Goal: Task Accomplishment & Management: Manage account settings

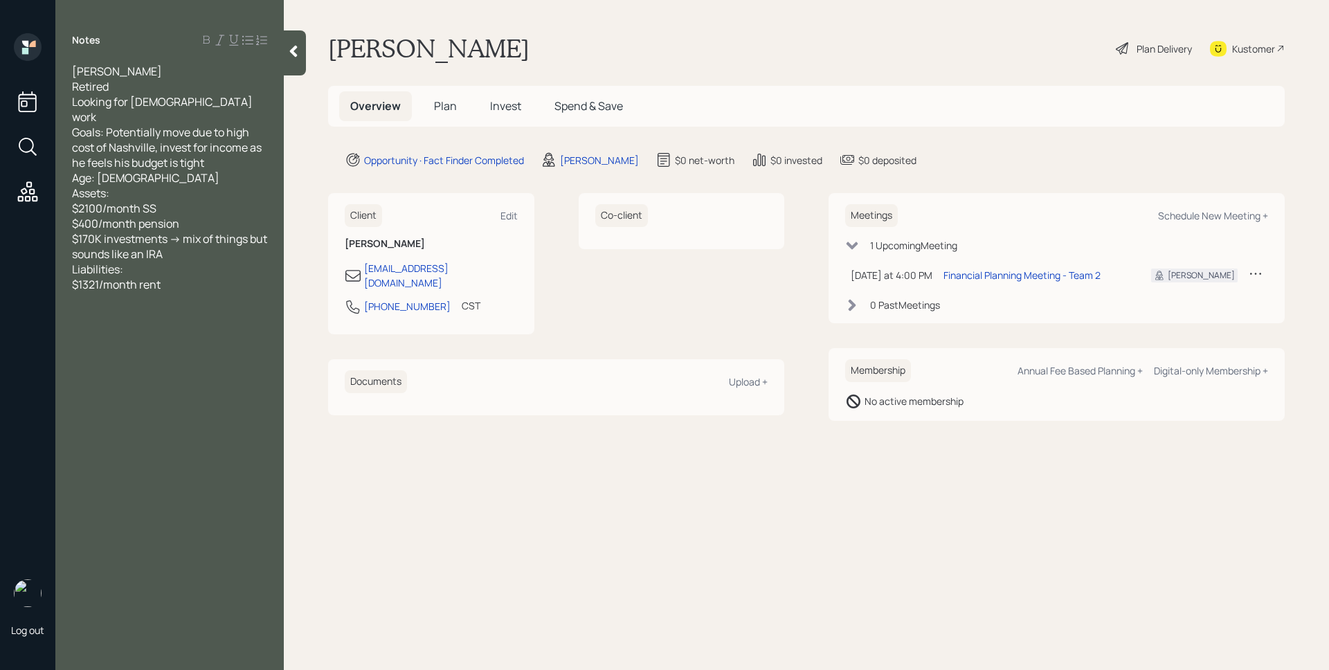
click at [785, 55] on div "Ted Glaser Plan Delivery Kustomer" at bounding box center [806, 48] width 956 height 30
click at [934, 549] on main "Ted Glaser Plan Delivery Kustomer Overview Plan Invest Spend & Save Opportunity…" at bounding box center [806, 335] width 1045 height 670
click at [446, 106] on span "Plan" at bounding box center [445, 105] width 23 height 15
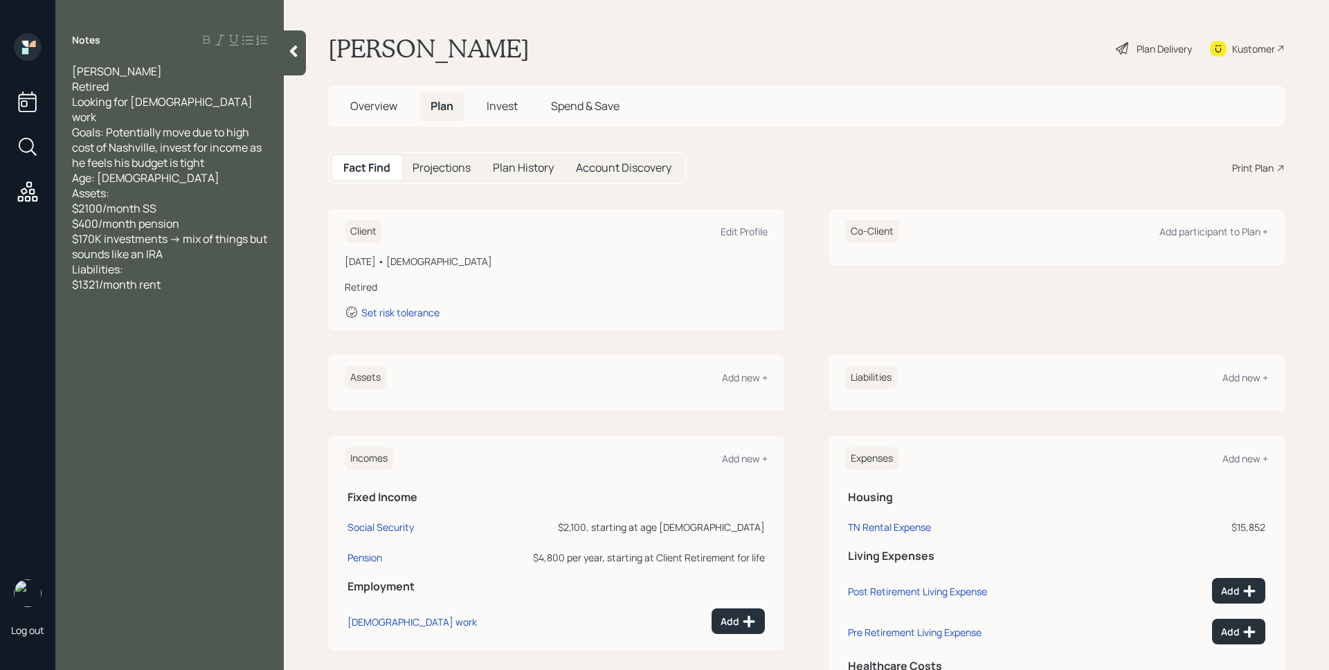
click at [931, 156] on div "Fact Find Projections Plan History Account Discovery Print Plan" at bounding box center [806, 168] width 956 height 33
click at [734, 230] on div "Edit Profile" at bounding box center [743, 231] width 47 height 13
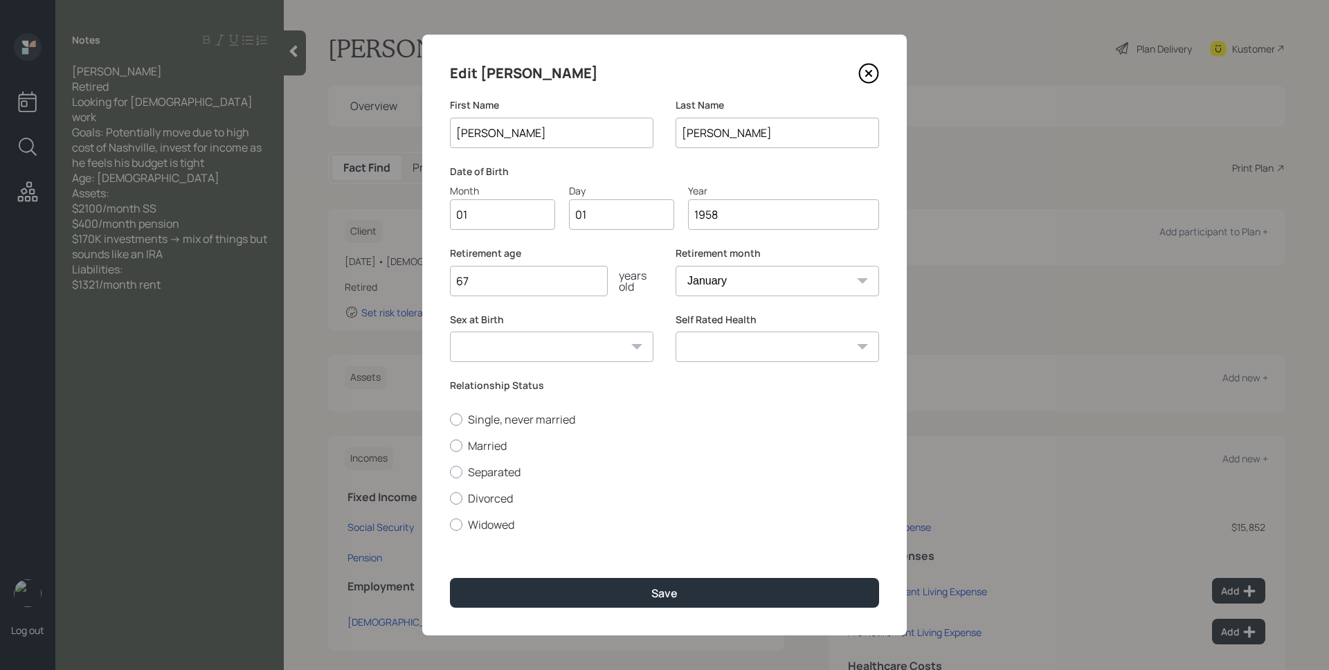
click at [624, 188] on div "Day" at bounding box center [621, 190] width 105 height 15
click at [624, 199] on input "01" at bounding box center [621, 214] width 105 height 30
click at [615, 185] on div "Day" at bounding box center [621, 190] width 105 height 15
click at [615, 199] on input "01" at bounding box center [621, 214] width 105 height 30
click at [615, 185] on div "Day" at bounding box center [621, 190] width 105 height 15
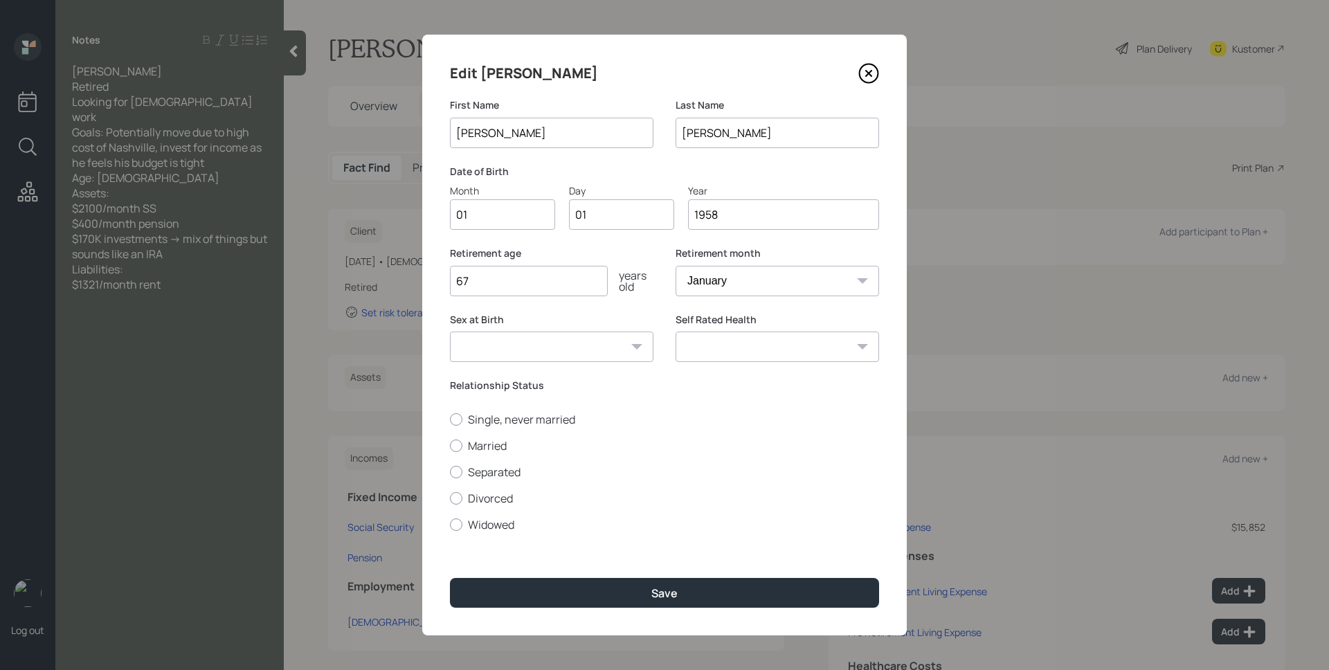
click at [615, 199] on input "01" at bounding box center [621, 214] width 105 height 30
click at [522, 206] on input "01" at bounding box center [502, 214] width 105 height 30
type input "06"
type input "0"
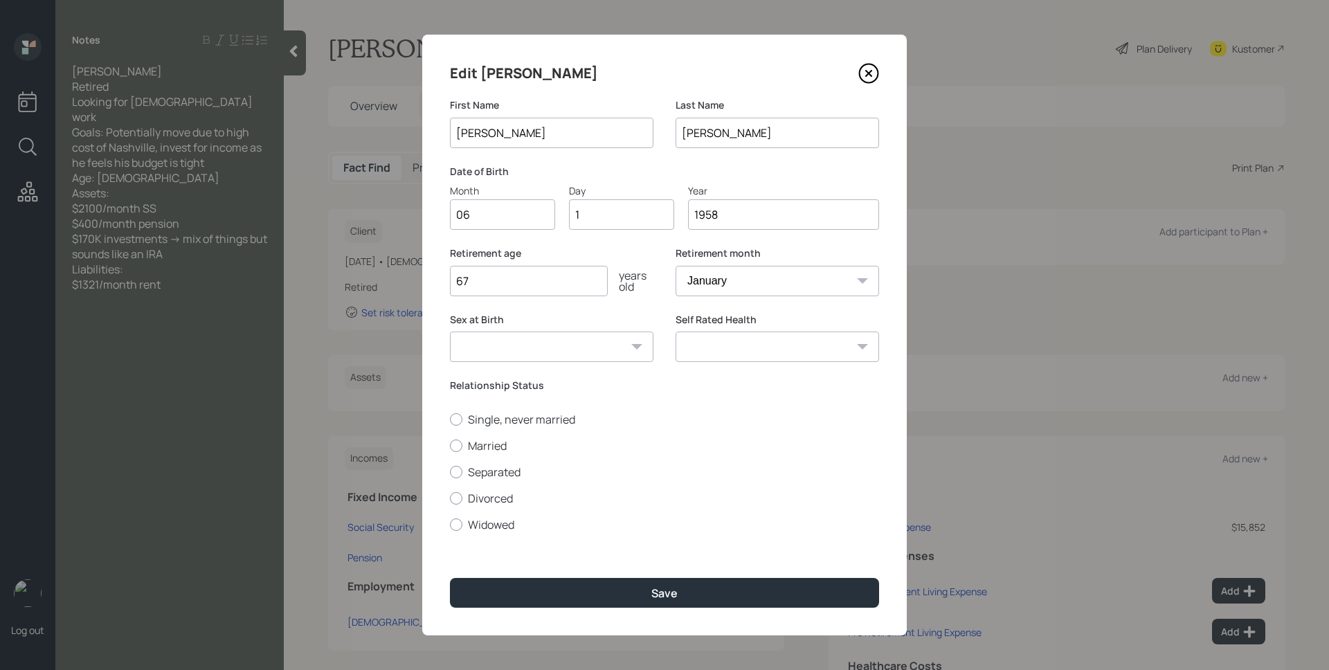
type input "15"
click at [597, 217] on input "15" at bounding box center [621, 214] width 105 height 30
type input "5"
type input "05"
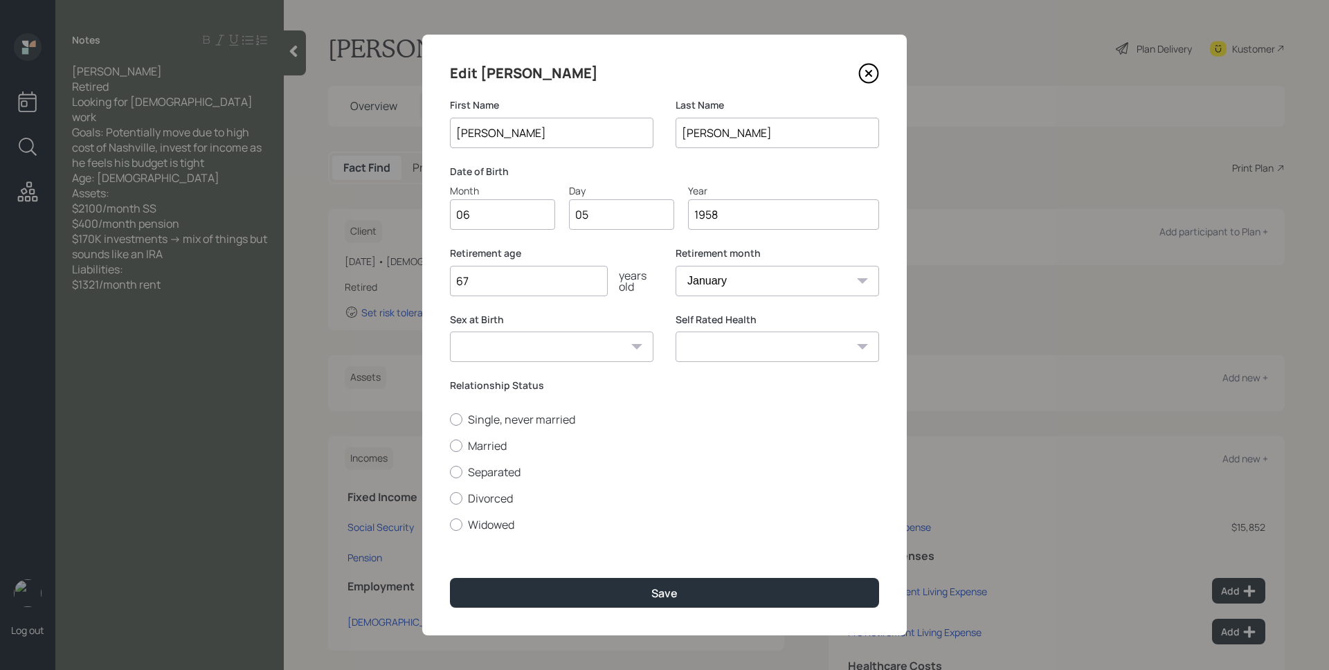
click at [504, 293] on input "67" at bounding box center [529, 281] width 158 height 30
type input "66"
click at [707, 290] on select "January February March April May June July August September October November De…" at bounding box center [776, 281] width 203 height 30
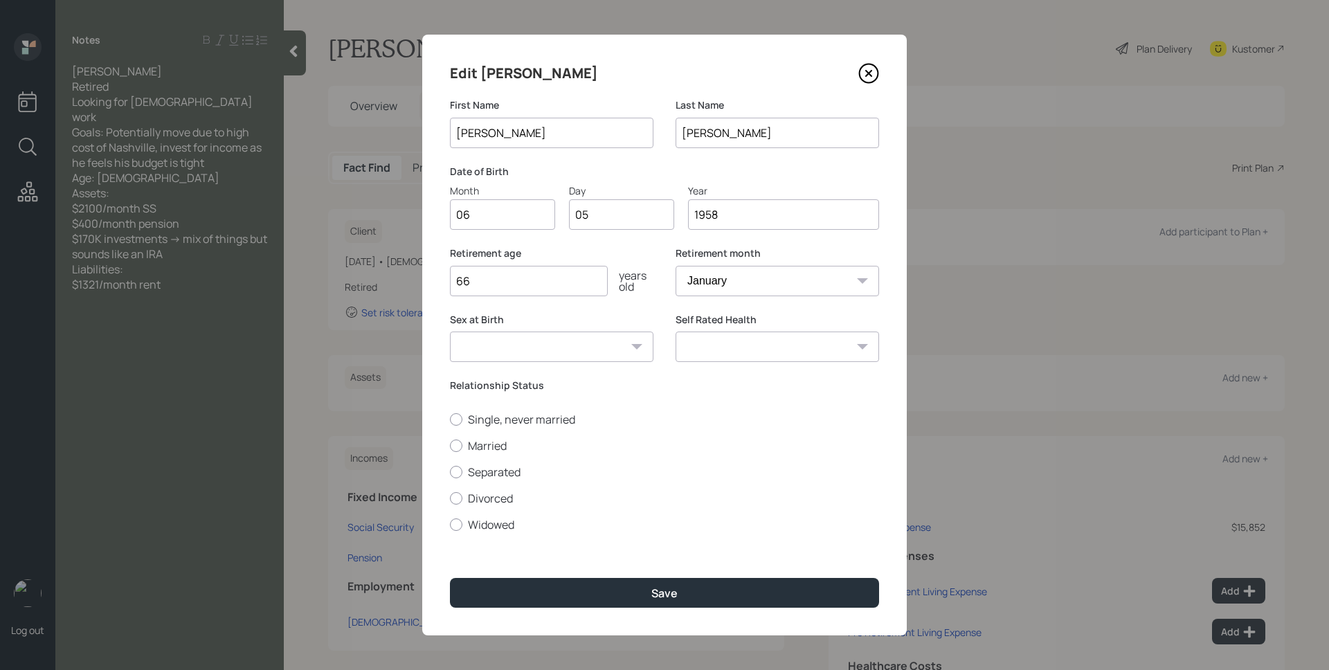
select select "6"
click at [675, 266] on select "January February March April May June July August September October November De…" at bounding box center [776, 281] width 203 height 30
click at [640, 296] on div "Retirement age 66 years old" at bounding box center [551, 279] width 203 height 66
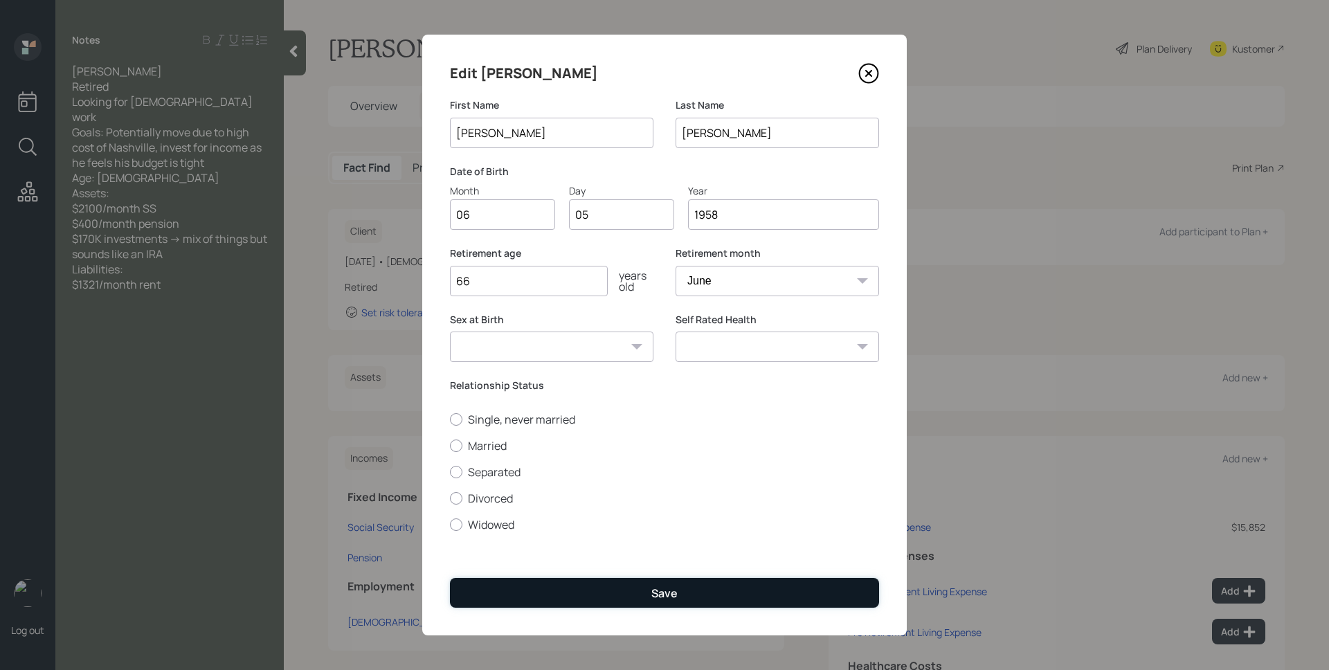
click at [646, 606] on button "Save" at bounding box center [664, 593] width 429 height 30
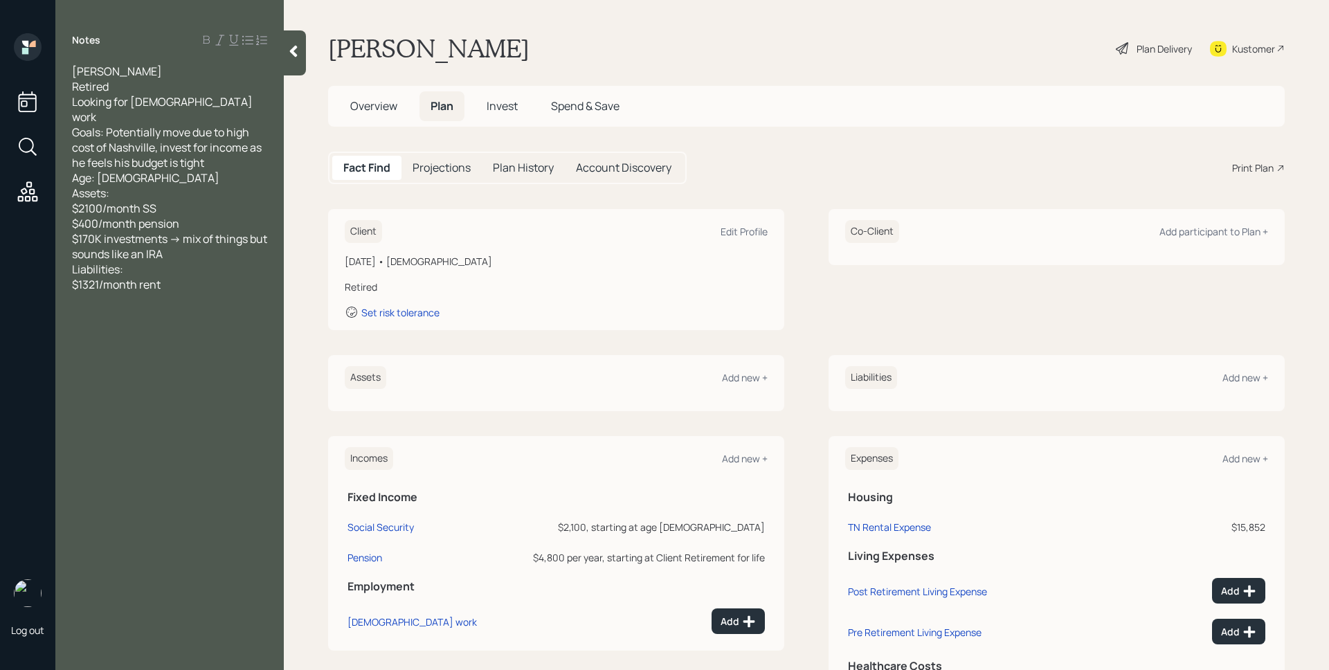
click at [1136, 52] on div "Plan Delivery" at bounding box center [1163, 49] width 55 height 15
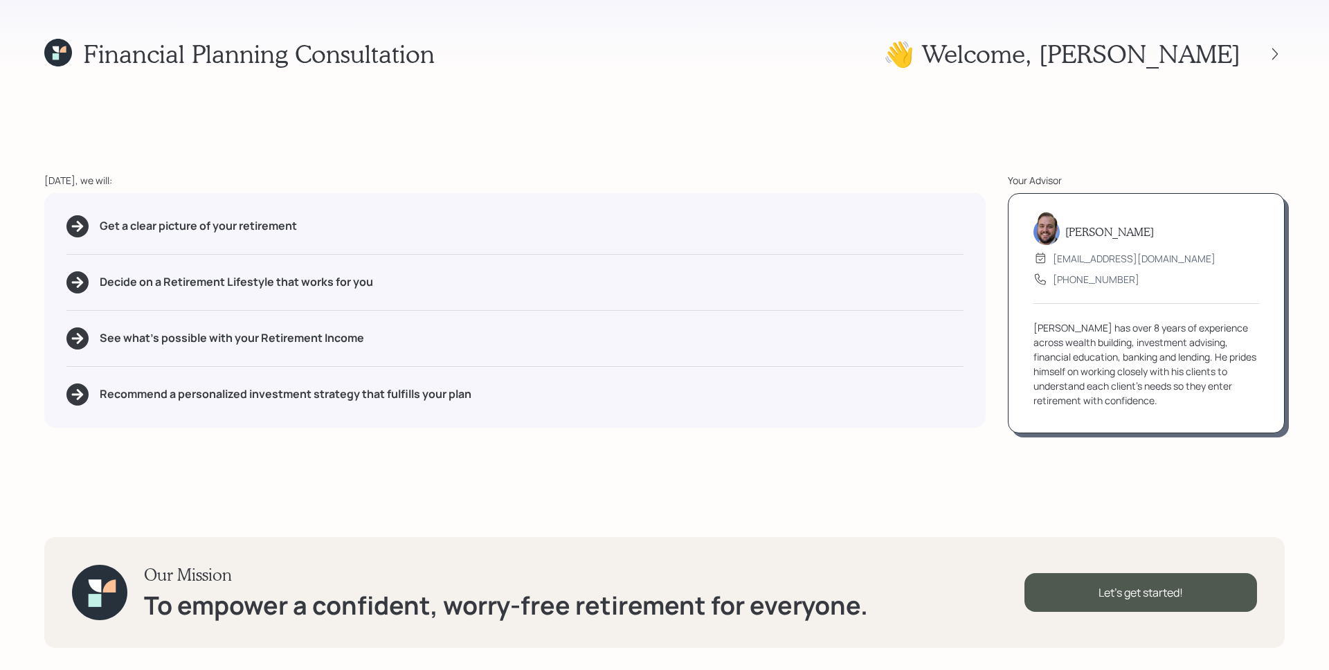
click at [1183, 134] on div "Financial Planning Consultation 👋 Welcome , Ted Today, we will: Get a clear pic…" at bounding box center [664, 335] width 1329 height 670
click at [898, 147] on div "Financial Planning Consultation 👋 Welcome , Ted Today, we will: Get a clear pic…" at bounding box center [664, 335] width 1329 height 670
click at [897, 147] on div "Financial Planning Consultation 👋 Welcome , Ted Today, we will: Get a clear pic…" at bounding box center [664, 335] width 1329 height 670
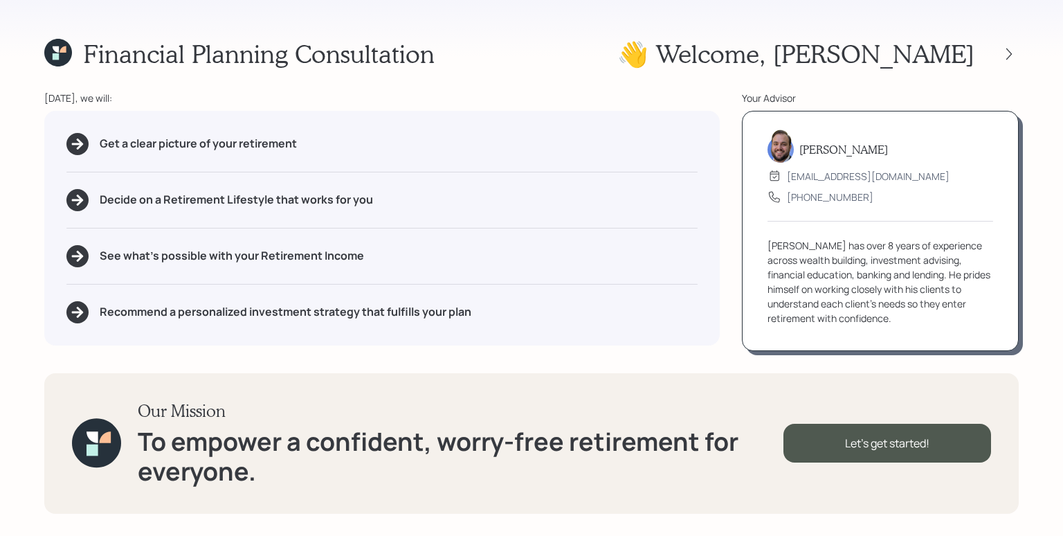
click at [715, 130] on div "Get a clear picture of your retirement Decide on a Retirement Lifestyle that wo…" at bounding box center [381, 228] width 675 height 235
click at [352, 340] on div "Get a clear picture of your retirement Decide on a Retirement Lifestyle that wo…" at bounding box center [381, 228] width 675 height 235
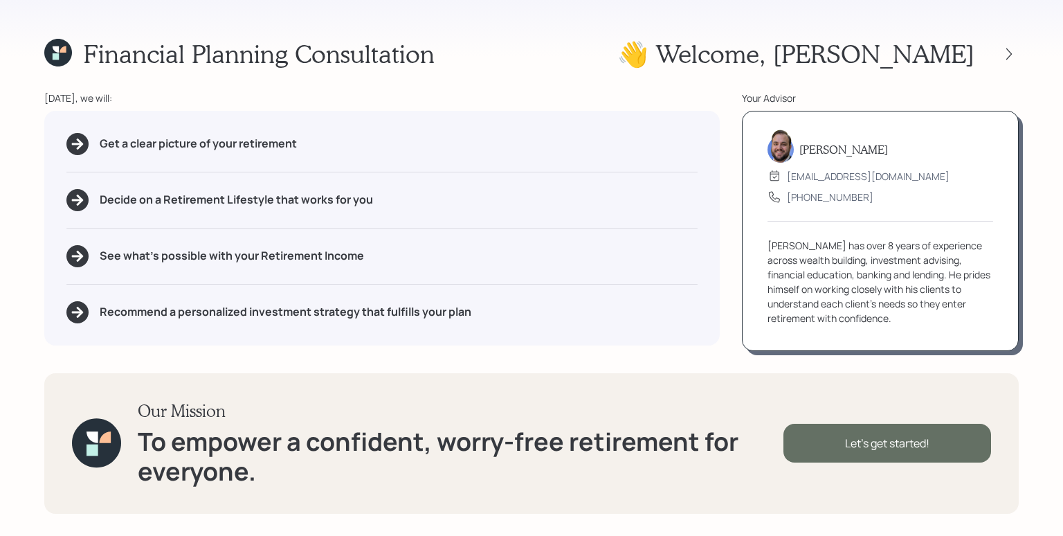
click at [903, 443] on div "Let's get started!" at bounding box center [887, 443] width 208 height 39
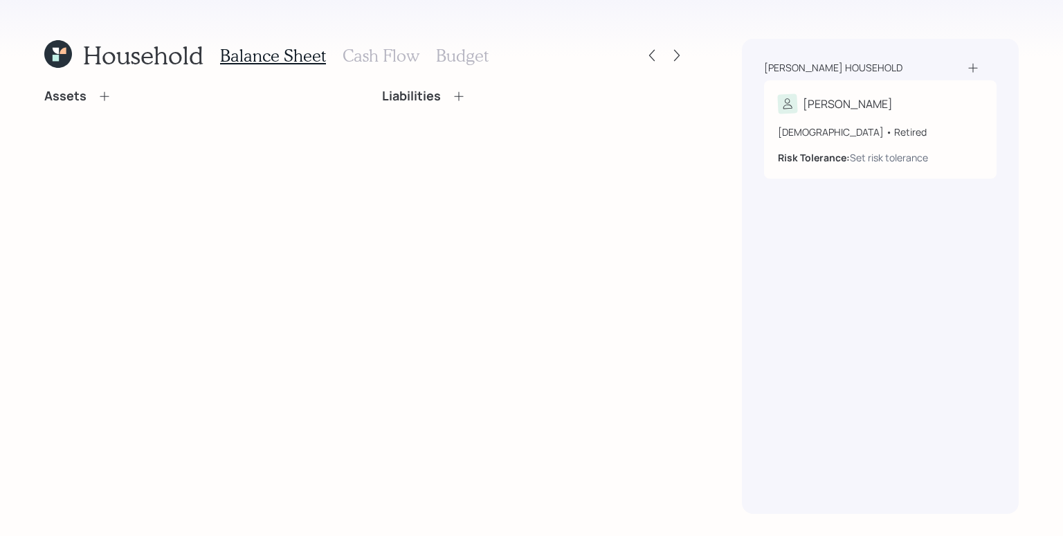
click at [100, 99] on icon at bounding box center [105, 96] width 14 height 14
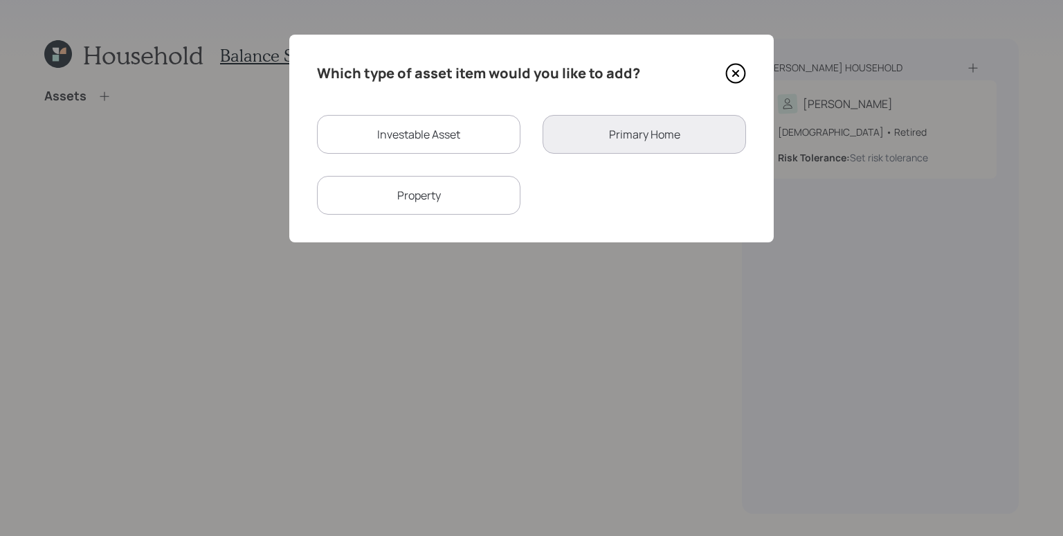
click at [483, 138] on div "Investable Asset" at bounding box center [418, 134] width 203 height 39
select select "taxable"
select select "balanced"
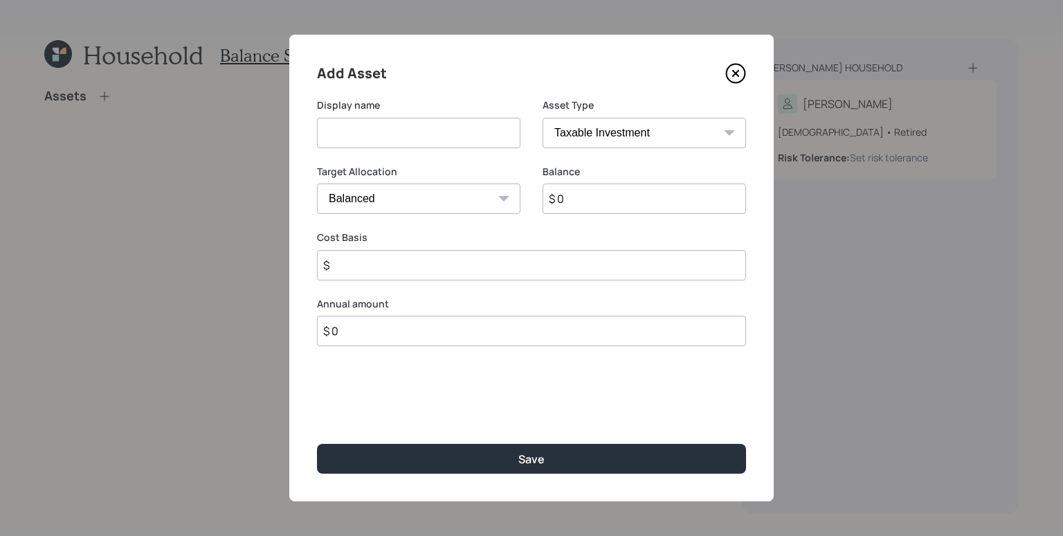
click at [458, 127] on input at bounding box center [418, 133] width 203 height 30
type input "Investment Account #1"
click at [587, 202] on input "$ 0" at bounding box center [644, 198] width 203 height 30
click at [588, 201] on input "$ 0" at bounding box center [644, 198] width 203 height 30
type input "$ 56,000"
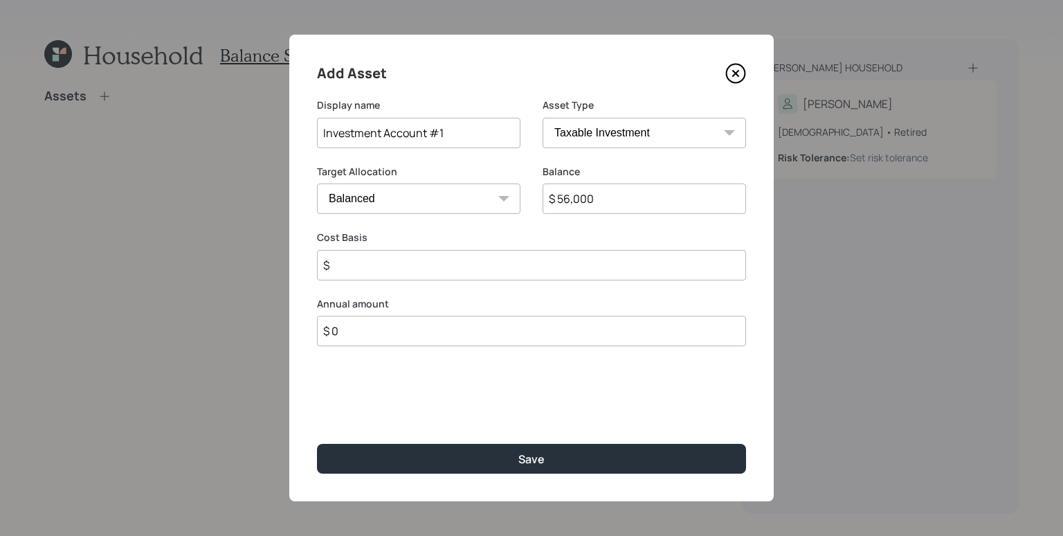
click at [415, 274] on input "$" at bounding box center [531, 265] width 429 height 30
type input "$ 0"
click at [317, 444] on button "Save" at bounding box center [531, 459] width 429 height 30
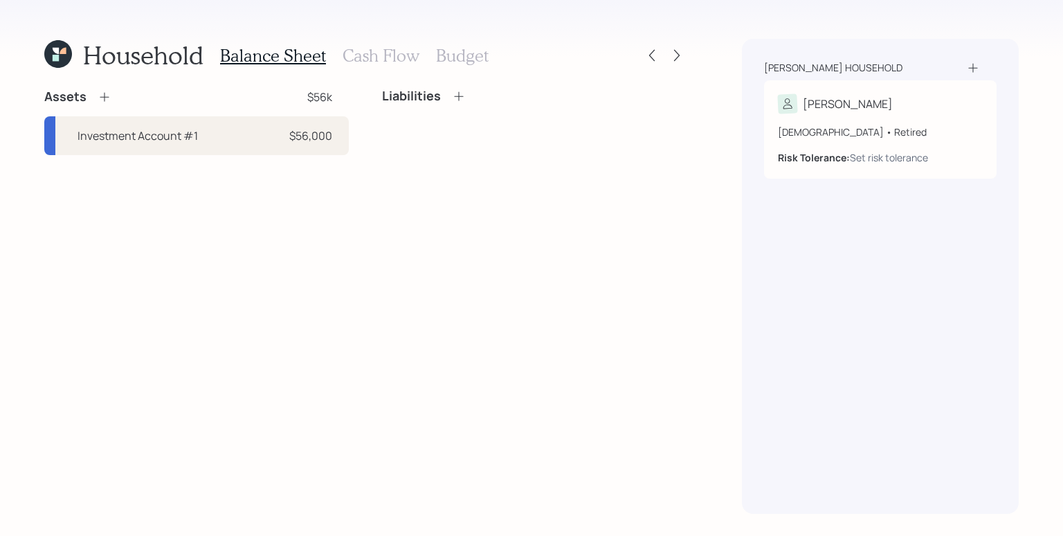
click at [109, 95] on icon at bounding box center [105, 97] width 14 height 14
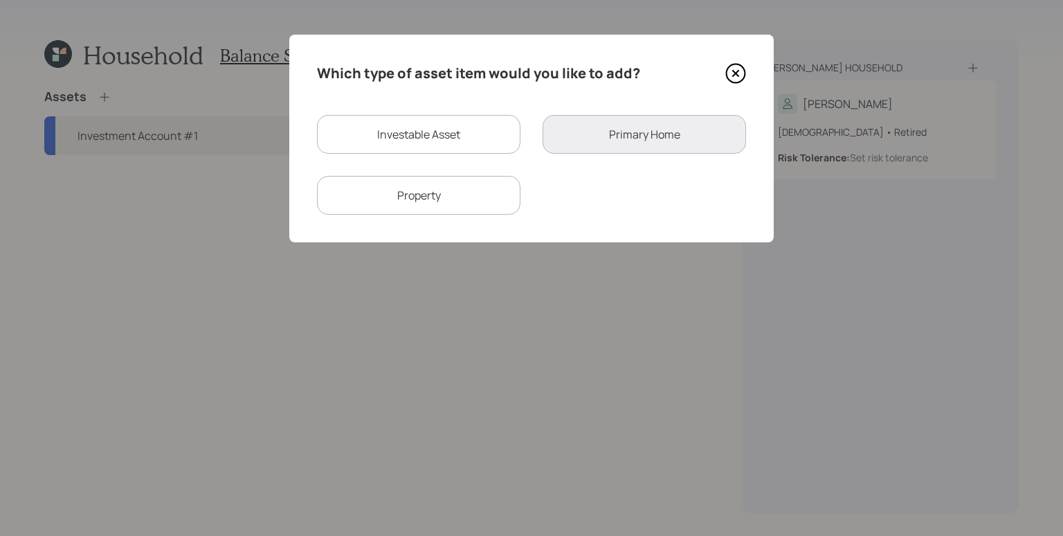
click at [388, 134] on div "Investable Asset" at bounding box center [418, 134] width 203 height 39
select select "taxable"
select select "balanced"
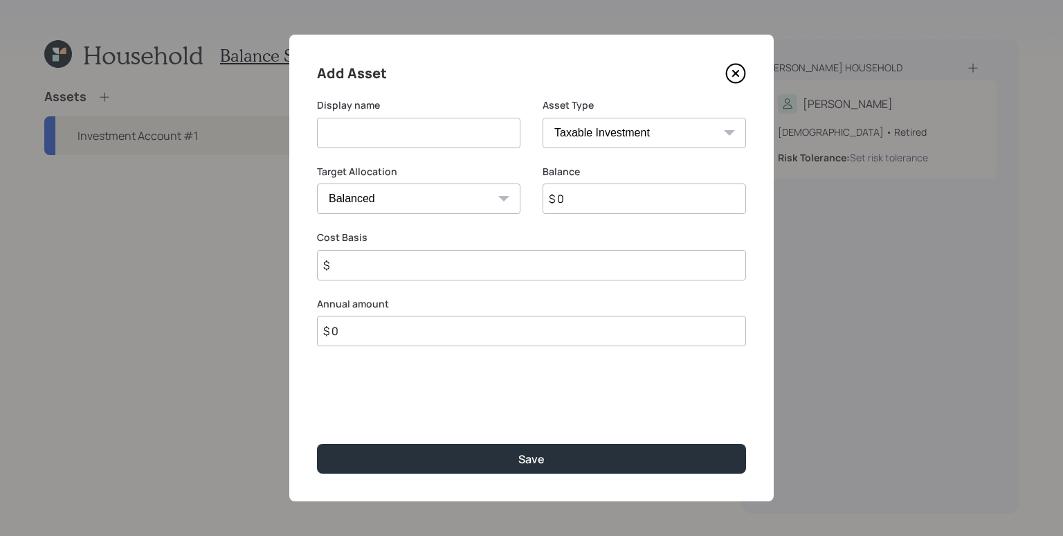
click at [407, 119] on input at bounding box center [418, 133] width 203 height 30
paste input "davidfbriggs54@gmail.com"
type input "davidfbriggs54@gmail.com"
drag, startPoint x: 448, startPoint y: 128, endPoint x: 441, endPoint y: 128, distance: 7.6
click at [437, 132] on input "davidfbriggs54@gmail.com" at bounding box center [418, 133] width 203 height 30
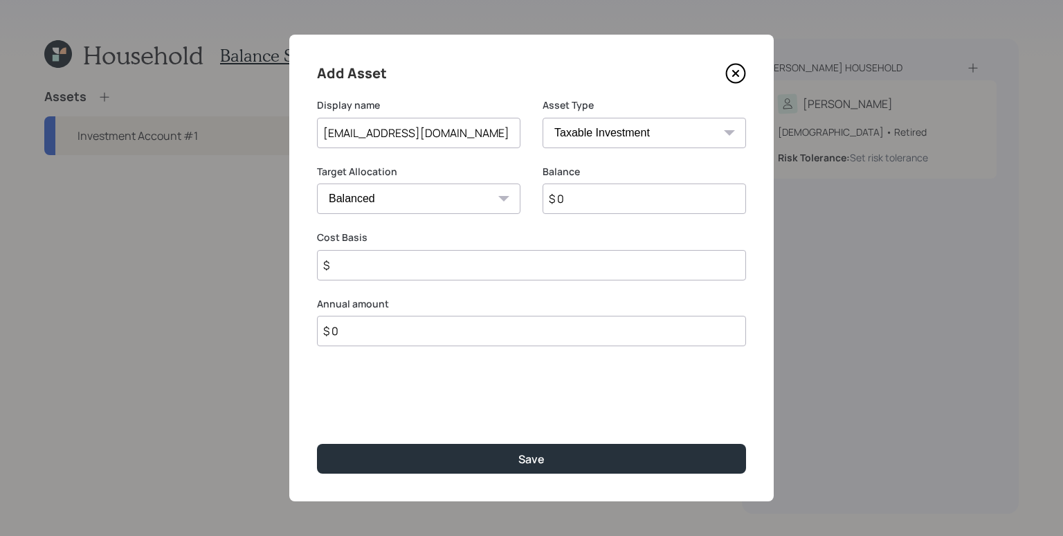
click at [441, 128] on input "davidfbriggs54@gmail.com" at bounding box center [418, 133] width 203 height 30
type input "Invesmtnet account #2"
click at [607, 211] on input "$ 0" at bounding box center [644, 198] width 203 height 30
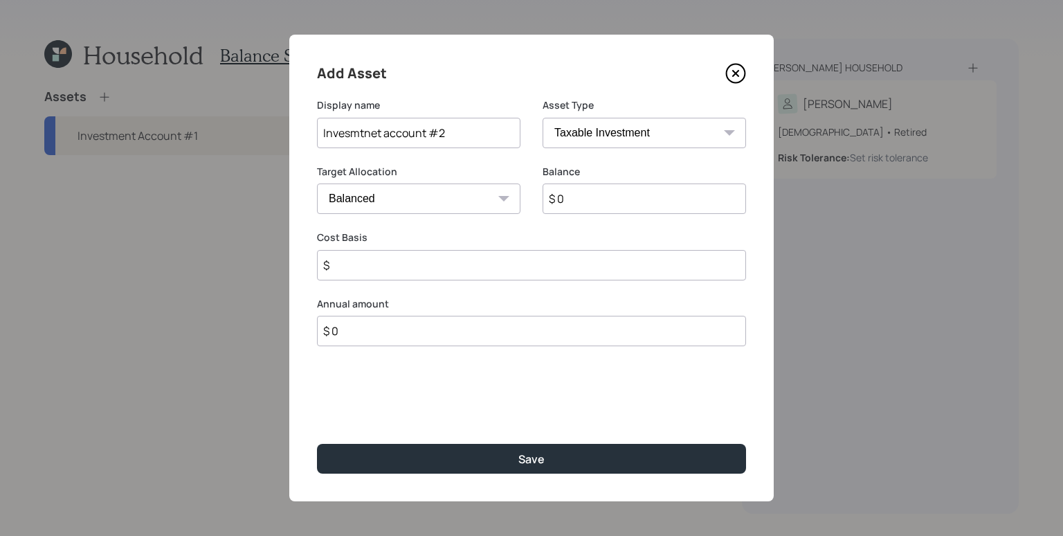
click at [607, 211] on input "$ 0" at bounding box center [644, 198] width 203 height 30
type input "$ 56,000"
type input "$ 0"
click at [317, 444] on button "Save" at bounding box center [531, 459] width 429 height 30
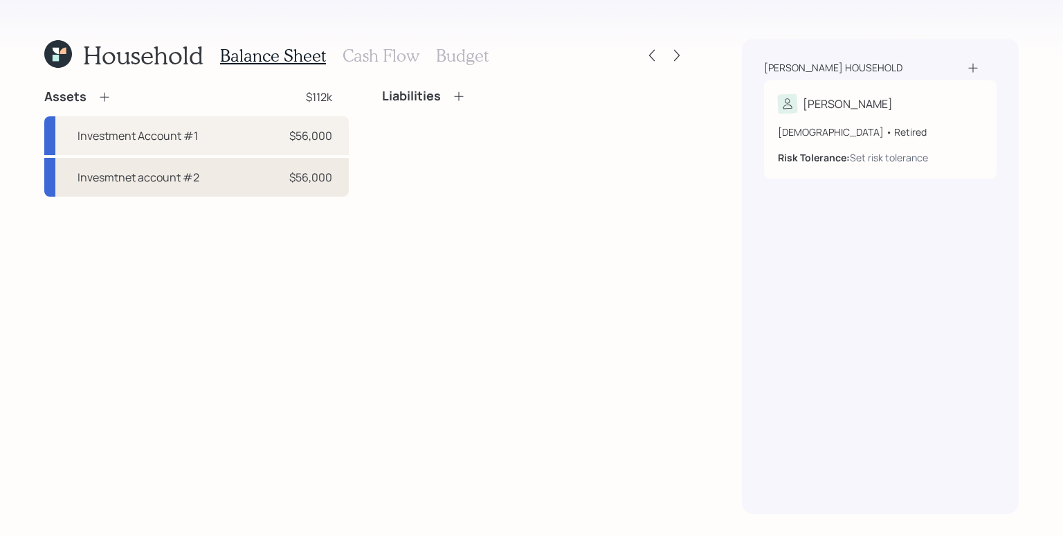
click at [151, 170] on div "Invesmtnet account #2" at bounding box center [139, 177] width 122 height 17
select select "taxable"
select select "balanced"
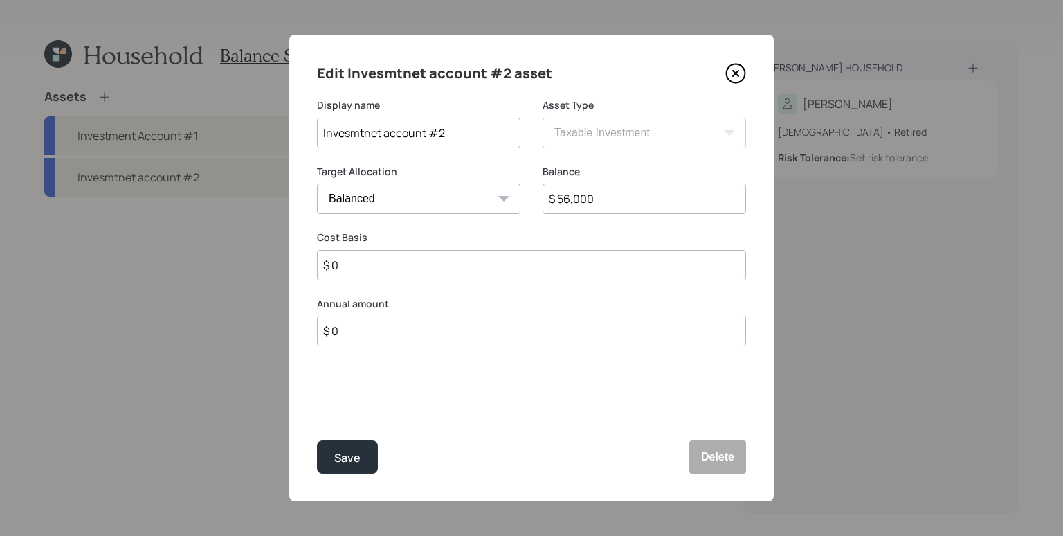
click at [387, 132] on input "Invesmtnet account #2" at bounding box center [418, 133] width 203 height 30
click at [346, 130] on input "Invesmtnet Account #2" at bounding box center [418, 133] width 203 height 30
click at [419, 142] on input "Investment Account #2" at bounding box center [418, 133] width 203 height 30
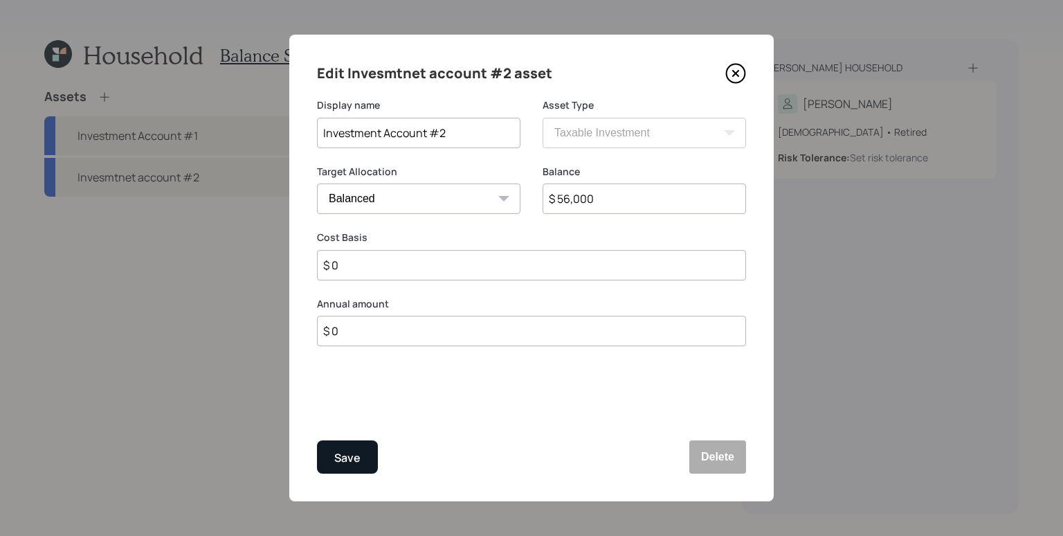
type input "Investment Account #2"
click at [354, 451] on div "Save" at bounding box center [347, 457] width 26 height 19
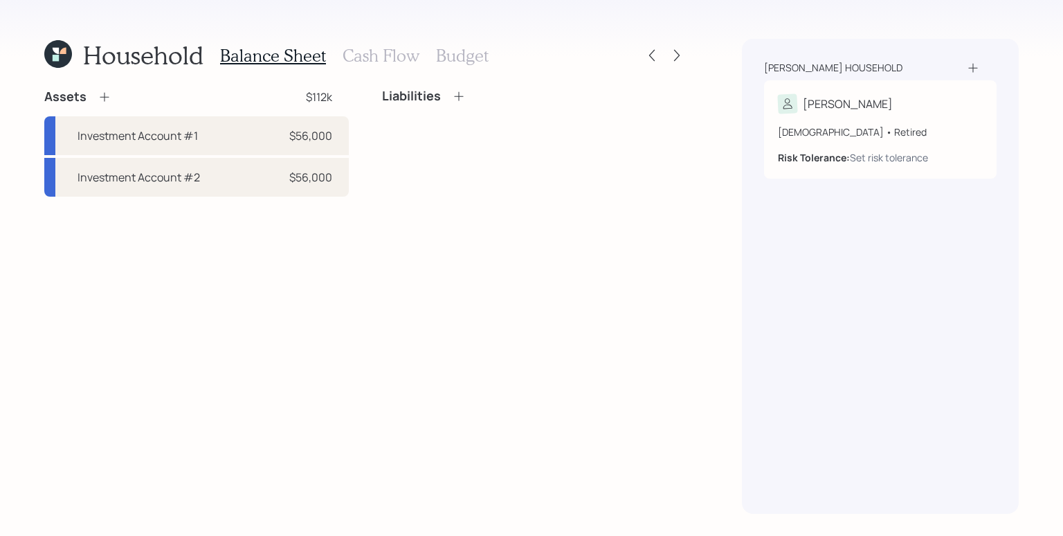
click at [98, 100] on icon at bounding box center [105, 97] width 14 height 14
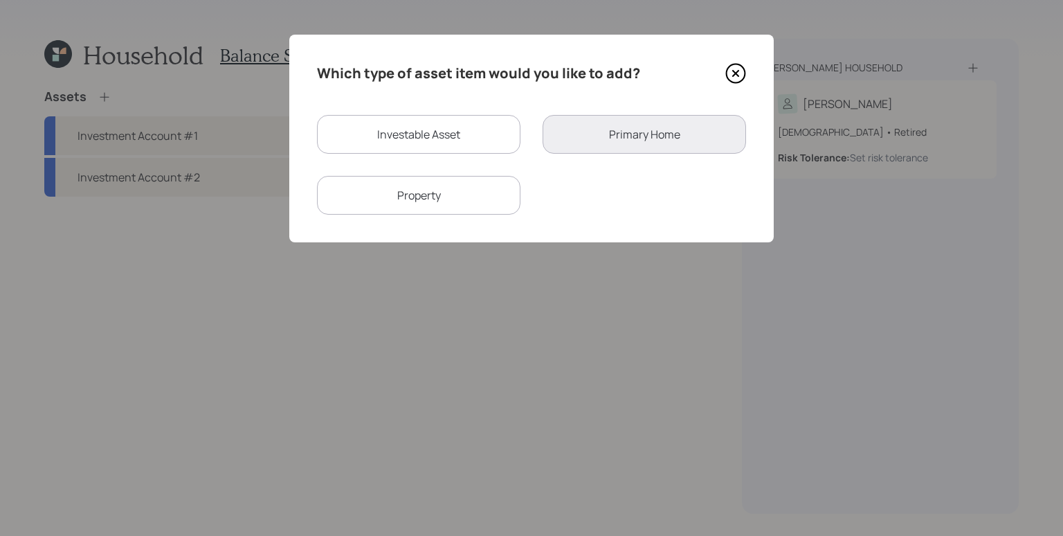
click at [491, 138] on div "Investable Asset" at bounding box center [418, 134] width 203 height 39
select select "taxable"
select select "balanced"
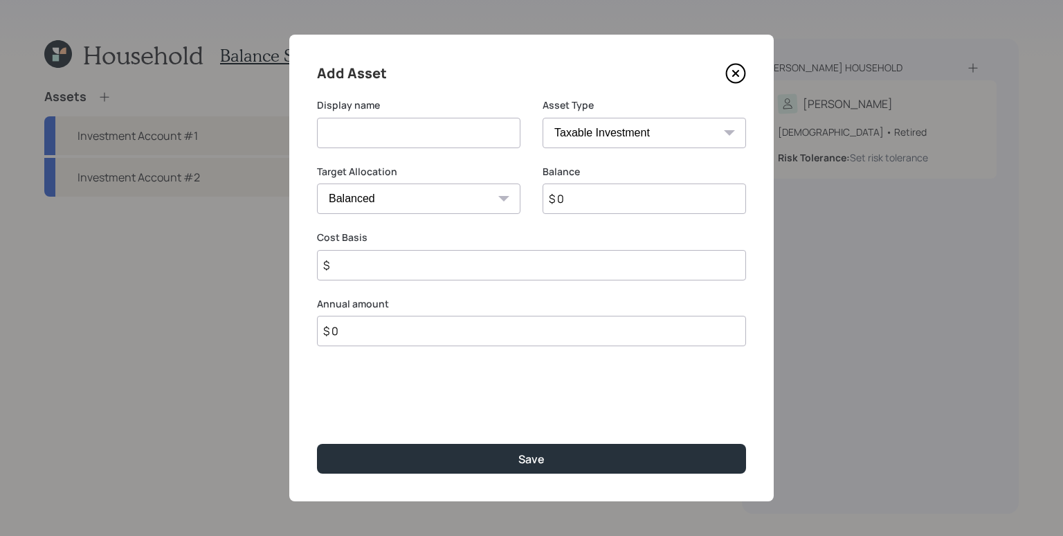
click at [417, 137] on input at bounding box center [418, 133] width 203 height 30
paste input "Investment Account #2"
type input "Investment Account #3"
click at [632, 206] on input "$ 0" at bounding box center [644, 198] width 203 height 30
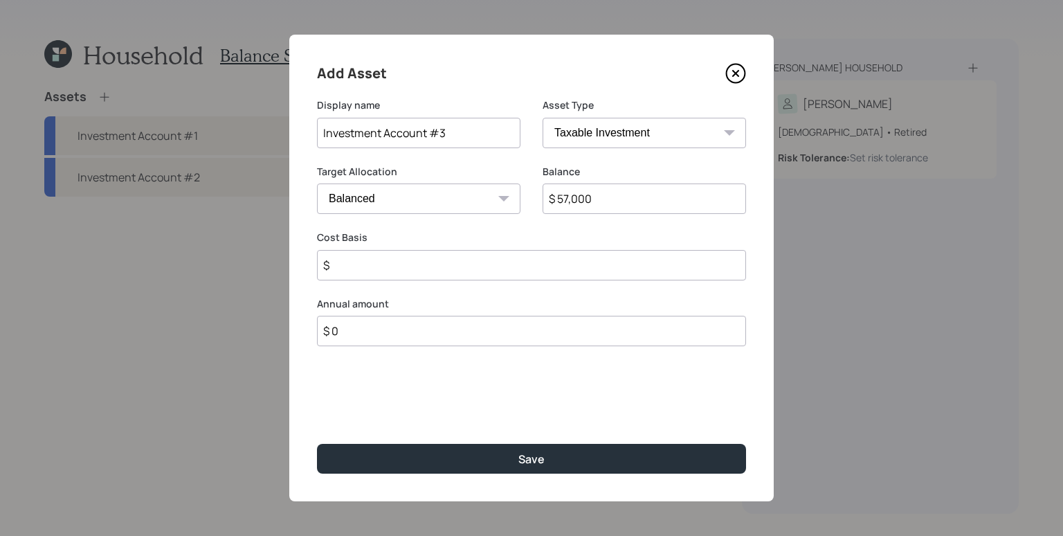
type input "$ 57,000"
click at [317, 444] on button "Save" at bounding box center [531, 459] width 429 height 30
type input "$ 0"
click at [317, 444] on button "Save" at bounding box center [531, 459] width 429 height 30
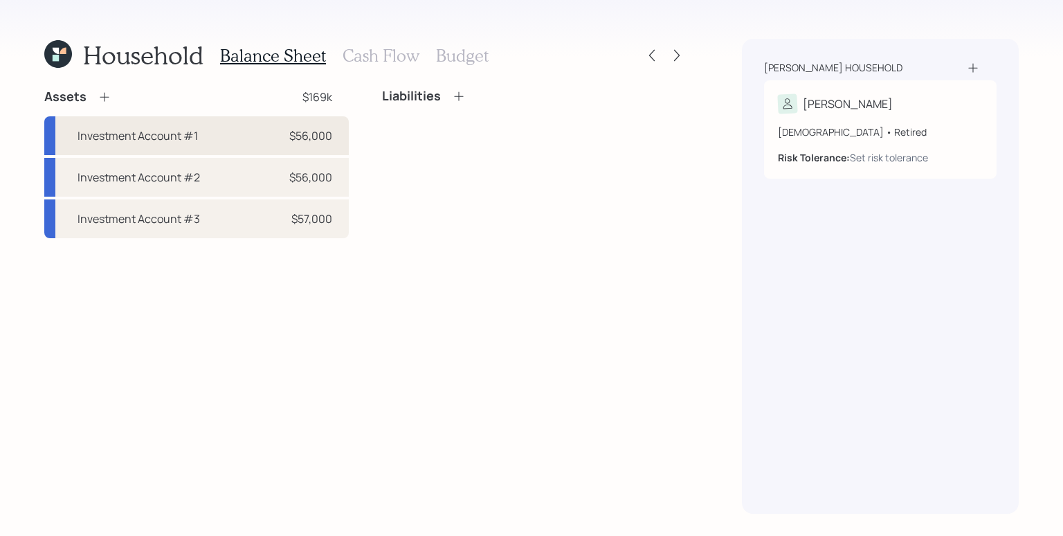
click at [320, 138] on div "$56,000" at bounding box center [310, 135] width 43 height 17
select select "taxable"
select select "balanced"
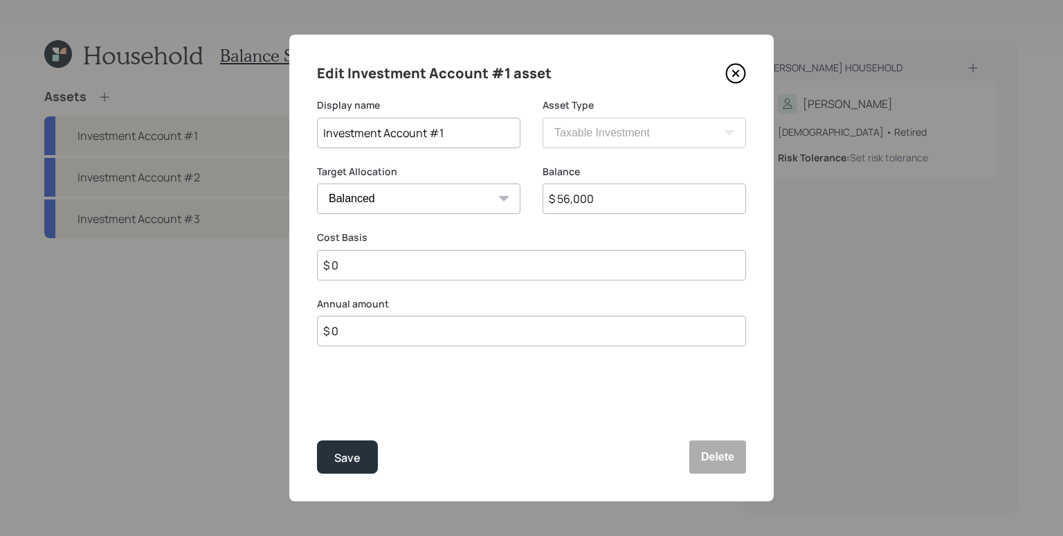
click at [617, 196] on input "$ 56,000" at bounding box center [644, 198] width 203 height 30
type input "$ 56,500"
click at [317, 440] on button "Save" at bounding box center [347, 456] width 61 height 33
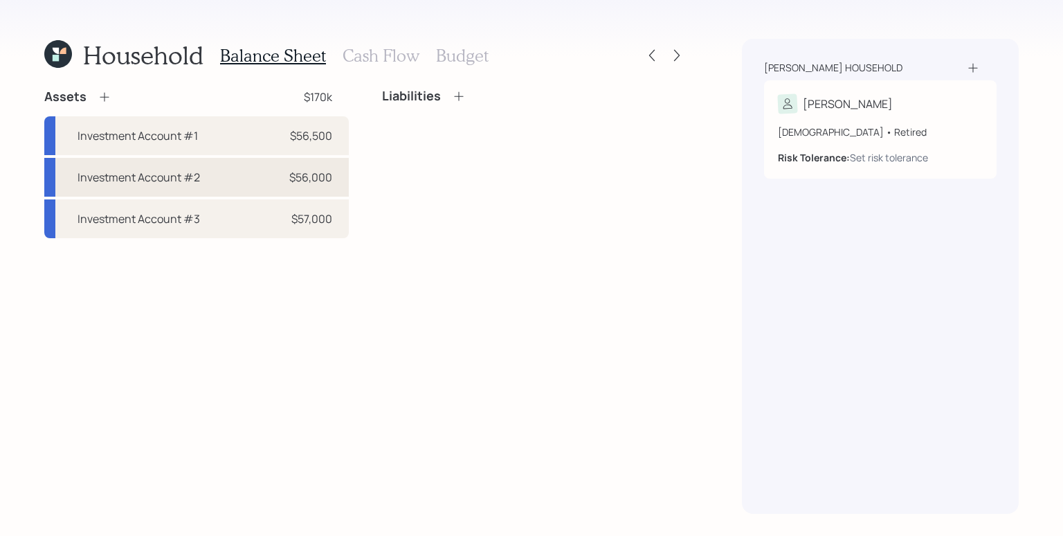
click at [316, 174] on div "$56,000" at bounding box center [310, 177] width 43 height 17
select select "taxable"
select select "balanced"
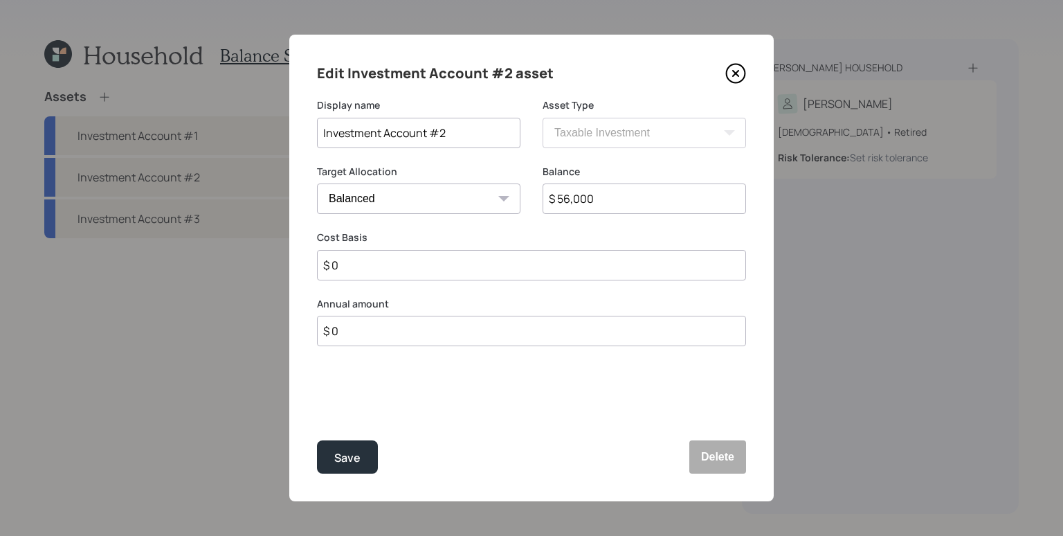
drag, startPoint x: 619, startPoint y: 195, endPoint x: 573, endPoint y: 194, distance: 46.4
click at [573, 194] on input "$ 56,000" at bounding box center [644, 198] width 203 height 30
type input "$ 56,500"
click at [317, 440] on button "Save" at bounding box center [347, 456] width 61 height 33
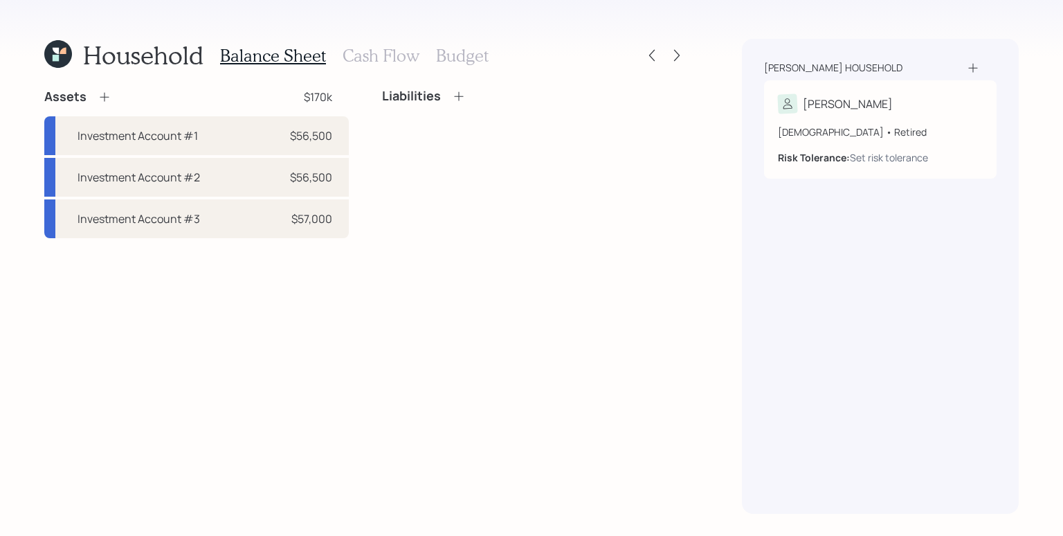
click at [455, 260] on div "Assets $170k Investment Account #1 $56,500 Investment Account #2 $56,500 Invest…" at bounding box center [365, 301] width 642 height 425
click at [446, 300] on div "Assets $170k Investment Account #1 $56,500 Investment Account #2 $56,500 Invest…" at bounding box center [365, 301] width 642 height 425
click at [107, 97] on icon at bounding box center [104, 97] width 9 height 9
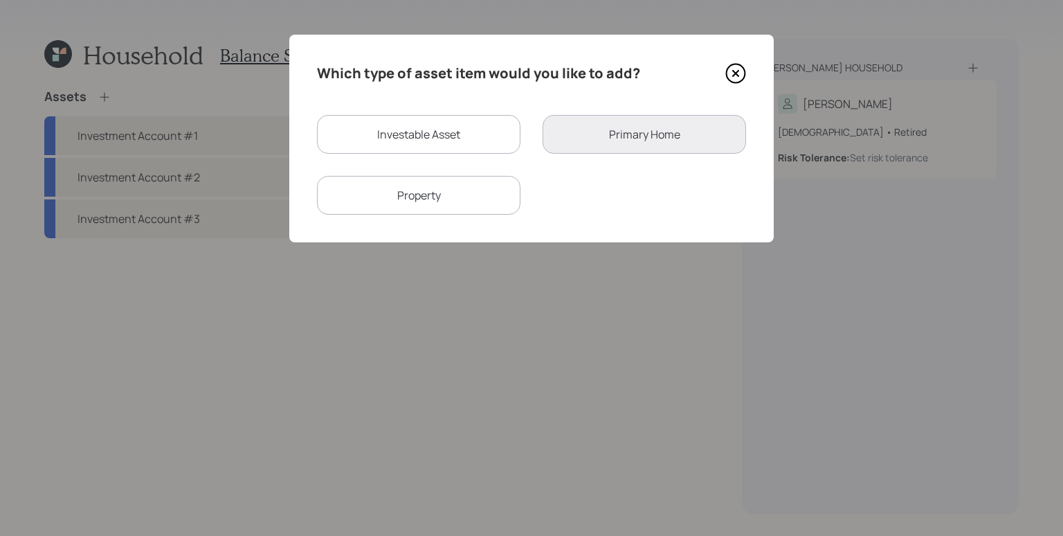
drag, startPoint x: 470, startPoint y: 109, endPoint x: 464, endPoint y: 141, distance: 32.4
click at [470, 109] on div "Which type of asset item would you like to add? Investable Asset Primary Home P…" at bounding box center [531, 139] width 484 height 208
click at [463, 144] on div "Investable Asset" at bounding box center [418, 134] width 203 height 39
select select "taxable"
select select "balanced"
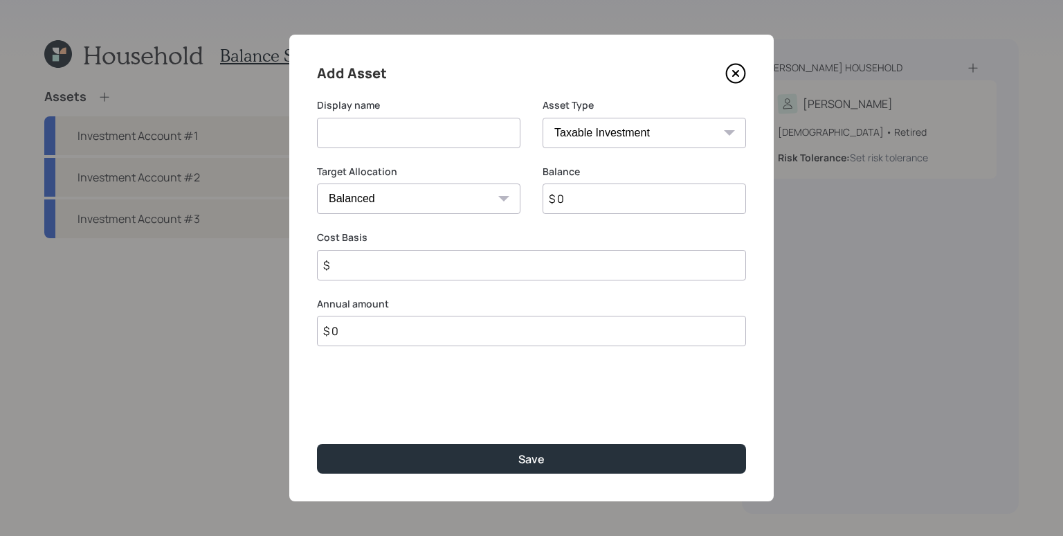
click at [503, 131] on input at bounding box center [418, 133] width 203 height 30
type input "Savings"
click at [687, 137] on select "SEP IRA IRA Roth IRA 401(k) Roth 401(k) 403(b) Roth 403(b) 457(b) Roth 457(b) H…" at bounding box center [644, 133] width 203 height 30
select select "cash"
click at [543, 118] on select "SEP IRA IRA Roth IRA 401(k) Roth 401(k) 403(b) Roth 403(b) 457(b) Roth 457(b) H…" at bounding box center [644, 133] width 203 height 30
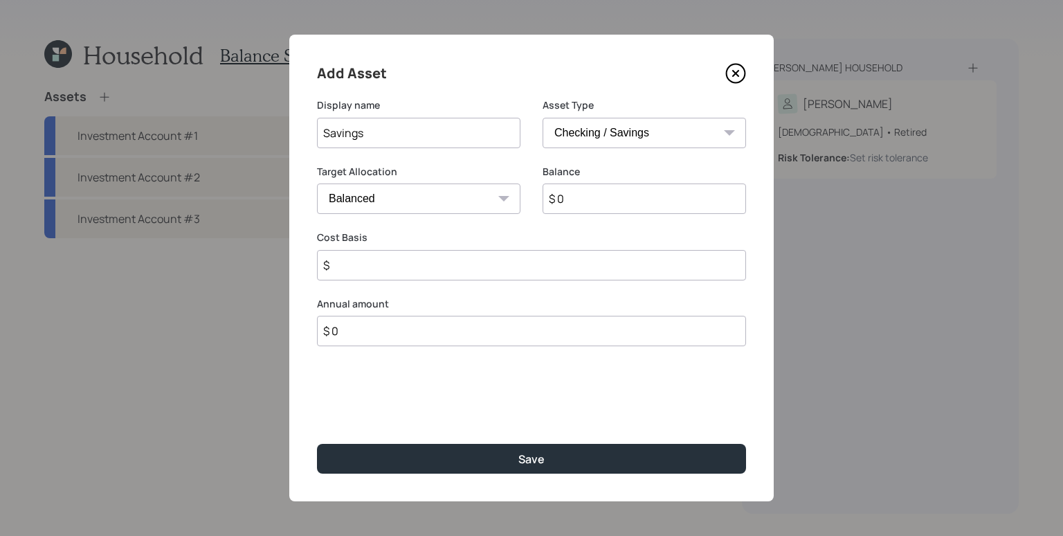
type input "$"
click at [601, 207] on input "$ 0" at bounding box center [531, 198] width 429 height 30
type input "$ 3"
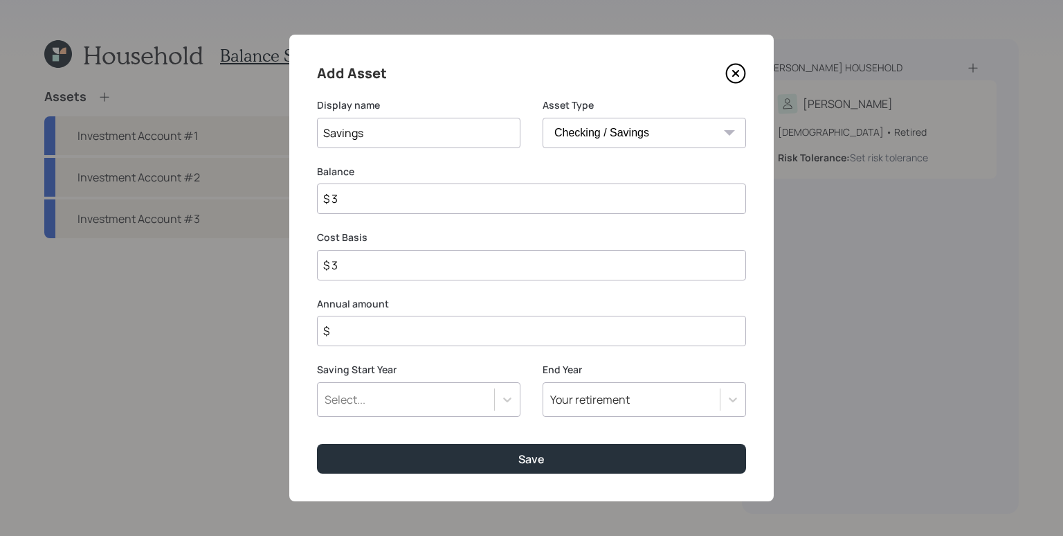
type input "$ 35"
type input "$ 350"
type input "$ 0"
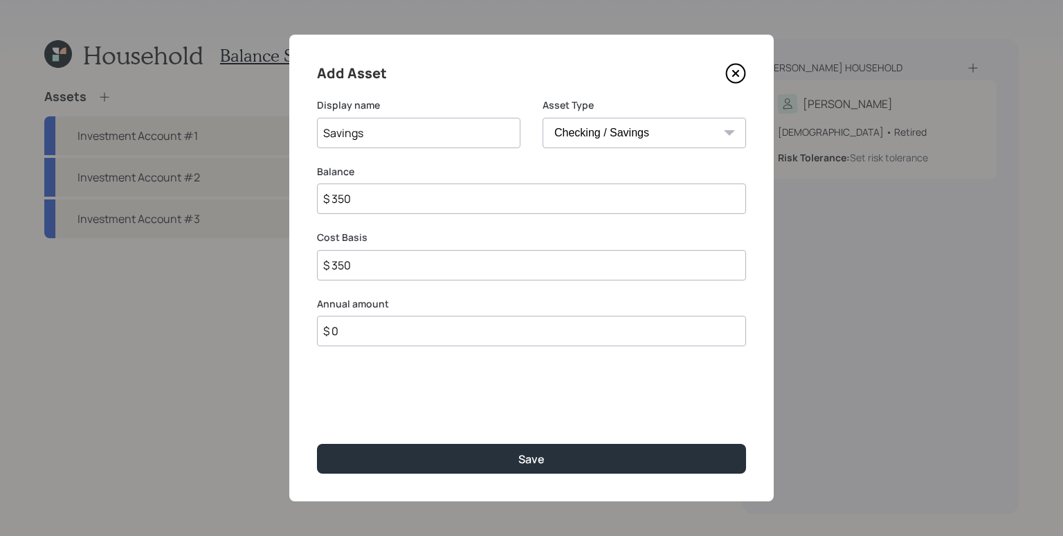
click at [317, 444] on button "Save" at bounding box center [531, 459] width 429 height 30
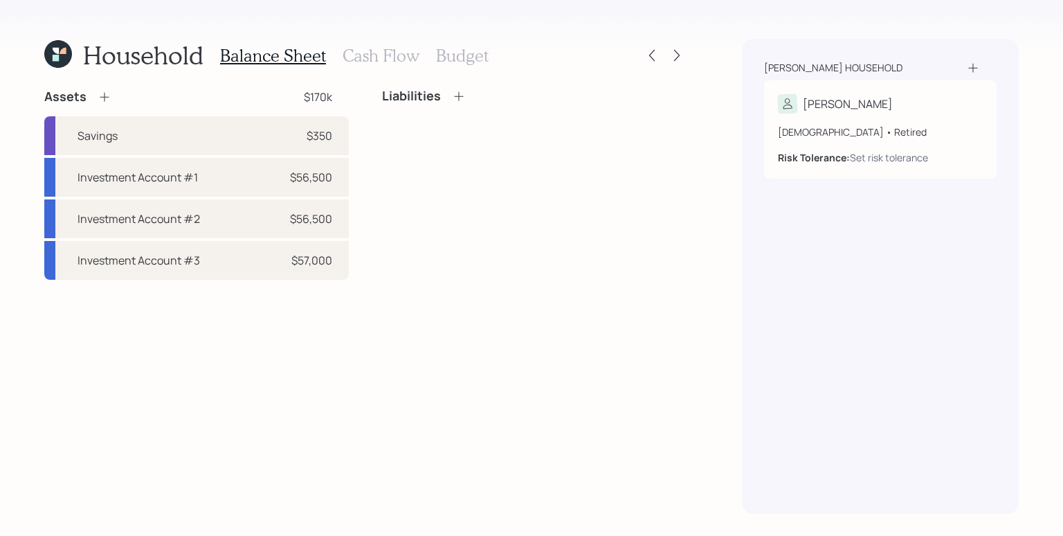
click at [478, 158] on div "Liabilities" at bounding box center [534, 184] width 304 height 191
click at [462, 104] on div "Liabilities" at bounding box center [534, 102] width 304 height 26
click at [459, 93] on icon at bounding box center [459, 96] width 14 height 14
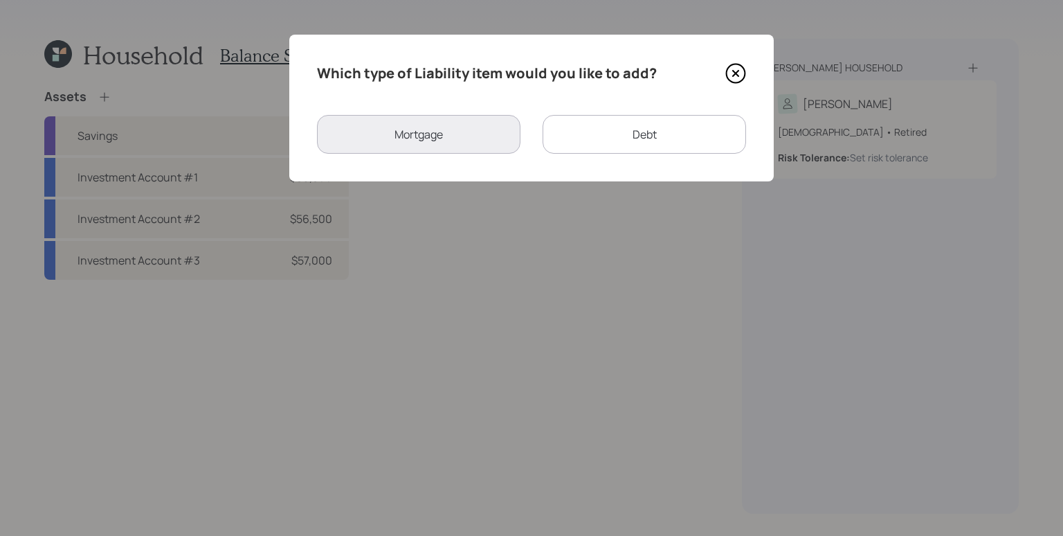
click at [619, 143] on div "Debt" at bounding box center [644, 134] width 203 height 39
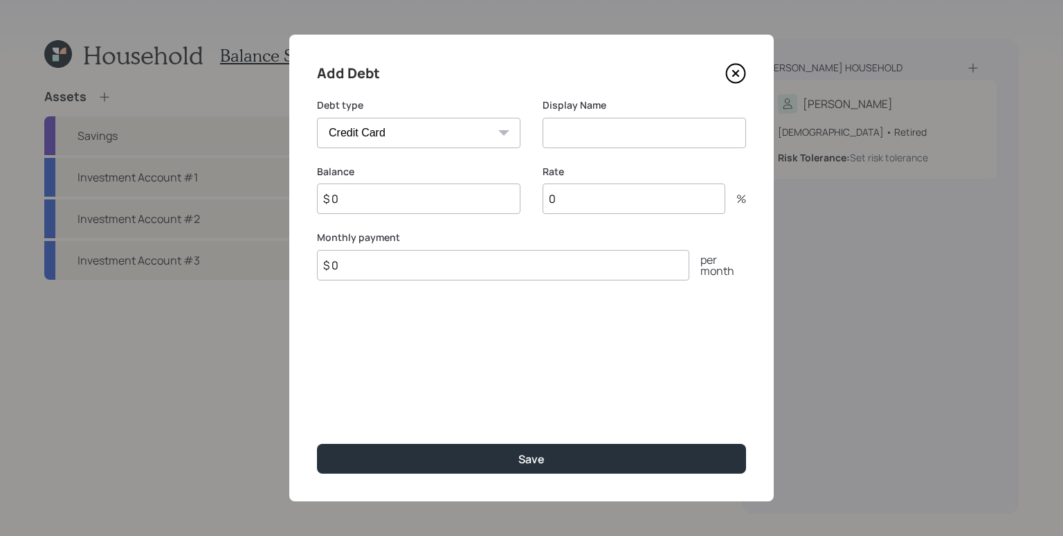
click at [419, 123] on select "Car Credit Card Medical Student Other" at bounding box center [418, 133] width 203 height 30
select select "car"
click at [317, 118] on select "Car Credit Card Medical Student Other" at bounding box center [418, 133] width 203 height 30
click at [605, 127] on input at bounding box center [644, 133] width 203 height 30
click at [606, 127] on input at bounding box center [644, 133] width 203 height 30
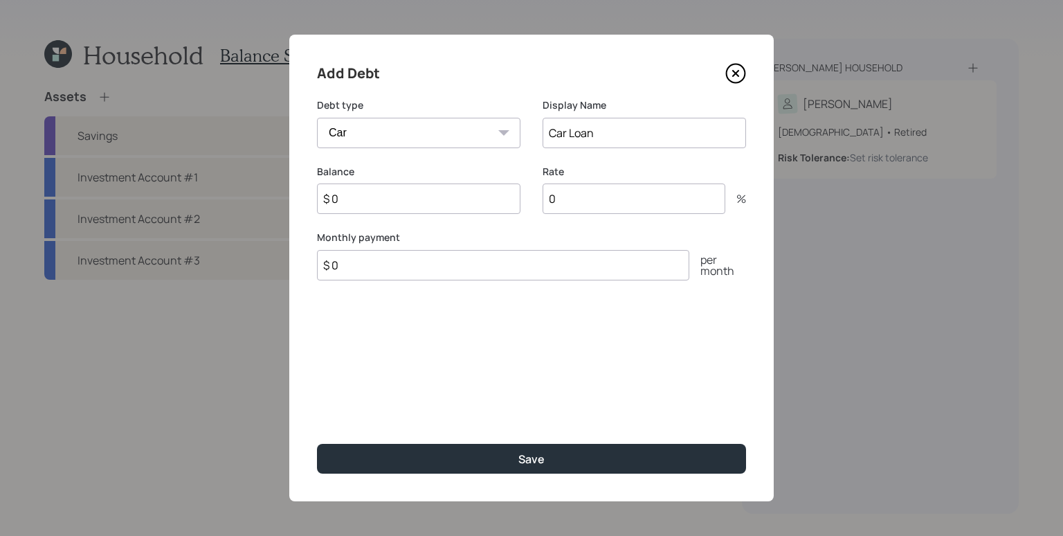
type input "Car Loan"
type input "$ 250"
click at [454, 188] on input "$ 0" at bounding box center [418, 198] width 203 height 30
click at [455, 192] on input "$ 0" at bounding box center [418, 198] width 203 height 30
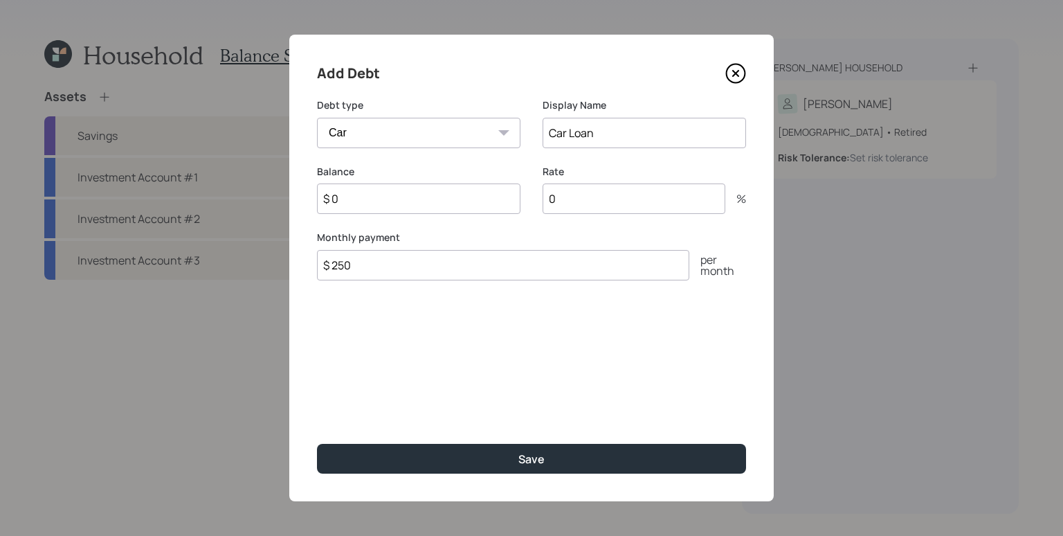
click at [455, 192] on input "$ 0" at bounding box center [418, 198] width 203 height 30
type input "$ 15,000"
click at [433, 372] on div "Add Debt Debt type Car Credit Card Medical Student Other Display Name Car Loan …" at bounding box center [531, 268] width 484 height 466
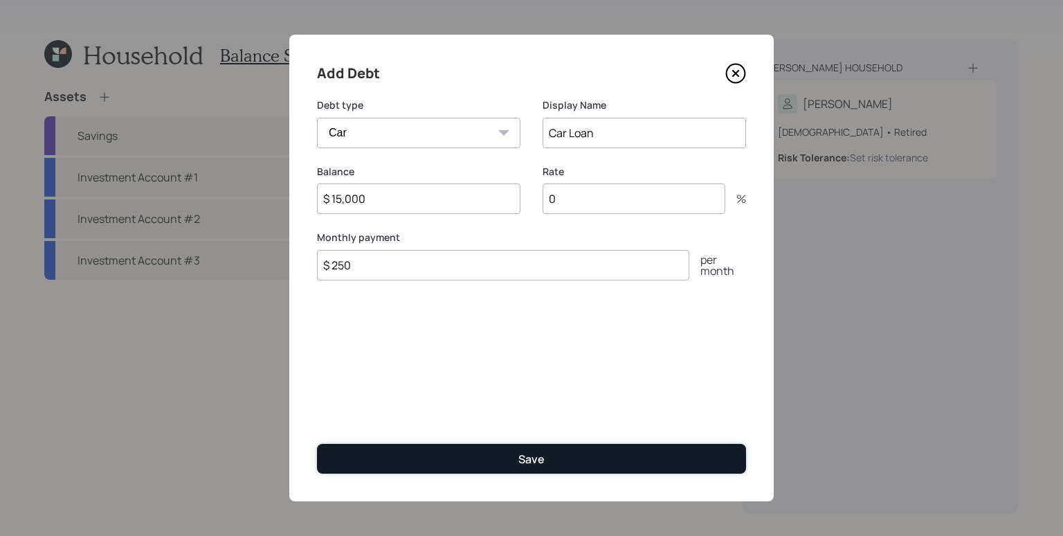
click at [522, 451] on button "Save" at bounding box center [531, 459] width 429 height 30
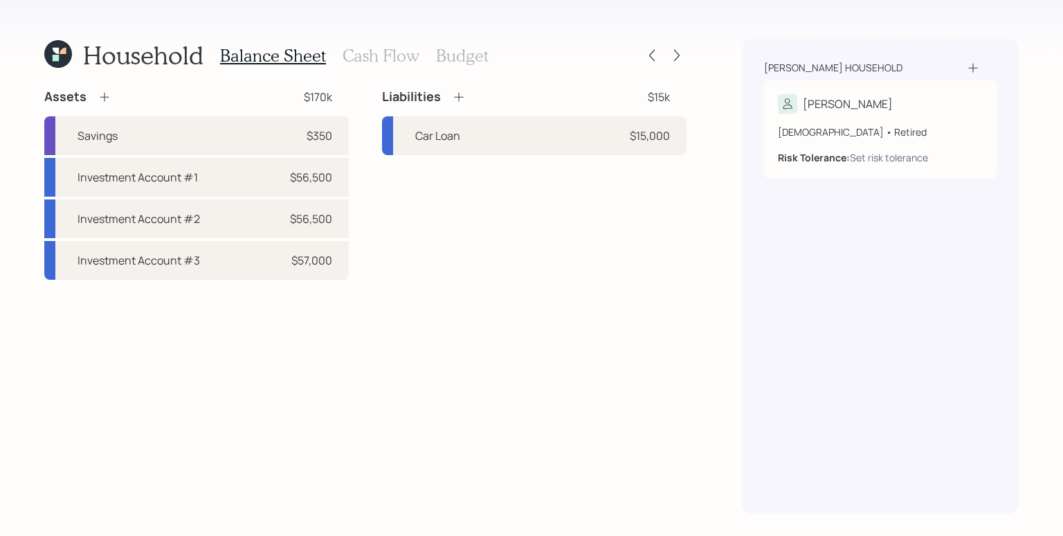
click at [507, 199] on div "Liabilities $15k Car Loan $15,000" at bounding box center [534, 184] width 304 height 191
click at [384, 53] on h3 "Cash Flow" at bounding box center [381, 56] width 77 height 20
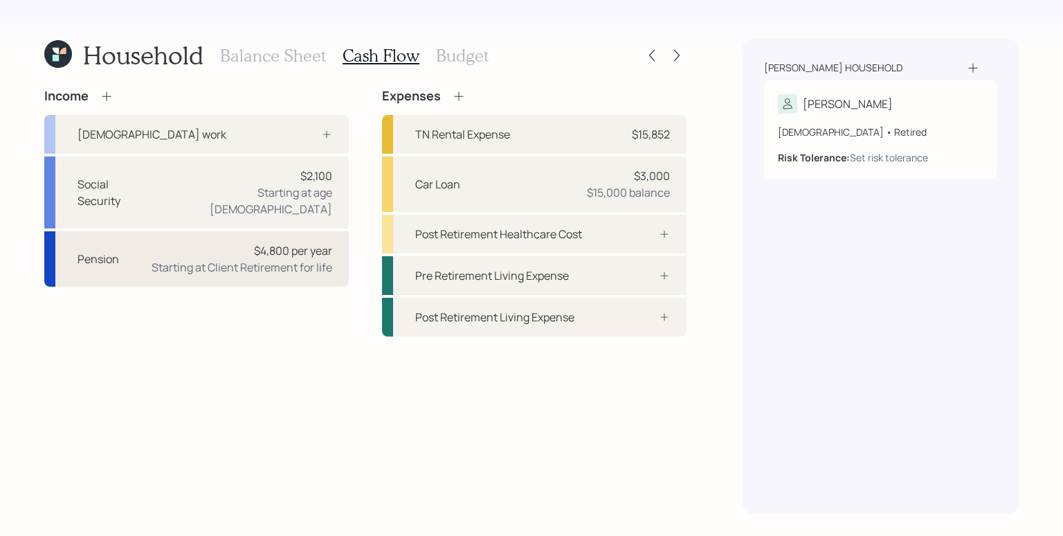
click at [291, 259] on div "Starting at Client Retirement for life" at bounding box center [242, 267] width 181 height 17
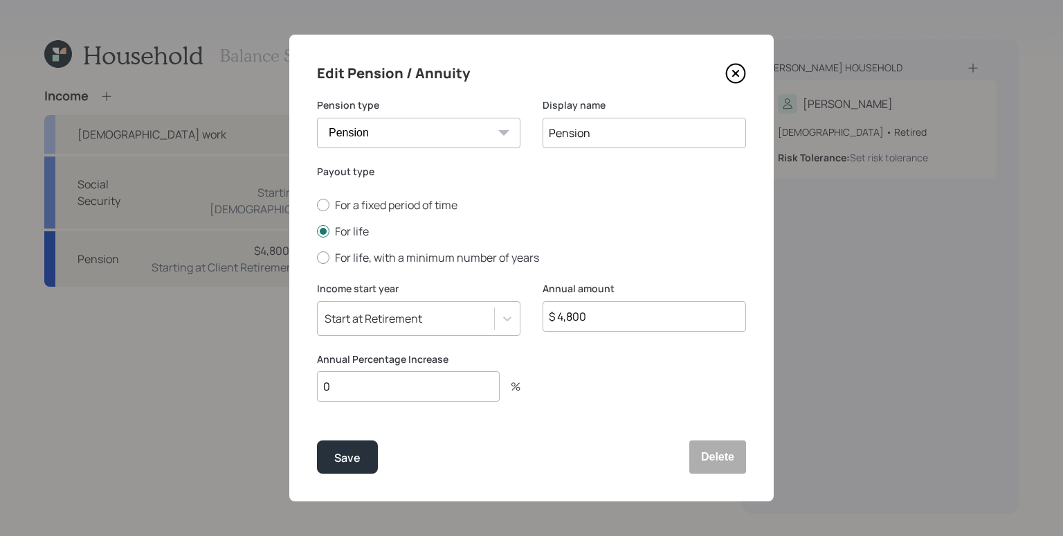
click at [628, 327] on input "$ 4,800" at bounding box center [644, 316] width 203 height 30
click at [626, 317] on input "$ 4,800" at bounding box center [644, 316] width 203 height 30
type input "$ 8,640"
click at [580, 361] on div at bounding box center [644, 385] width 203 height 66
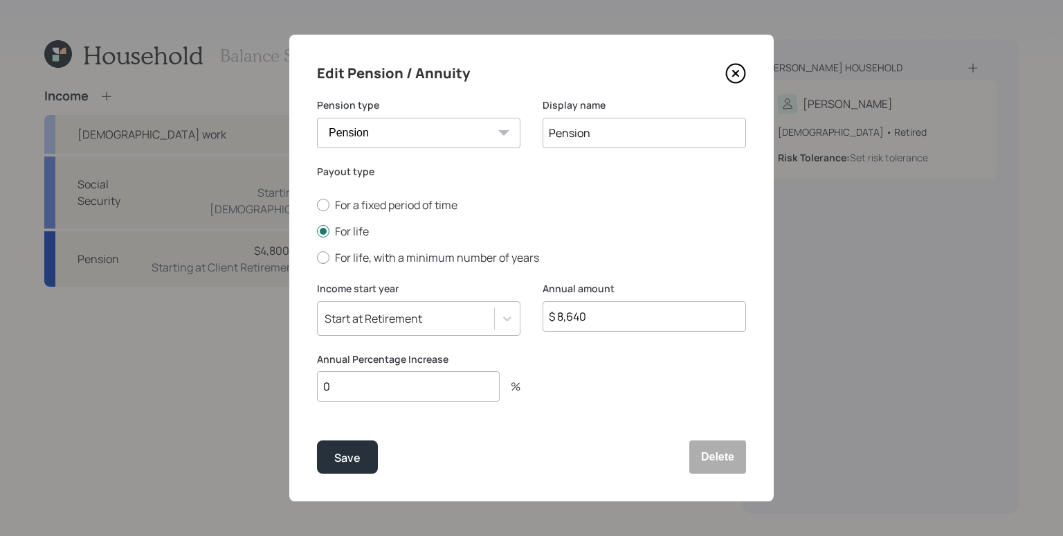
click at [414, 388] on input "0" at bounding box center [408, 386] width 183 height 30
click at [339, 466] on div "Save" at bounding box center [347, 457] width 26 height 19
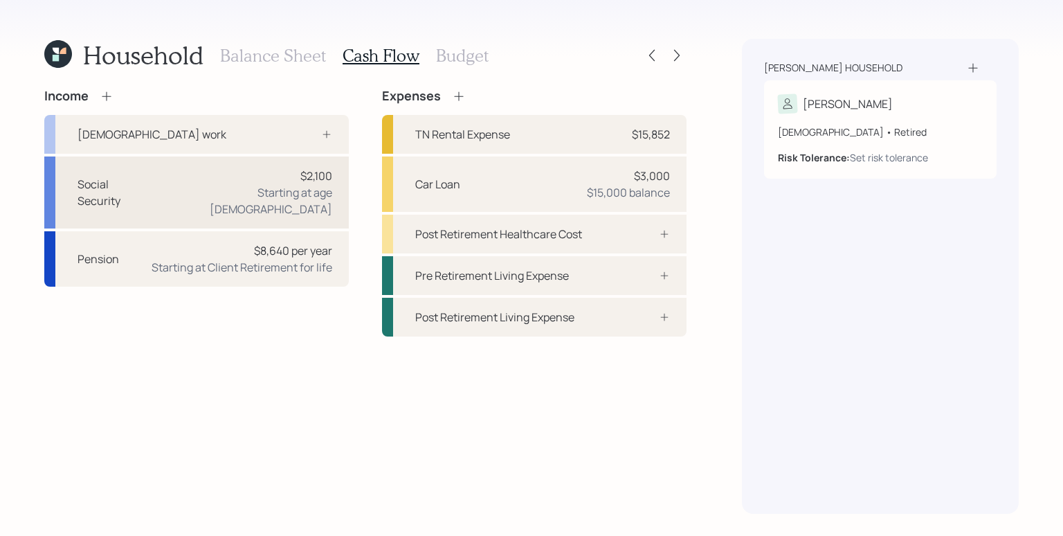
click at [316, 181] on div "$2,100" at bounding box center [316, 175] width 32 height 17
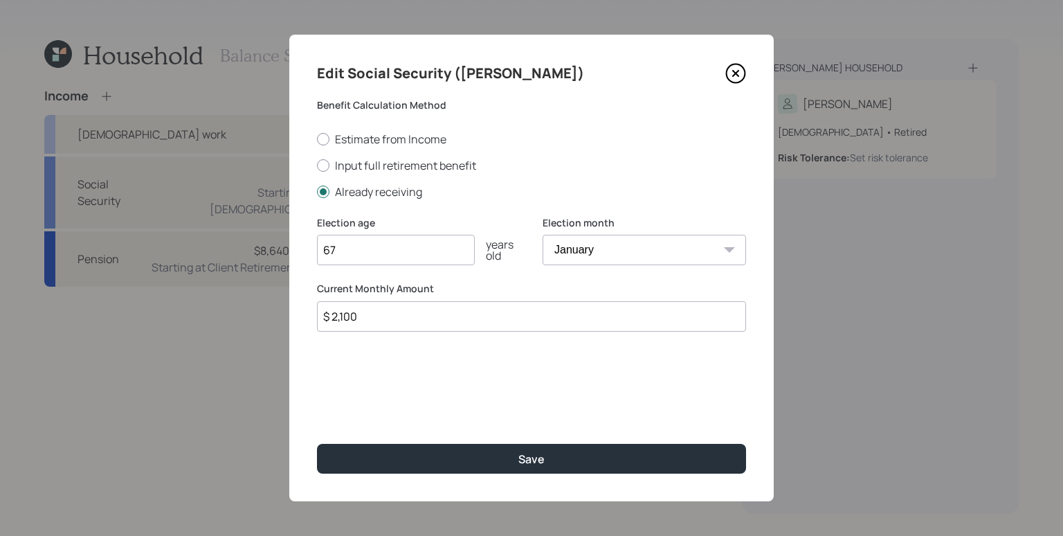
click at [627, 252] on select "January February March April May June July August September October November De…" at bounding box center [644, 250] width 203 height 30
click at [543, 235] on select "January February March April May June July August September October November De…" at bounding box center [644, 250] width 203 height 30
click at [424, 319] on input "$ 2,100" at bounding box center [531, 316] width 429 height 30
drag, startPoint x: 424, startPoint y: 319, endPoint x: 340, endPoint y: 318, distance: 84.4
click at [340, 318] on input "$ 2,100" at bounding box center [531, 316] width 429 height 30
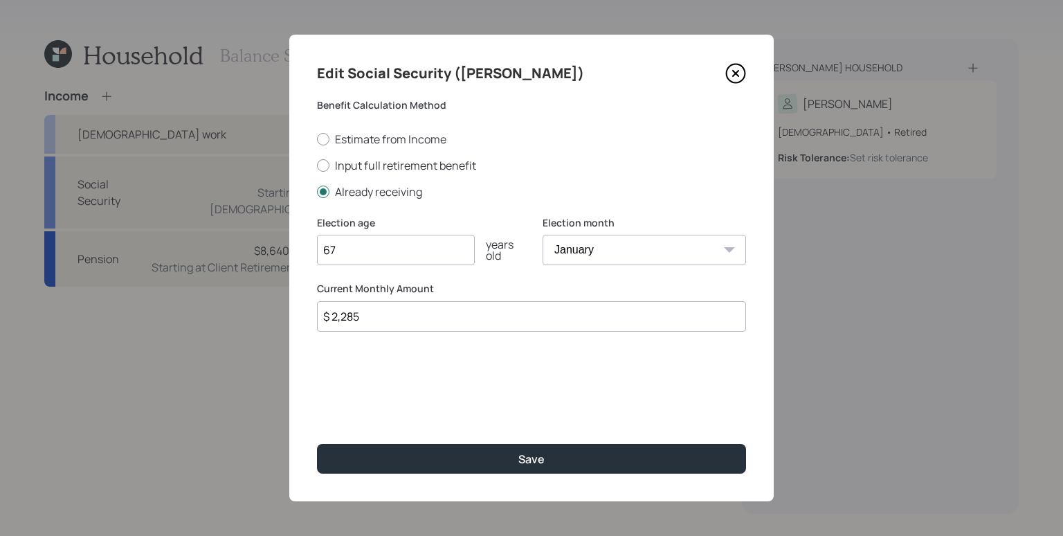
type input "$ 2,285"
click at [317, 444] on button "Save" at bounding box center [531, 459] width 429 height 30
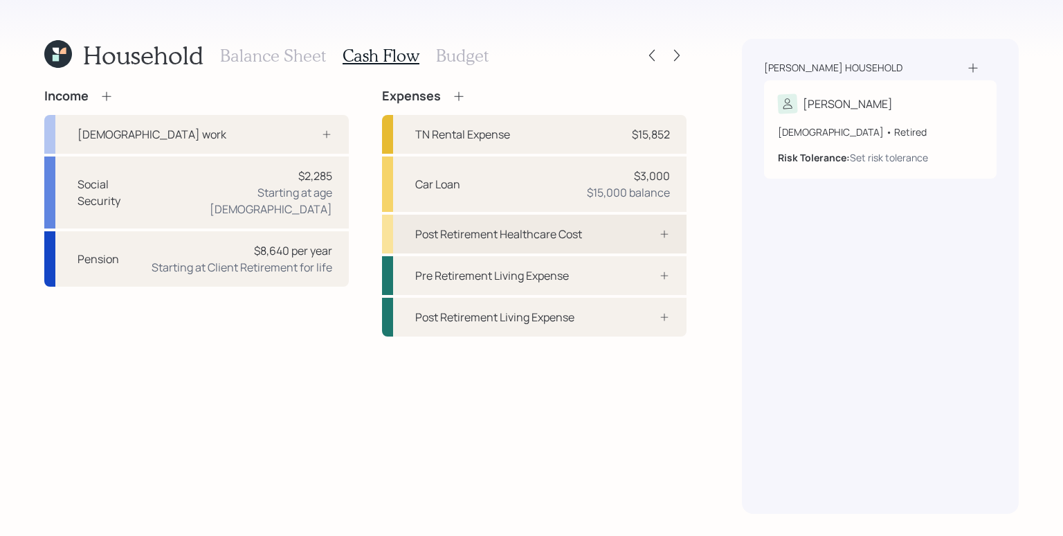
click at [552, 239] on div "Post Retirement Healthcare Cost" at bounding box center [498, 234] width 167 height 17
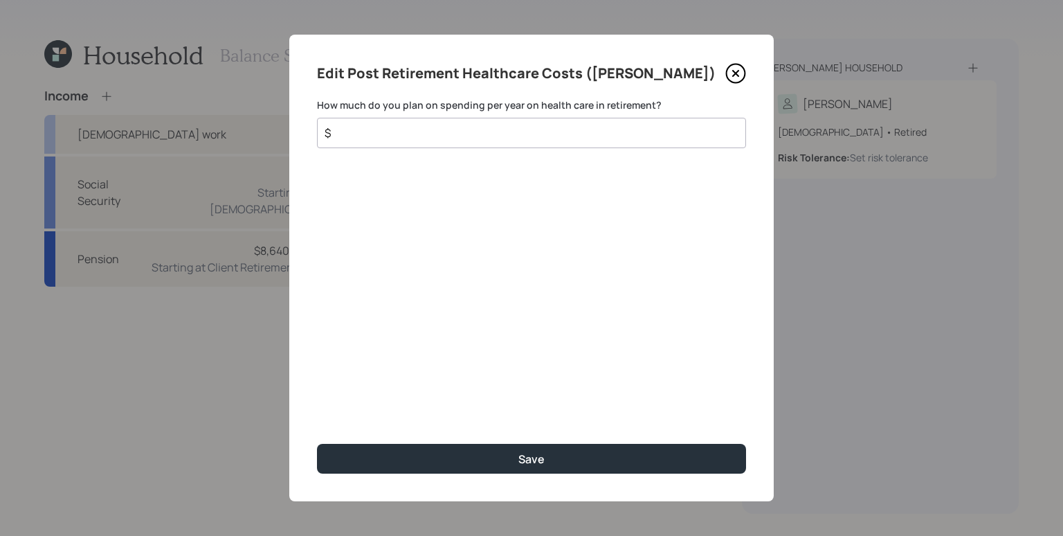
click at [498, 131] on input "$" at bounding box center [526, 133] width 406 height 17
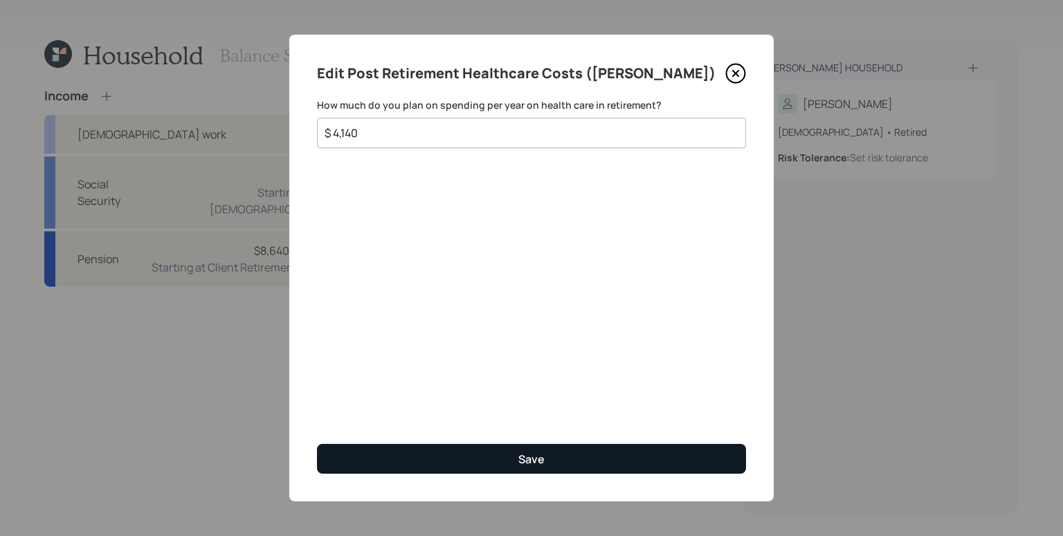
type input "$ 4,140"
click at [556, 448] on button "Save" at bounding box center [531, 459] width 429 height 30
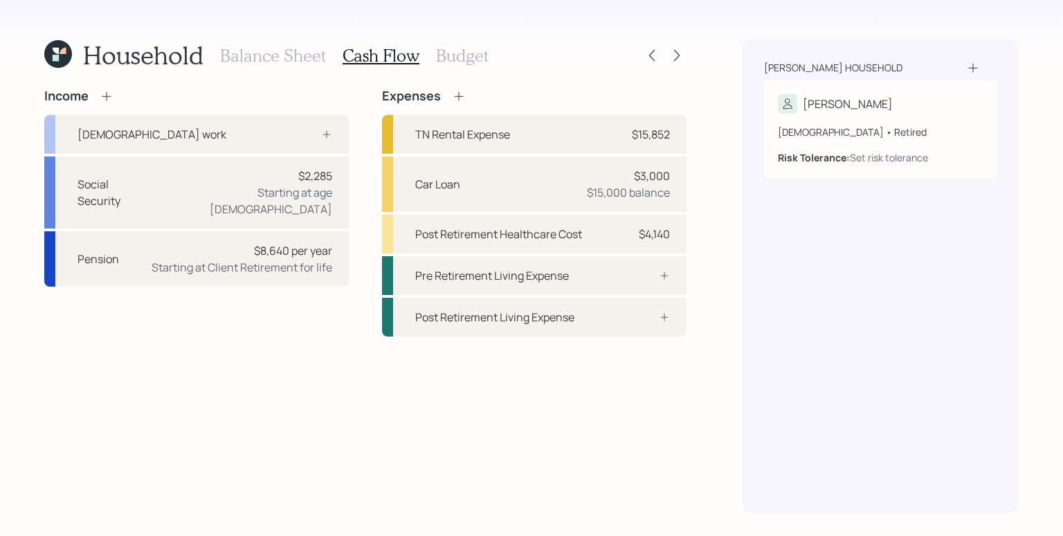
click at [322, 376] on div "Income Full-time work Social Security $2,285 Starting at age 67 Pension $8,640 …" at bounding box center [365, 301] width 642 height 425
click at [739, 313] on div "Household Balance Sheet Cash Flow Budget Income Full-time work Social Security …" at bounding box center [531, 268] width 1063 height 536
click at [790, 272] on div "Glaser household Ted 67 years old • Retired Risk Tolerance: Set risk tolerance" at bounding box center [880, 276] width 277 height 475
click at [471, 53] on h3 "Budget" at bounding box center [462, 56] width 53 height 20
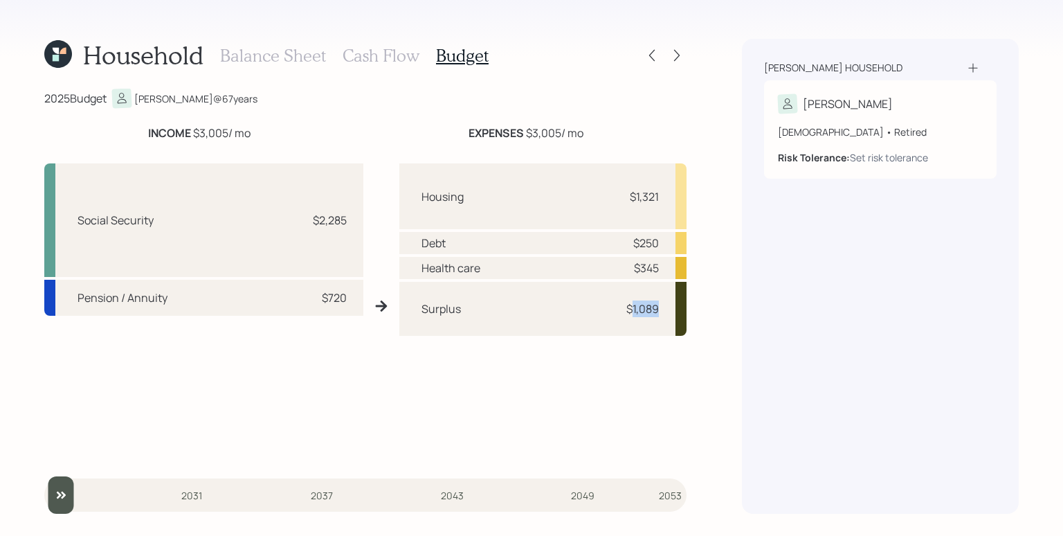
drag, startPoint x: 630, startPoint y: 308, endPoint x: 662, endPoint y: 305, distance: 32.0
click at [662, 305] on div "Surplus $1,089" at bounding box center [543, 309] width 288 height 54
click at [664, 305] on div "Surplus $1,089" at bounding box center [543, 309] width 288 height 54
click at [365, 55] on h3 "Cash Flow" at bounding box center [381, 56] width 77 height 20
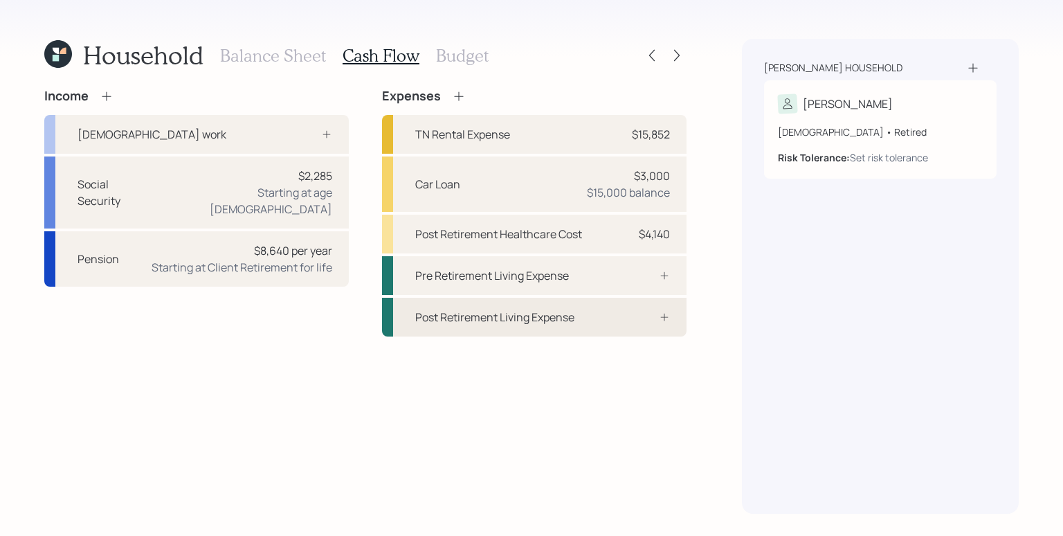
click at [590, 328] on div "Post Retirement Living Expense" at bounding box center [534, 317] width 304 height 39
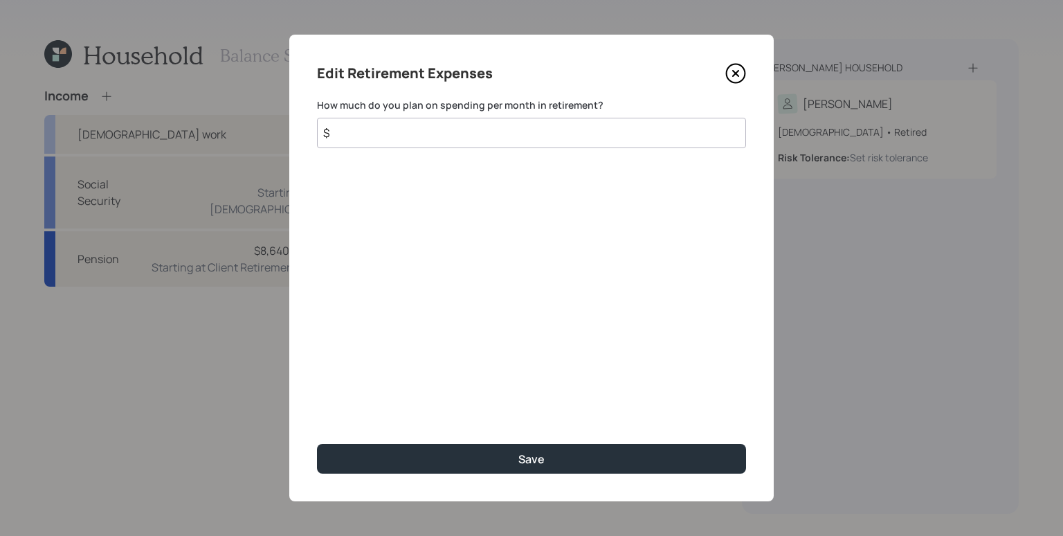
click at [482, 138] on input "$" at bounding box center [531, 133] width 429 height 30
type input "$ 1,089"
click at [317, 444] on button "Save" at bounding box center [531, 459] width 429 height 30
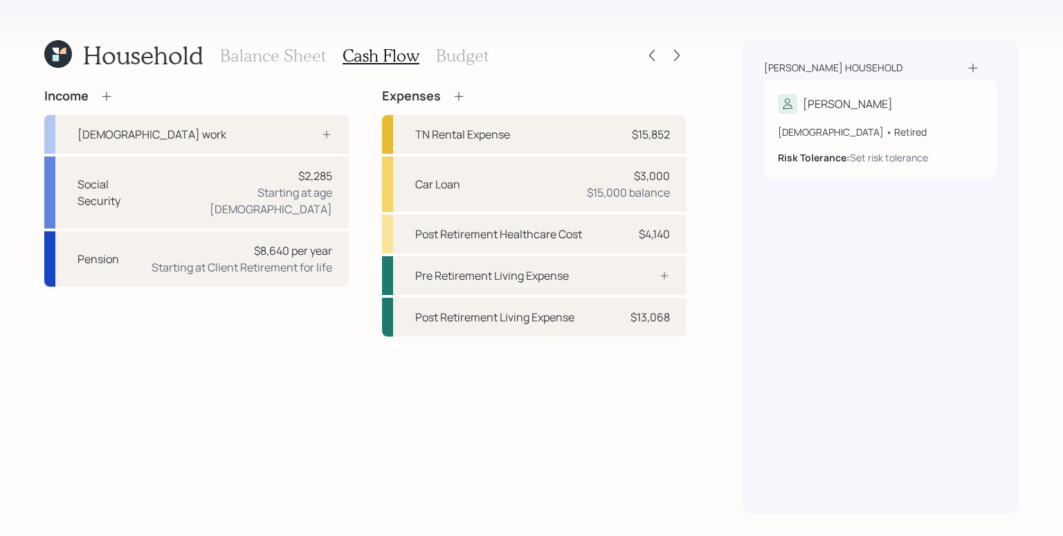
click at [456, 57] on h3 "Budget" at bounding box center [462, 56] width 53 height 20
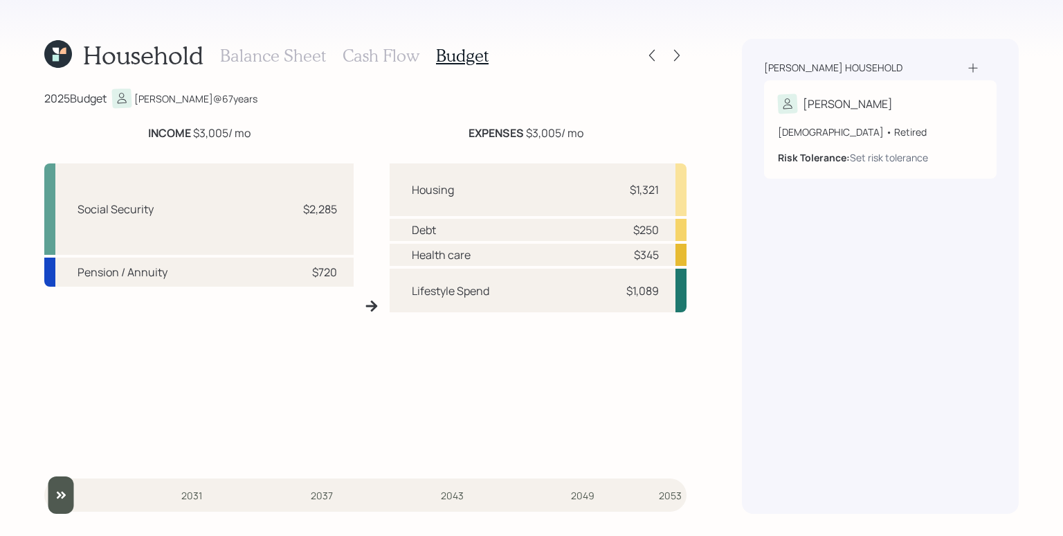
click at [385, 59] on h3 "Cash Flow" at bounding box center [381, 56] width 77 height 20
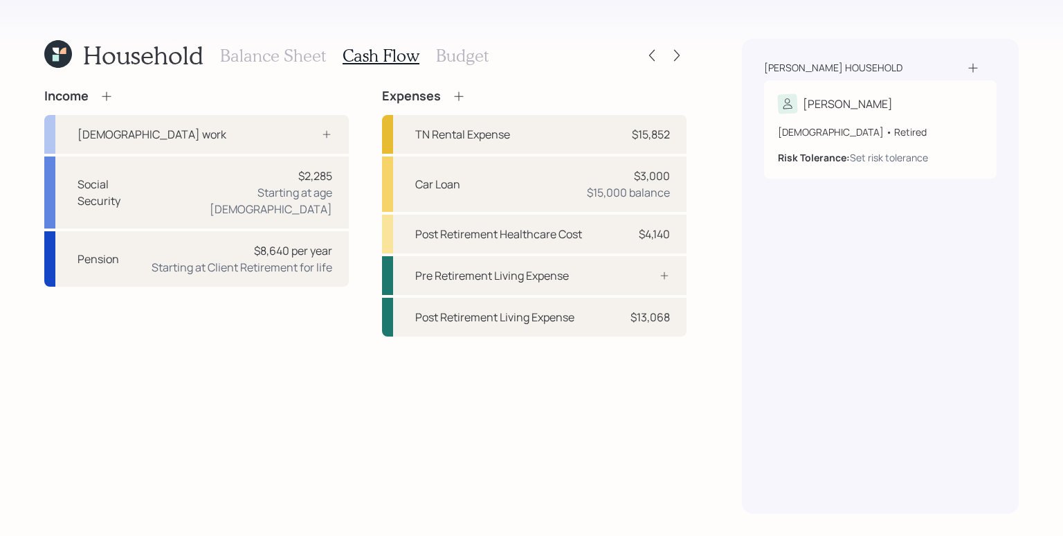
click at [237, 59] on h3 "Balance Sheet" at bounding box center [273, 56] width 106 height 20
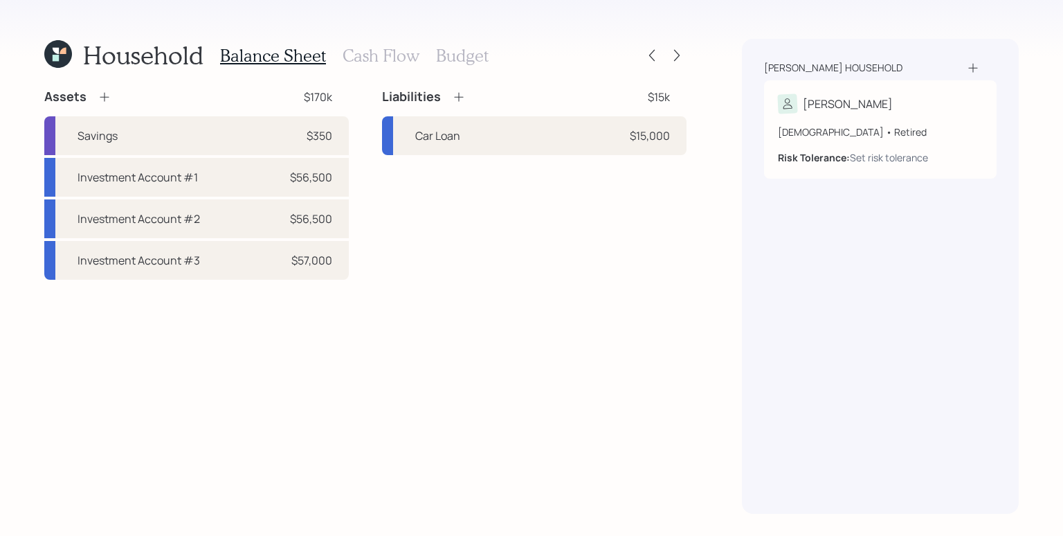
click at [358, 49] on h3 "Cash Flow" at bounding box center [381, 56] width 77 height 20
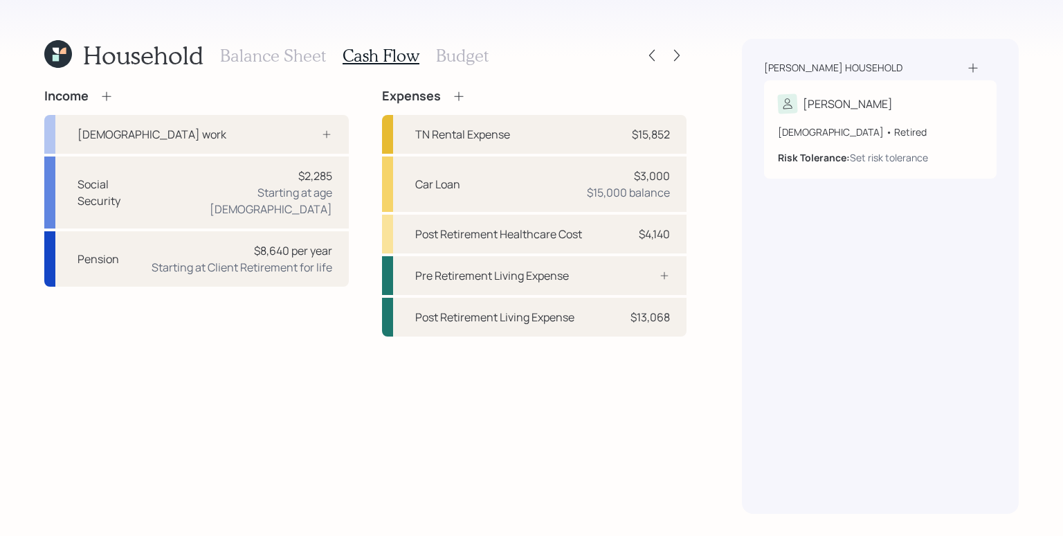
click at [277, 49] on h3 "Balance Sheet" at bounding box center [273, 56] width 106 height 20
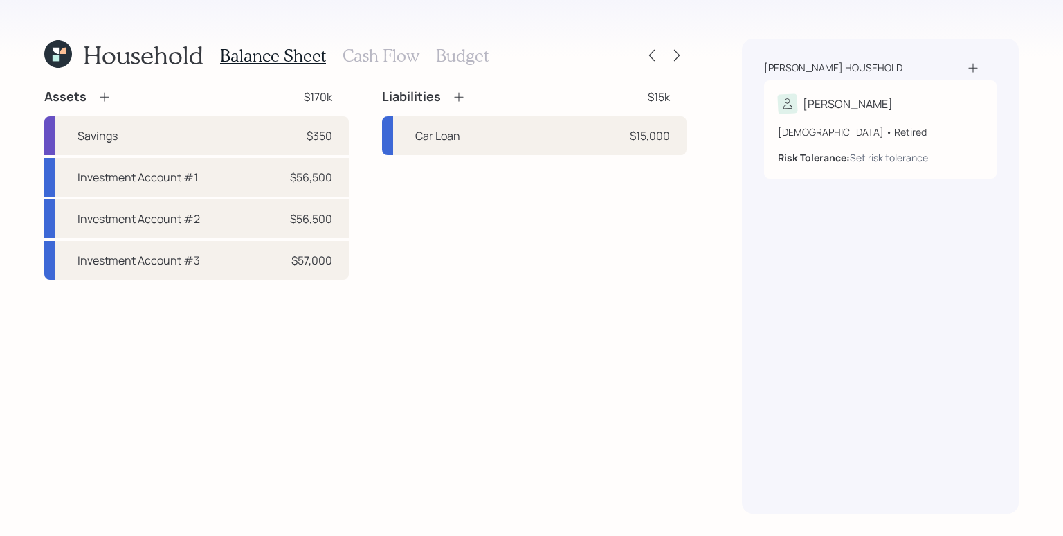
click at [361, 54] on h3 "Cash Flow" at bounding box center [381, 56] width 77 height 20
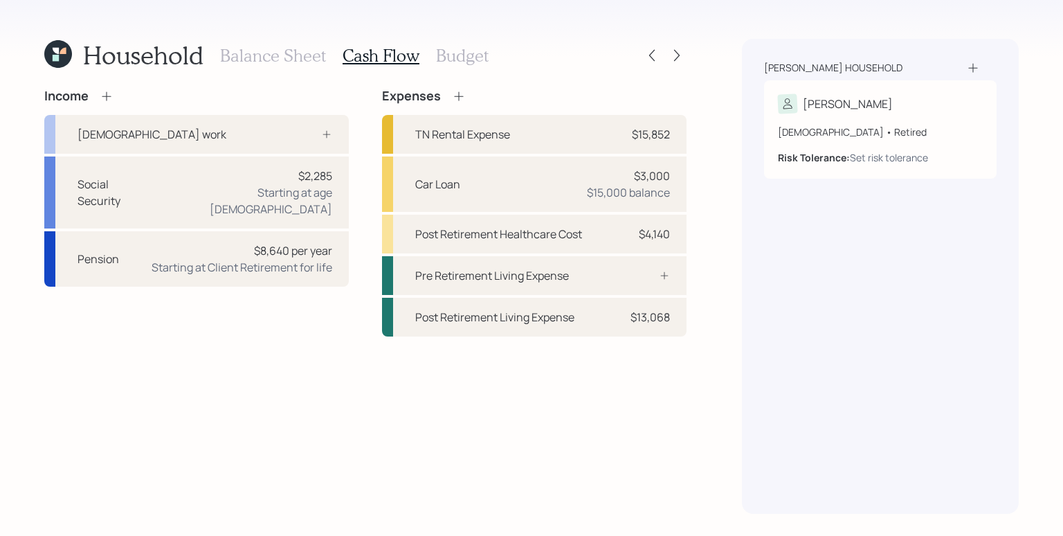
click at [282, 57] on h3 "Balance Sheet" at bounding box center [273, 56] width 106 height 20
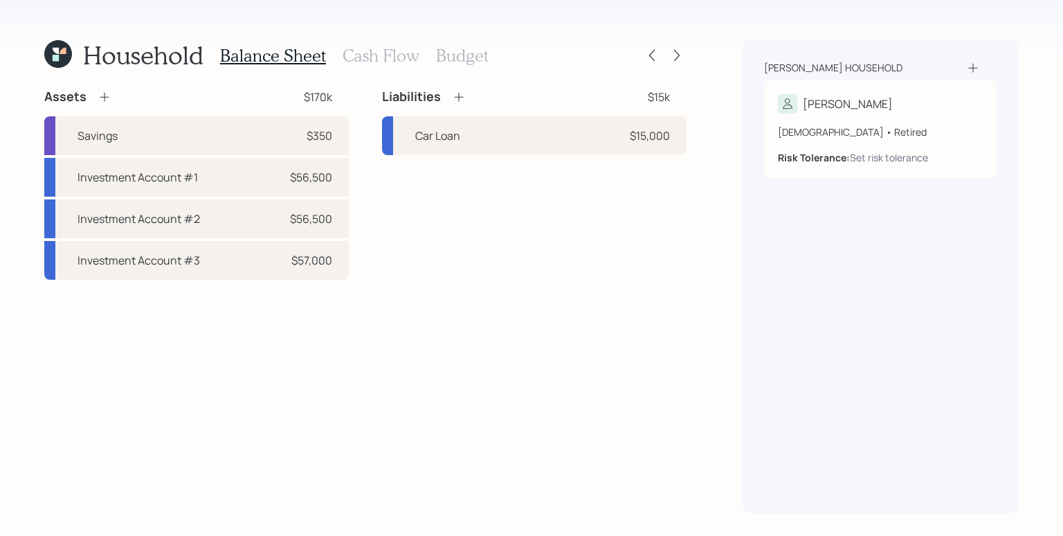
click at [364, 57] on h3 "Cash Flow" at bounding box center [381, 56] width 77 height 20
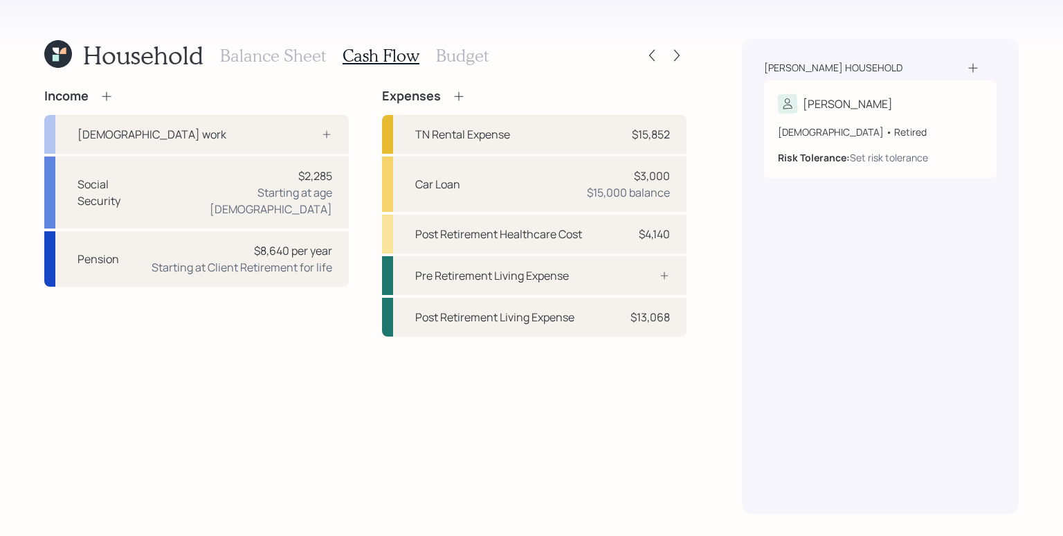
click at [293, 57] on h3 "Balance Sheet" at bounding box center [273, 56] width 106 height 20
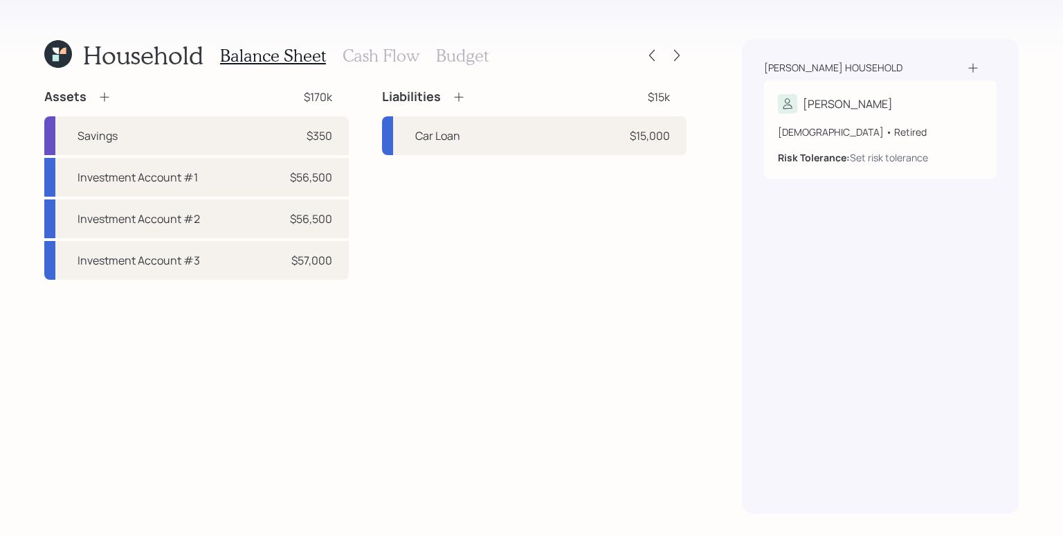
click at [376, 58] on h3 "Cash Flow" at bounding box center [381, 56] width 77 height 20
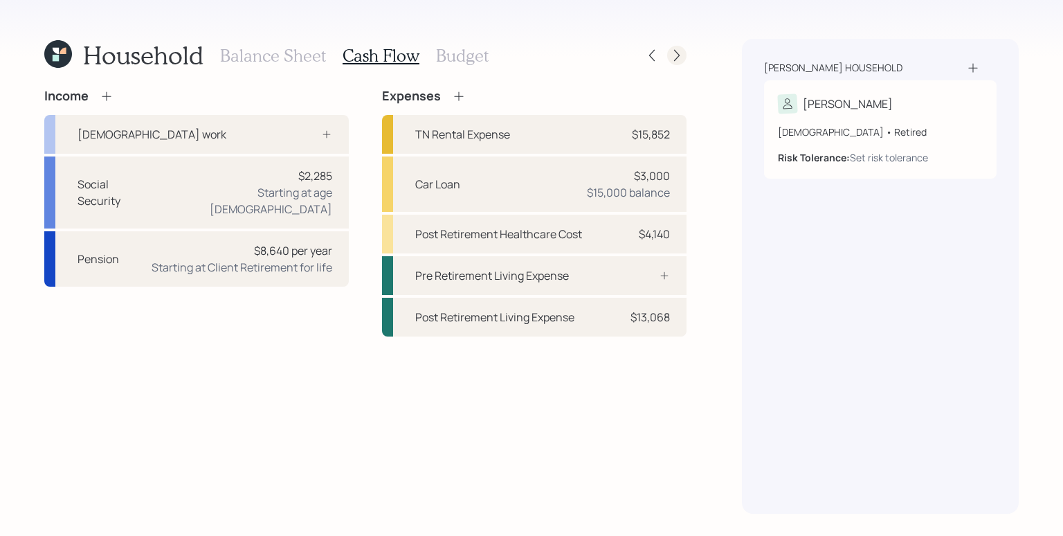
click at [678, 54] on icon at bounding box center [677, 56] width 6 height 12
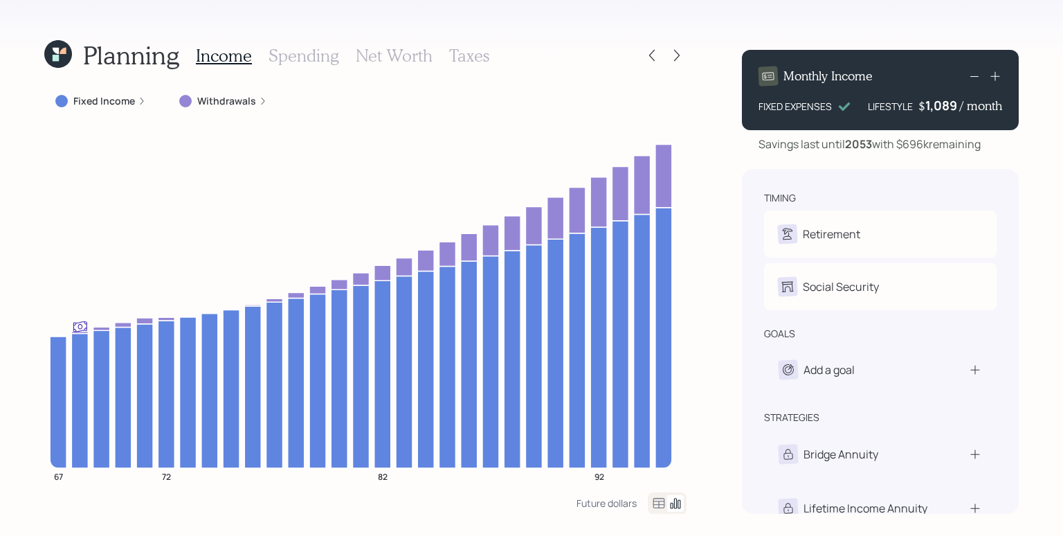
click at [711, 108] on div "Planning Income Spending Net Worth Taxes Fixed Income Withdrawals 67 72 82 92 F…" at bounding box center [531, 268] width 1063 height 536
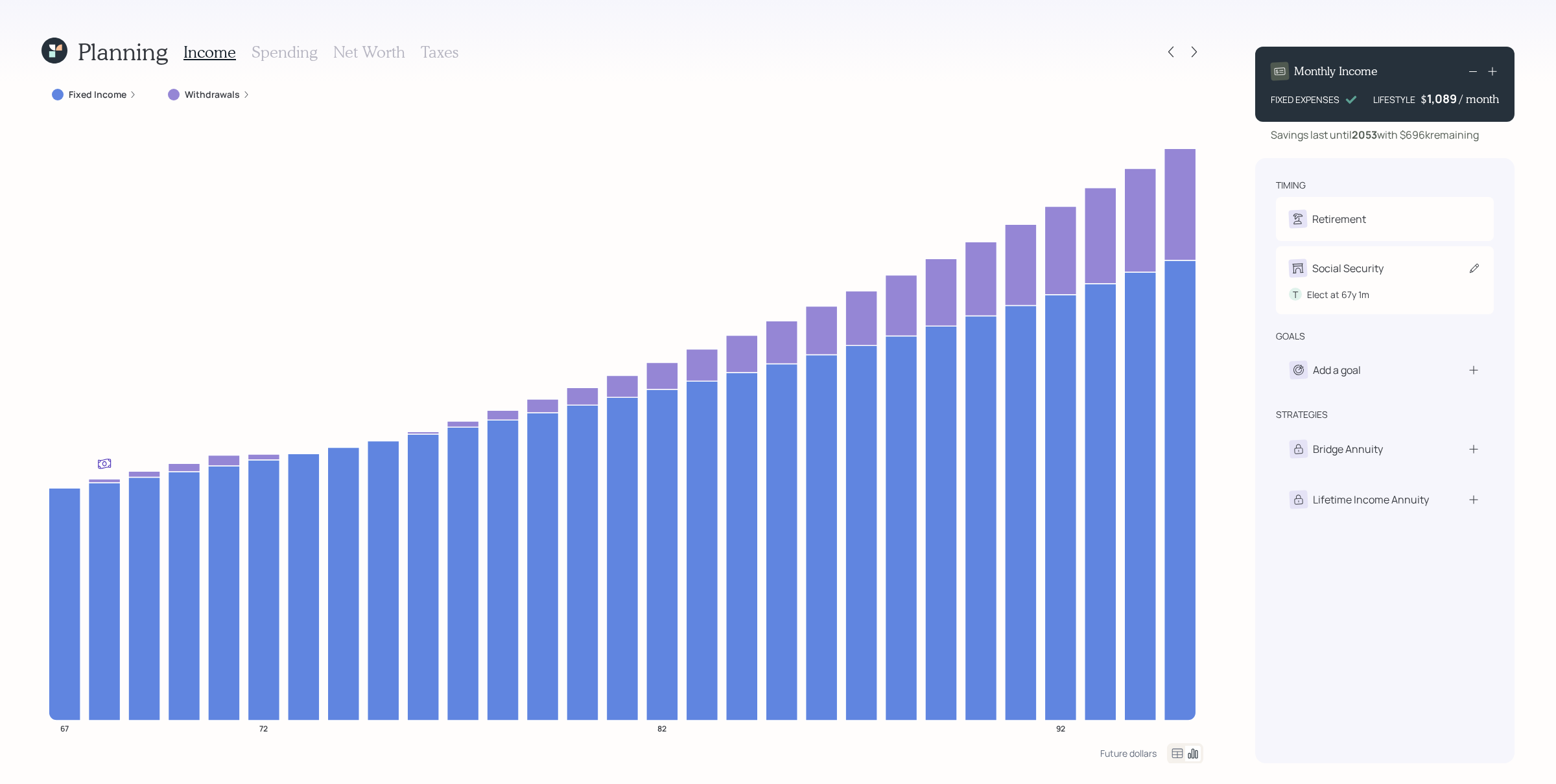
click at [1244, 276] on div "Social Security" at bounding box center [1348, 268] width 71 height 16
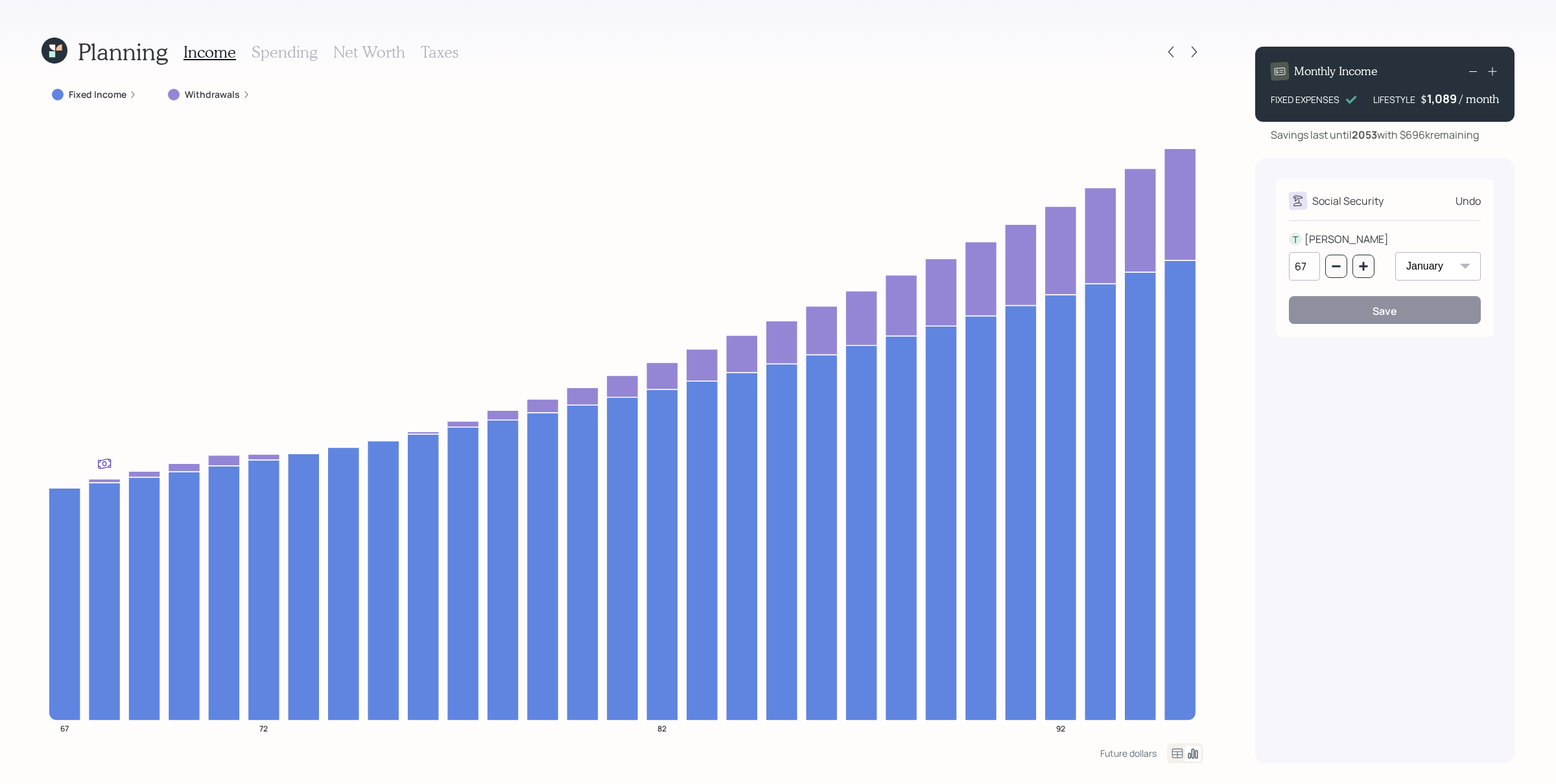
click at [1244, 264] on div "67" at bounding box center [1331, 266] width 85 height 28
click at [1244, 278] on button "button" at bounding box center [1337, 266] width 22 height 23
type input "66"
click at [1244, 333] on div "Social Security Undo T TED 66 January February March April May June July August…" at bounding box center [1385, 258] width 218 height 158
click at [1244, 324] on button "Save" at bounding box center [1385, 310] width 192 height 28
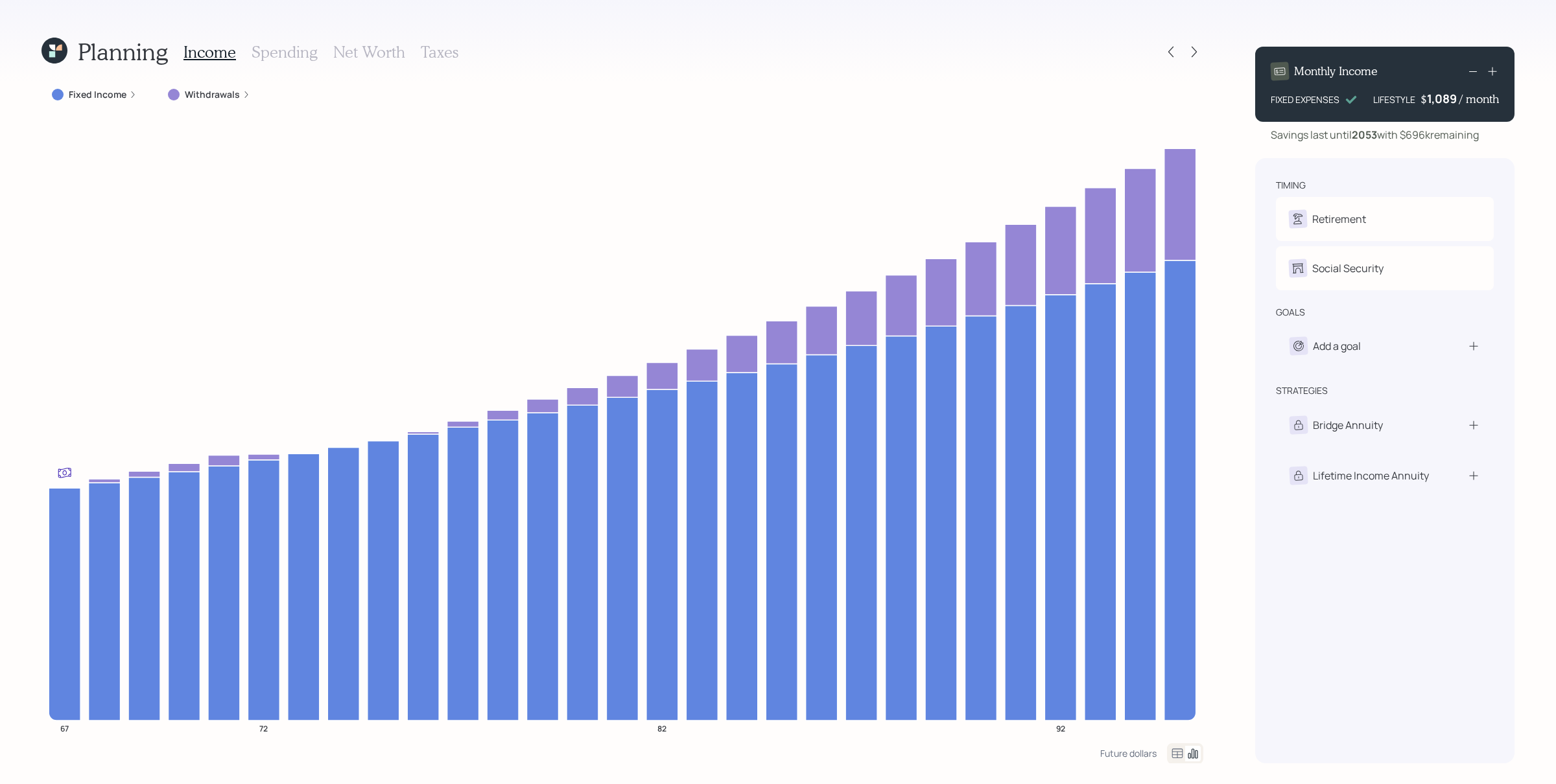
click at [104, 94] on label "Fixed Income" at bounding box center [97, 95] width 58 height 13
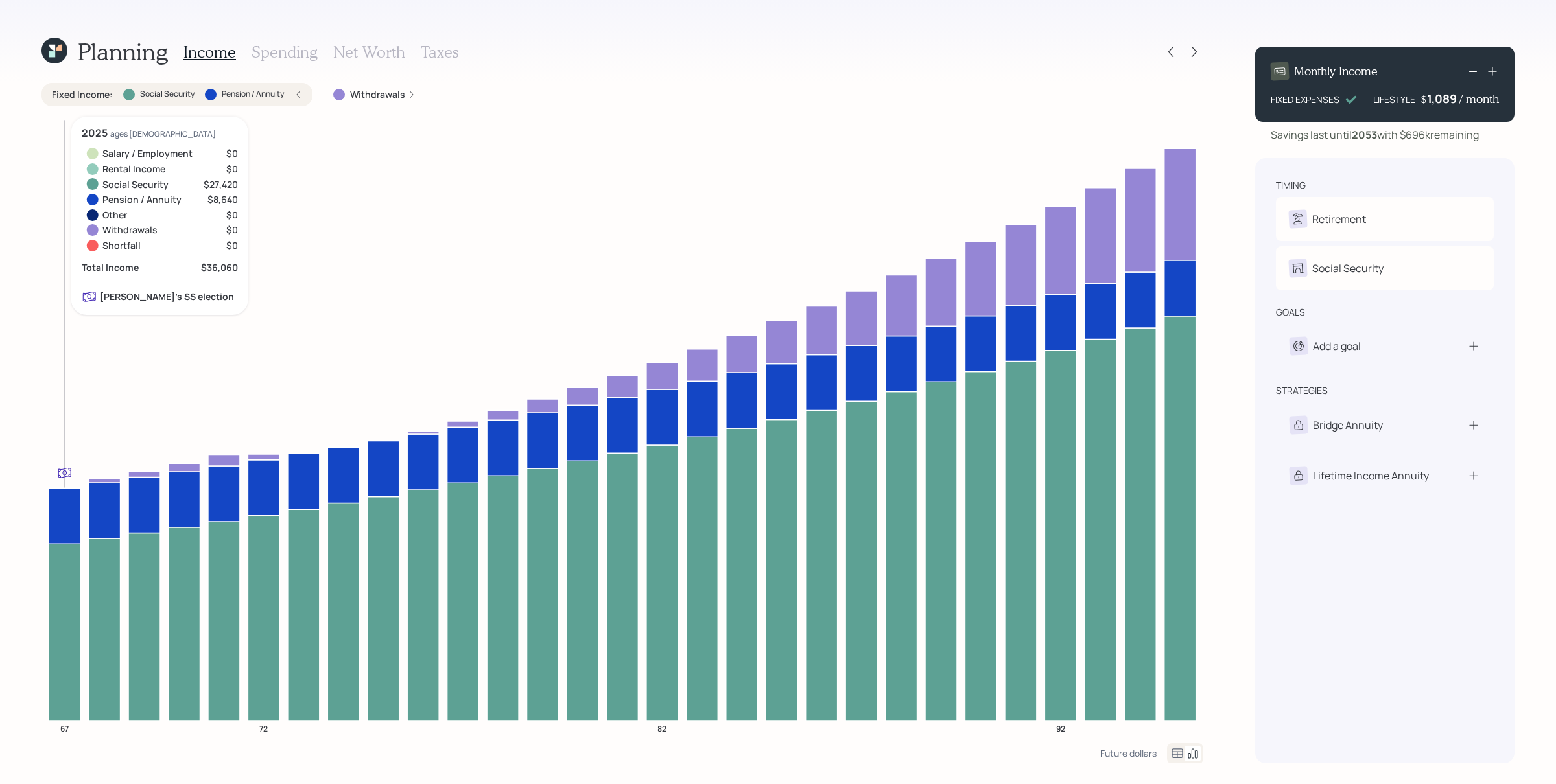
click at [73, 627] on icon at bounding box center [65, 632] width 32 height 177
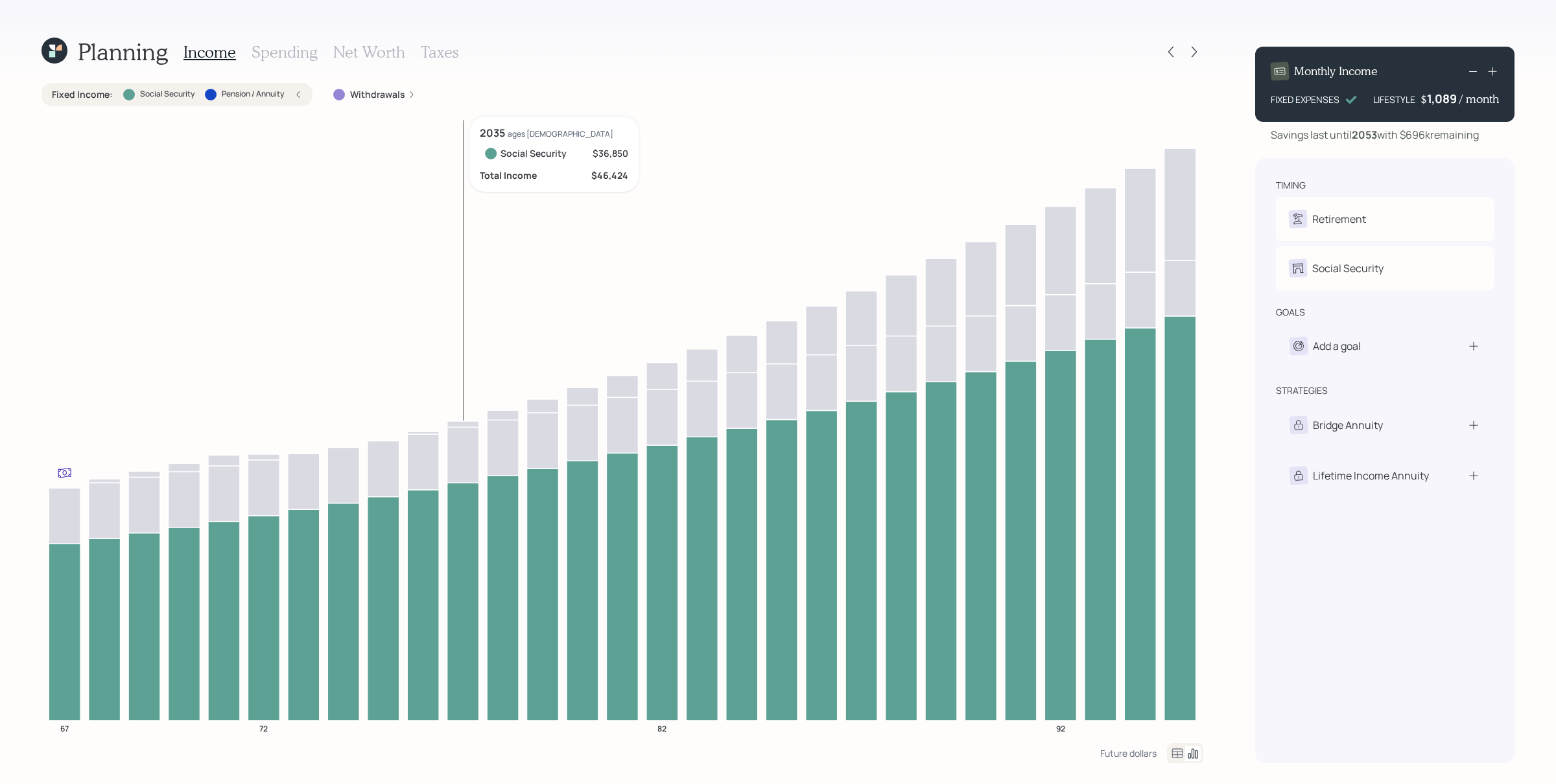
click at [464, 620] on icon at bounding box center [464, 602] width 32 height 238
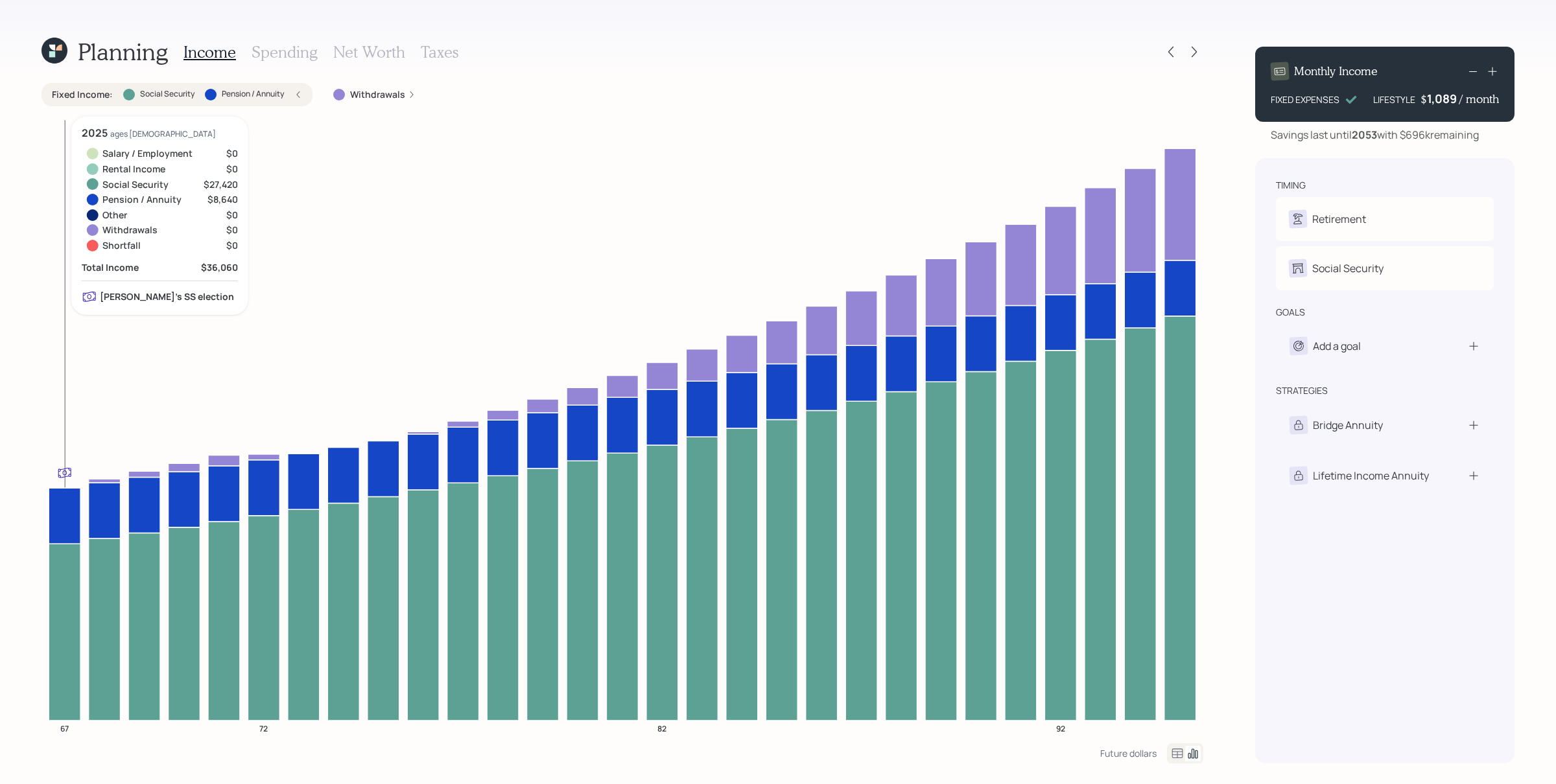
click at [52, 514] on icon at bounding box center [65, 516] width 32 height 56
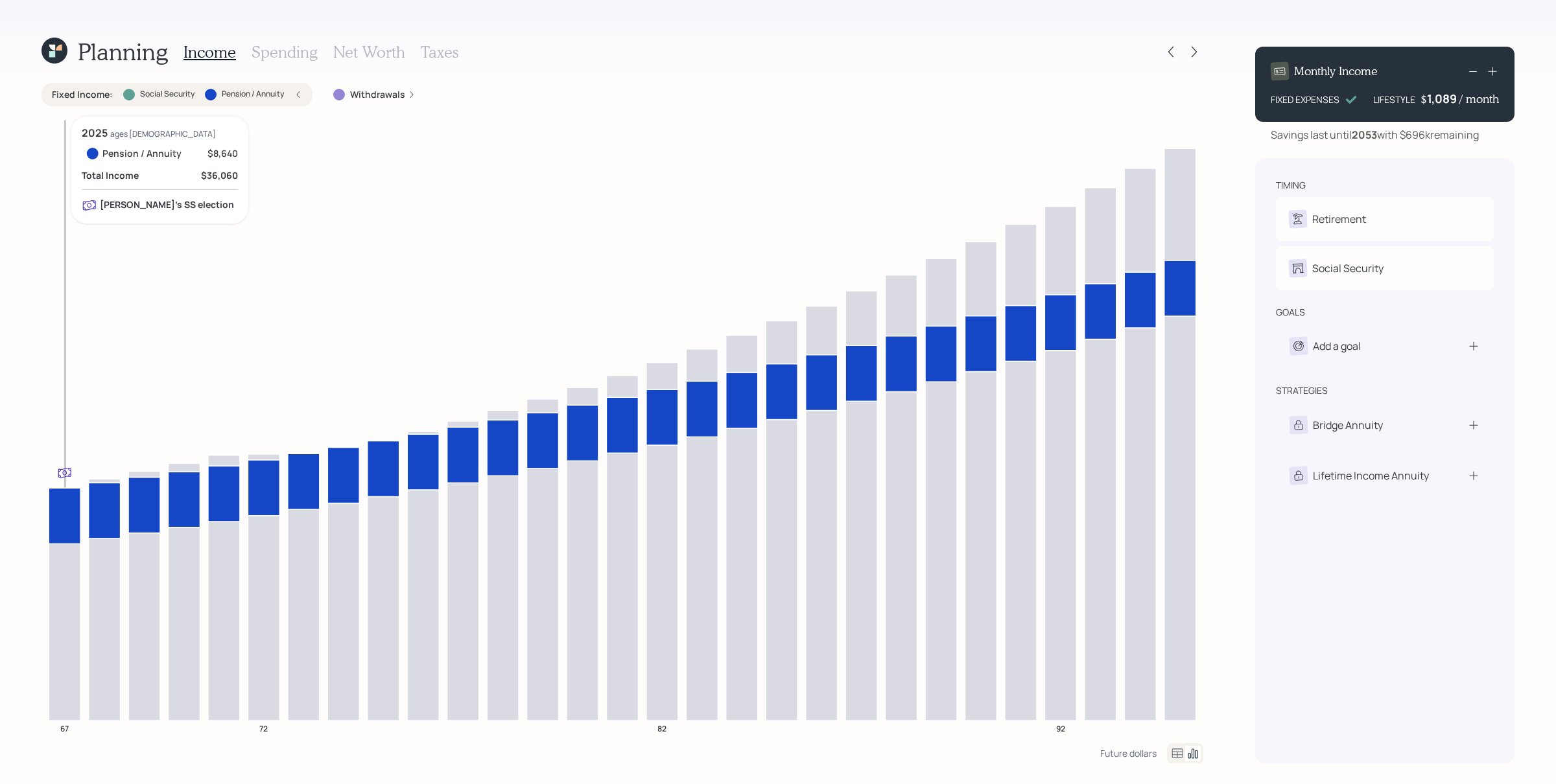
click at [68, 515] on icon at bounding box center [65, 516] width 32 height 56
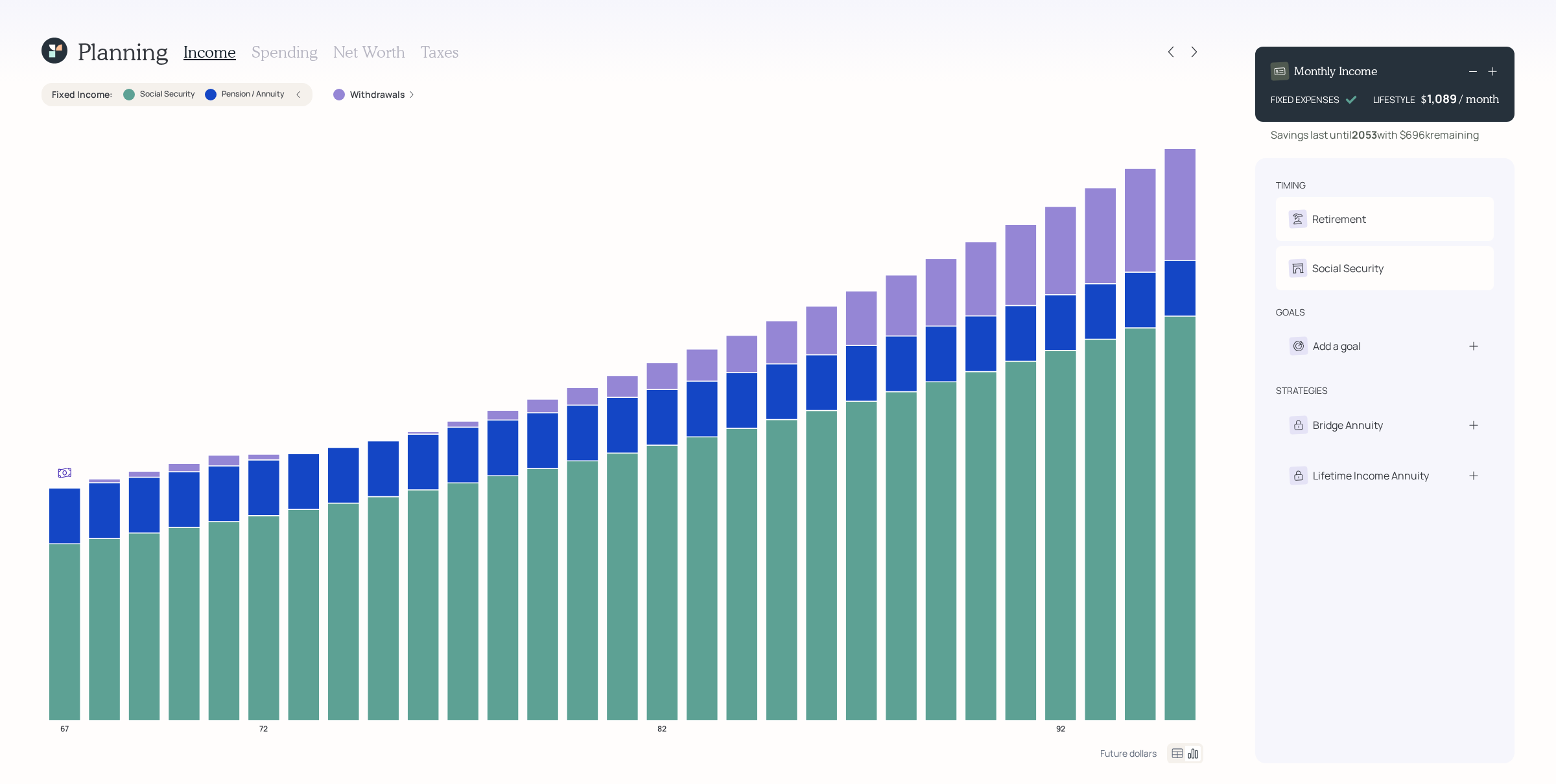
click at [297, 93] on icon at bounding box center [298, 95] width 7 height 7
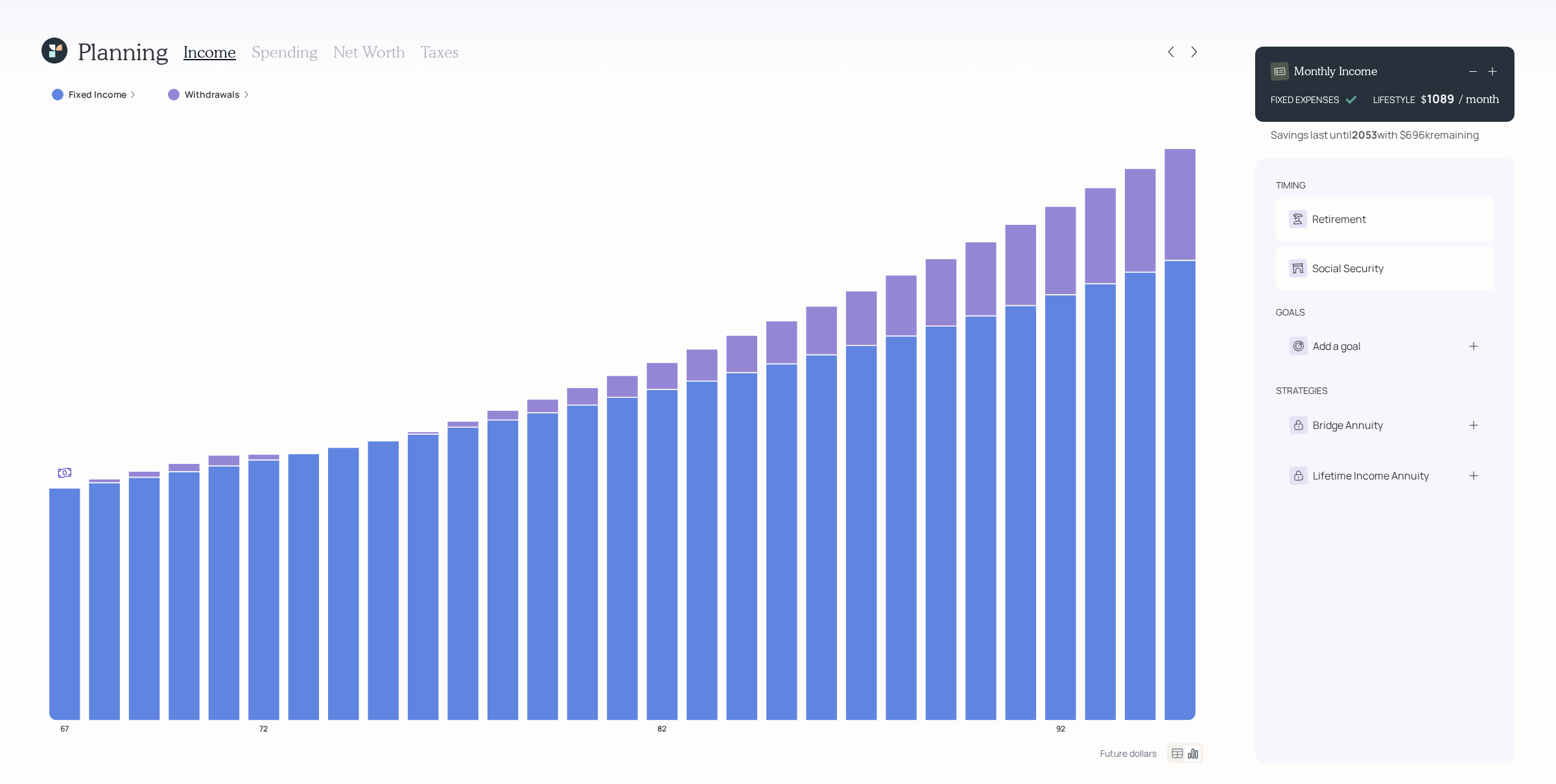
click at [1244, 104] on div "1089" at bounding box center [1443, 98] width 33 height 16
click at [1202, 117] on icon "67 72 82 92" at bounding box center [622, 430] width 1162 height 627
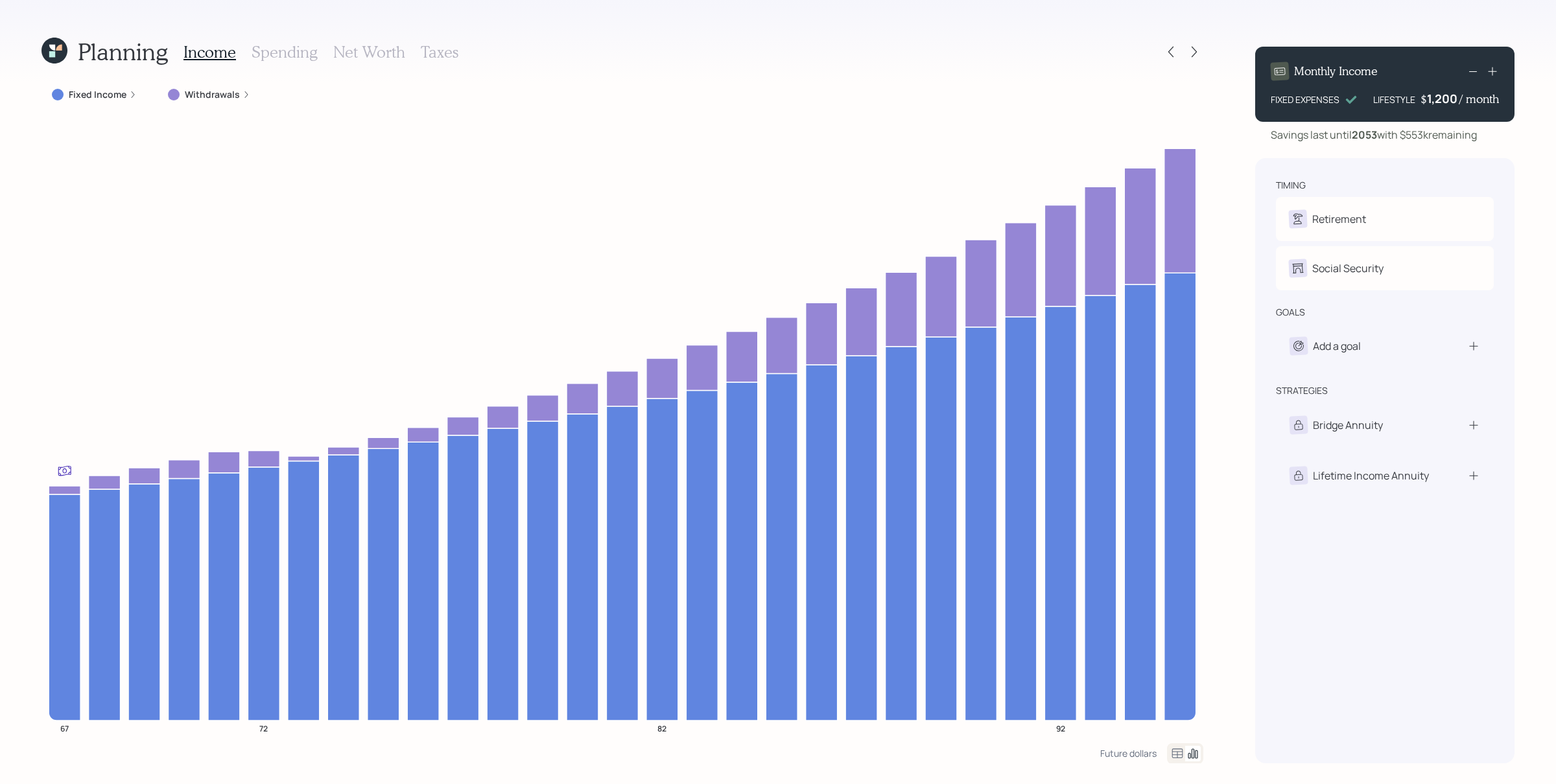
click at [1244, 99] on div "1,200" at bounding box center [1443, 98] width 33 height 16
click at [1244, 99] on div "1200" at bounding box center [1443, 98] width 33 height 16
click at [228, 97] on label "Withdrawals" at bounding box center [212, 95] width 55 height 13
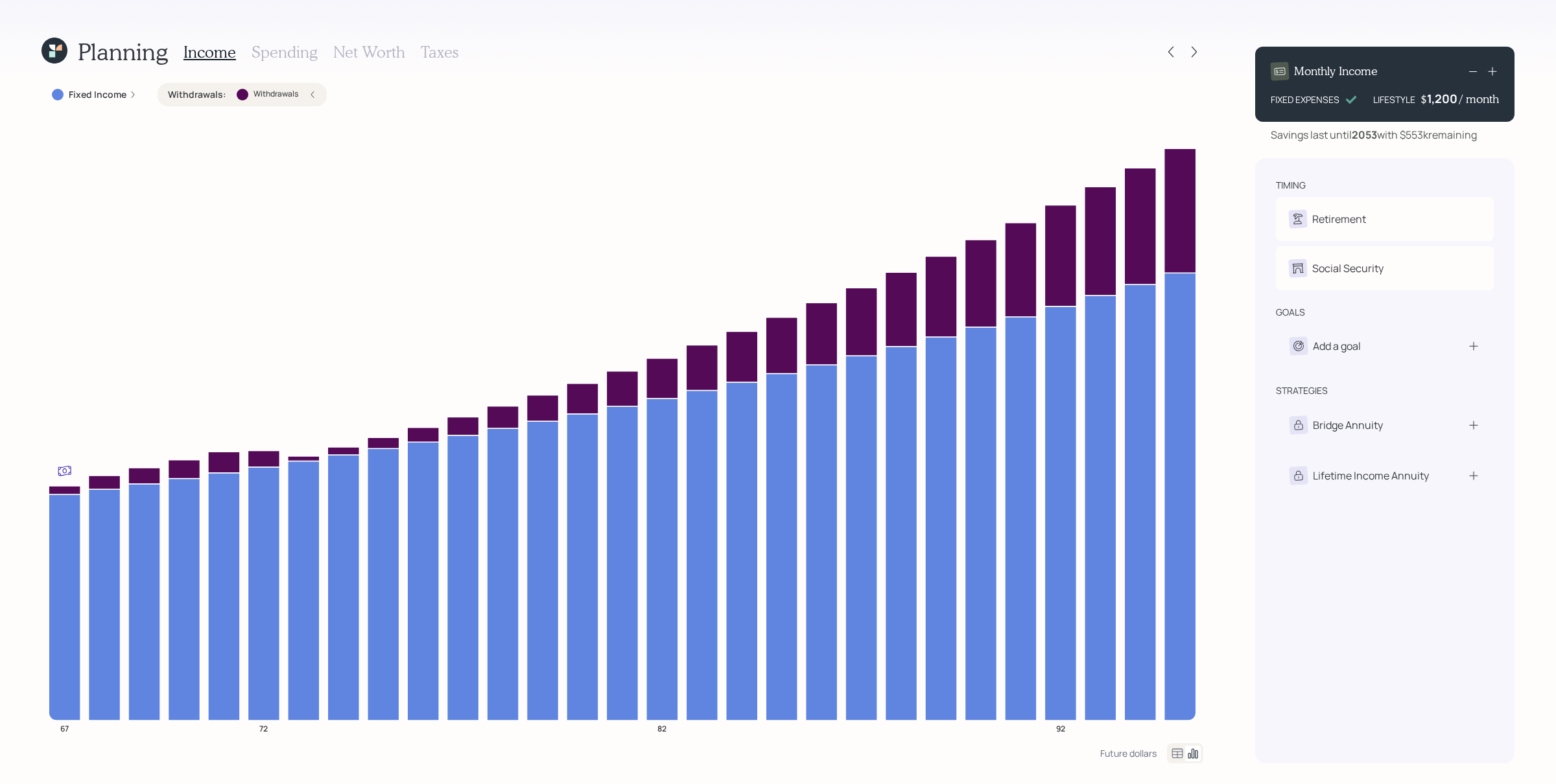
click at [281, 93] on label "Withdrawals" at bounding box center [276, 95] width 45 height 11
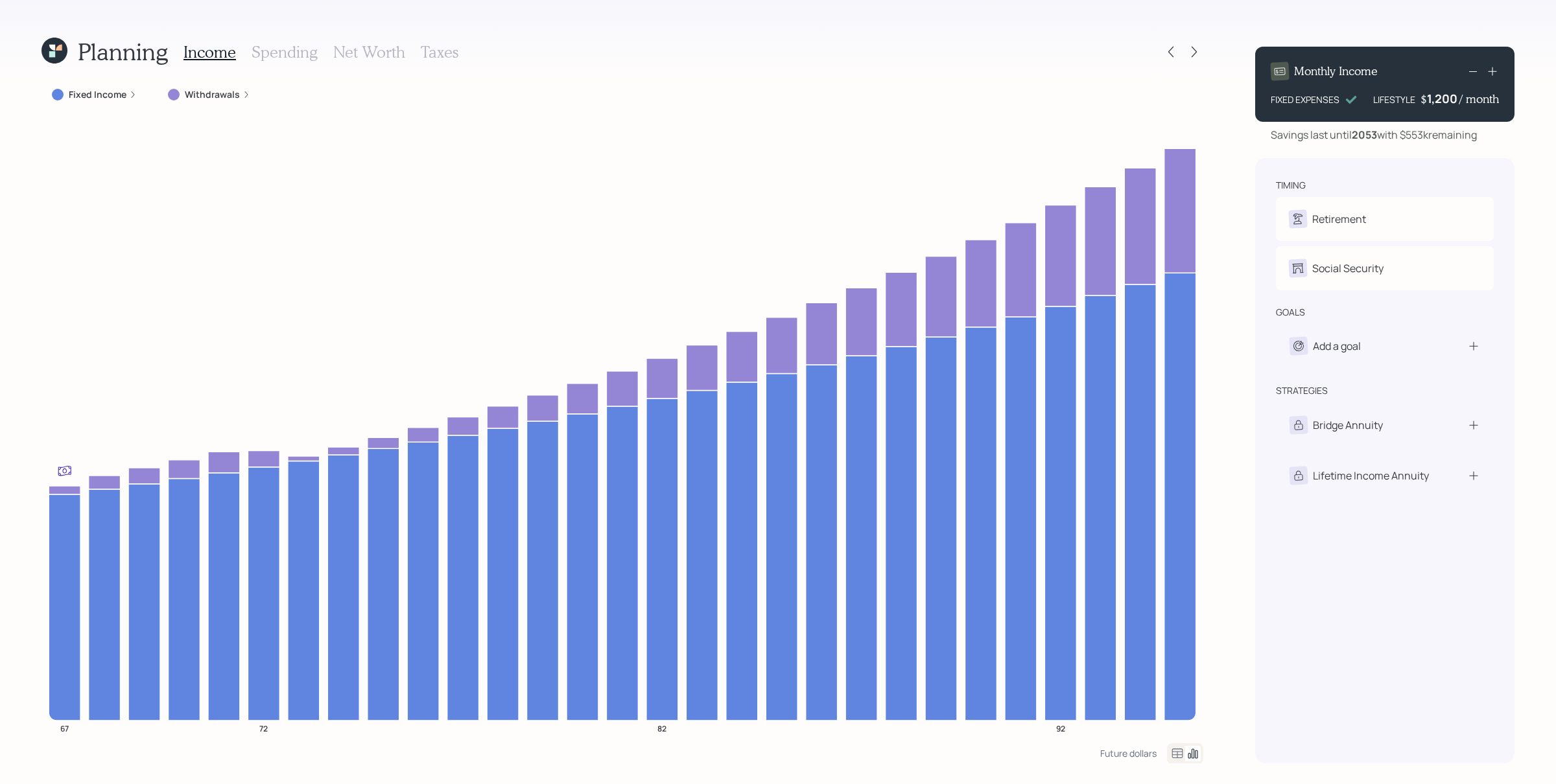
click at [1244, 102] on div "1,200" at bounding box center [1443, 98] width 33 height 16
click at [1244, 102] on div "1200" at bounding box center [1443, 98] width 33 height 16
click at [1244, 159] on div "timing Retirement T Retired Social Security T Receiving goals Add a goal strate…" at bounding box center [1385, 461] width 259 height 605
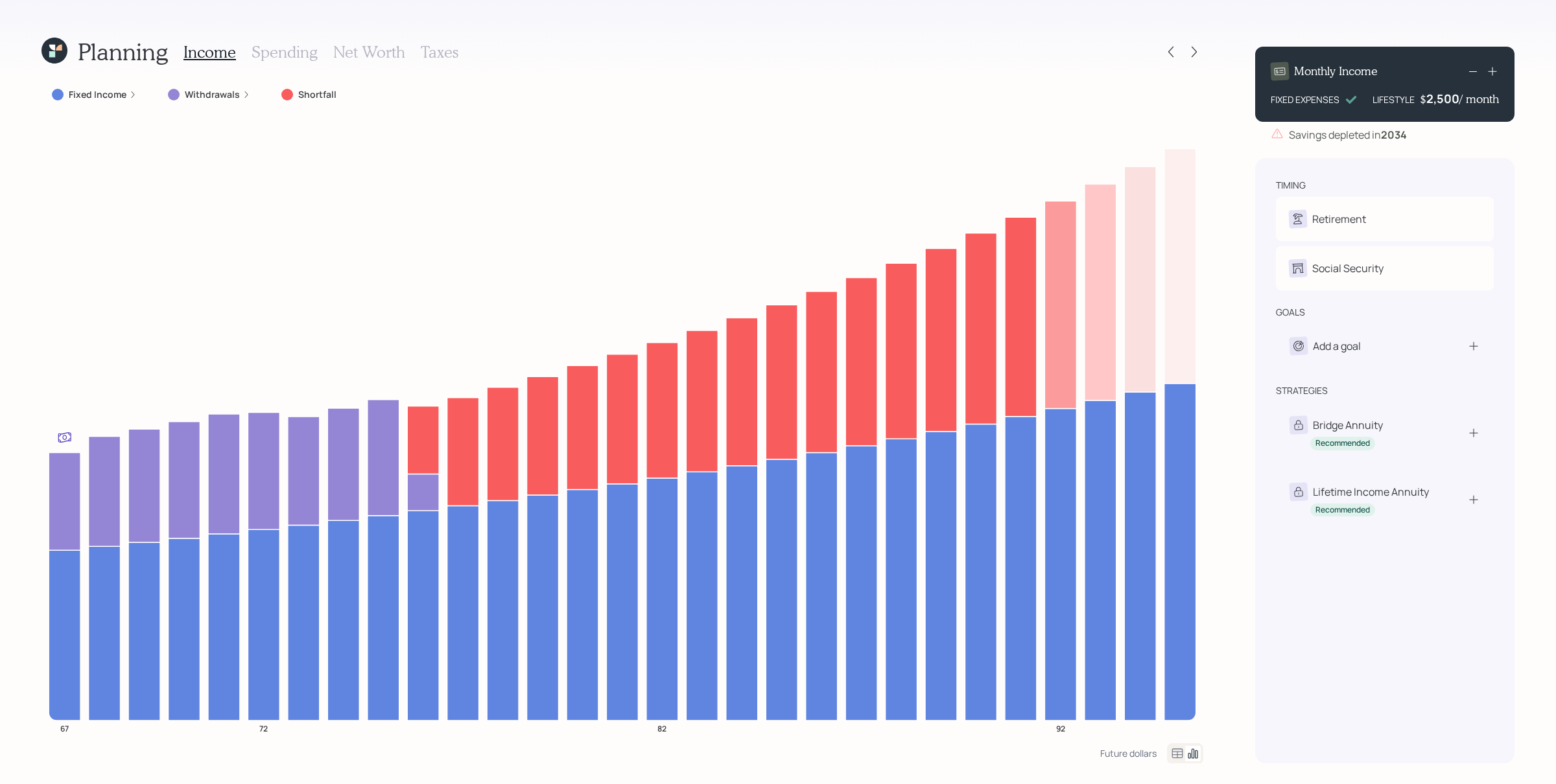
click at [1244, 104] on div "2,500" at bounding box center [1442, 98] width 33 height 16
click at [1244, 104] on div "2500" at bounding box center [1443, 98] width 33 height 16
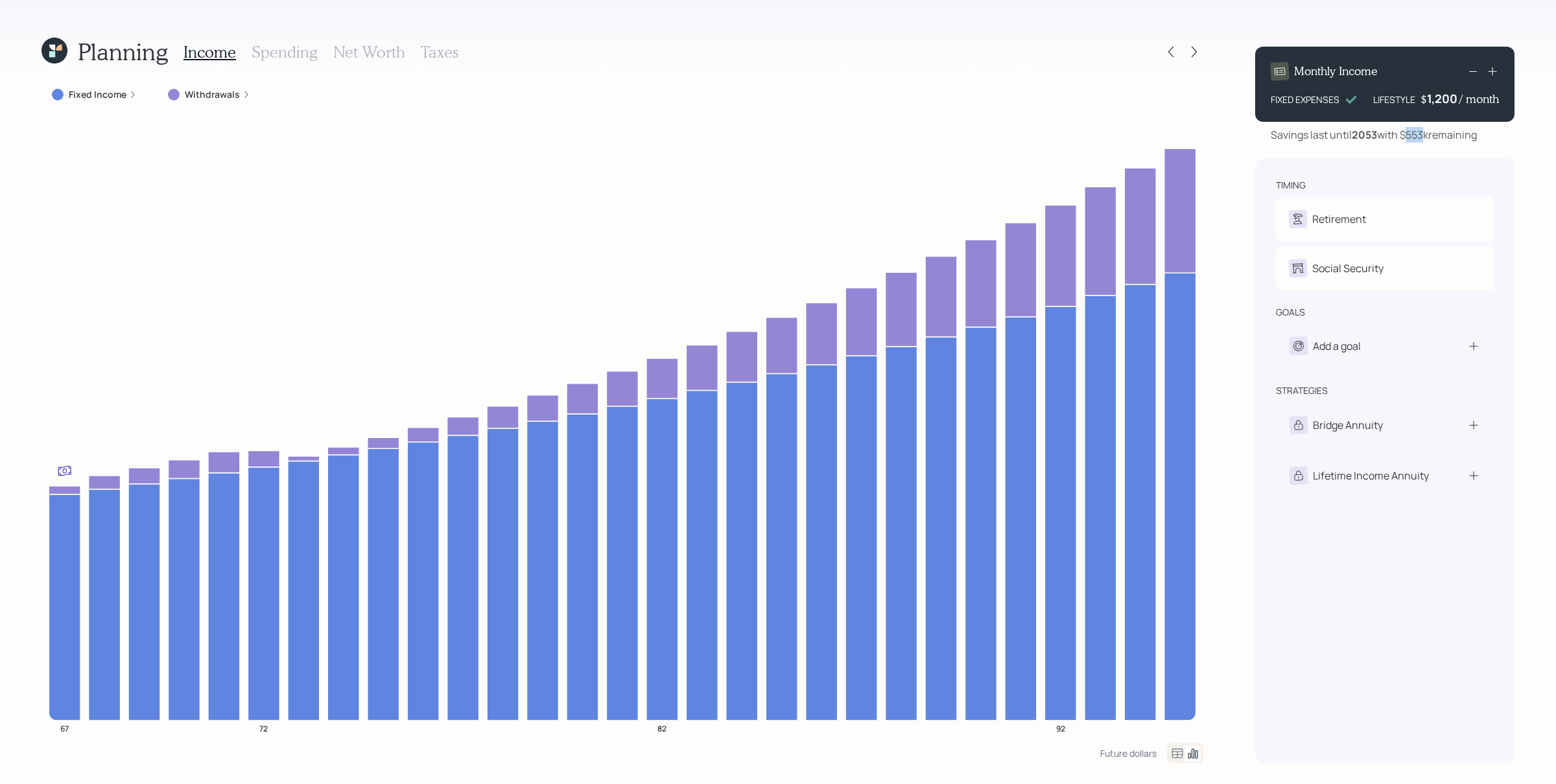
drag, startPoint x: 1411, startPoint y: 136, endPoint x: 1427, endPoint y: 135, distance: 16.0
click at [1244, 135] on div "Savings last until 2053 with $553k remaining" at bounding box center [1373, 135] width 206 height 16
click at [1244, 179] on div "timing Retirement T Retired Social Security T Receiving goals Add a goal strate…" at bounding box center [1385, 461] width 259 height 605
click at [1244, 96] on div "1,200" at bounding box center [1443, 98] width 33 height 16
click at [1244, 95] on div "1200" at bounding box center [1443, 98] width 33 height 16
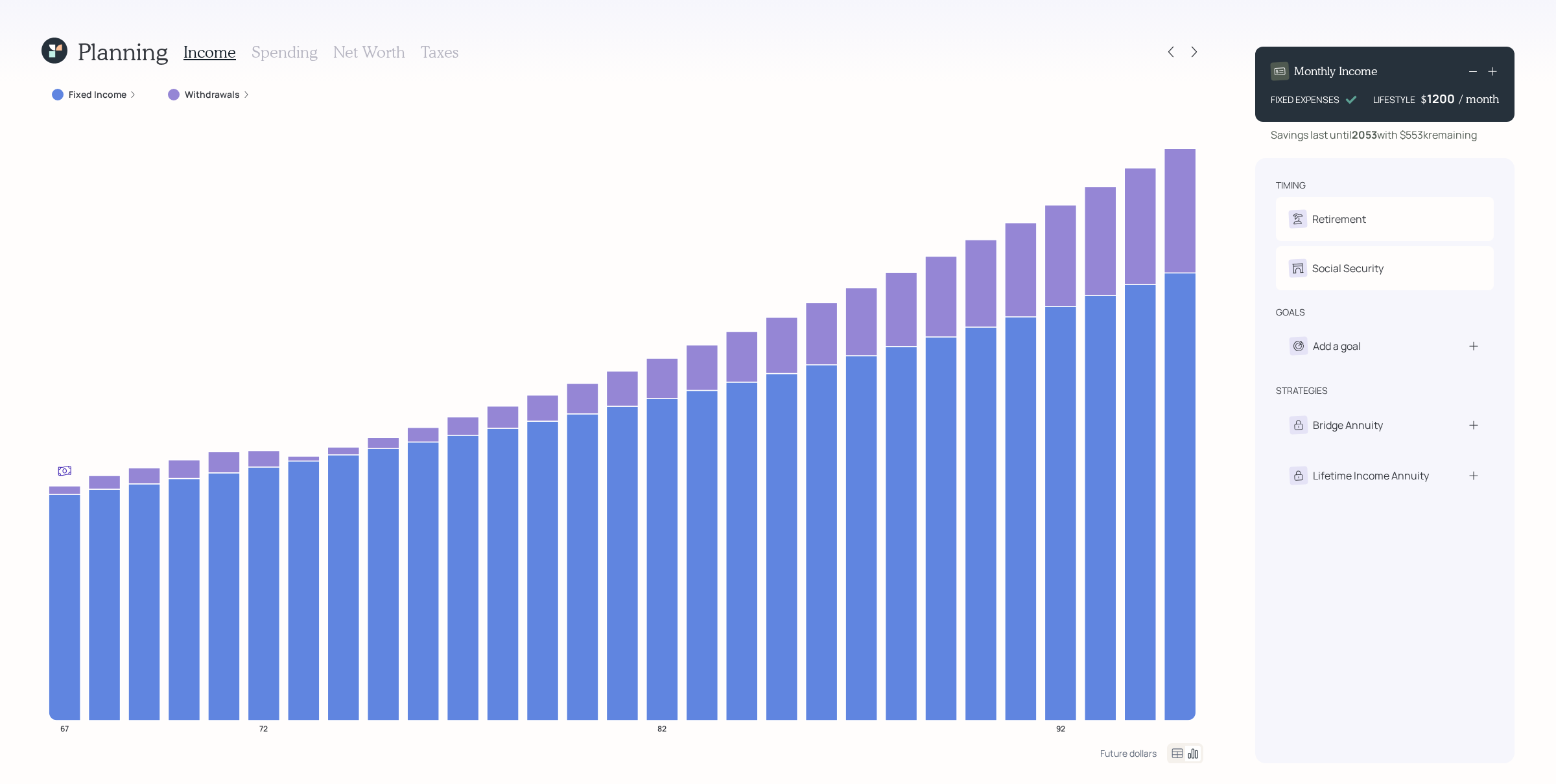
click at [1244, 95] on div "1200" at bounding box center [1443, 98] width 33 height 16
click at [1244, 155] on div "Monthly Income FIXED EXPENSES LIFESTYLE $ 2,000 / month Savings last until 2053…" at bounding box center [1385, 400] width 259 height 727
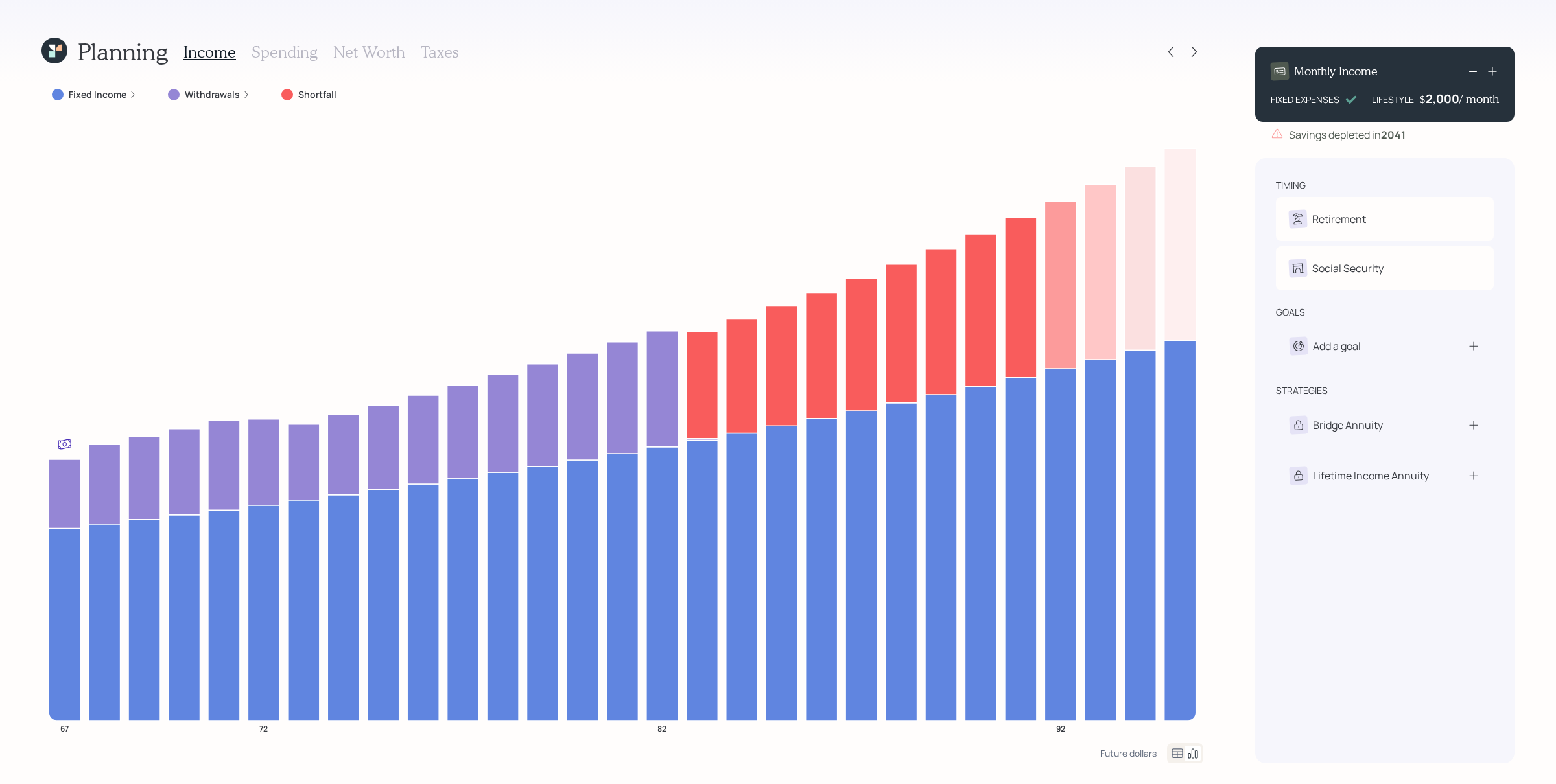
click at [1244, 110] on div "Monthly Income FIXED EXPENSES LIFESTYLE $ 2,000 / month" at bounding box center [1385, 84] width 259 height 75
click at [1244, 101] on div "2000" at bounding box center [1443, 98] width 33 height 16
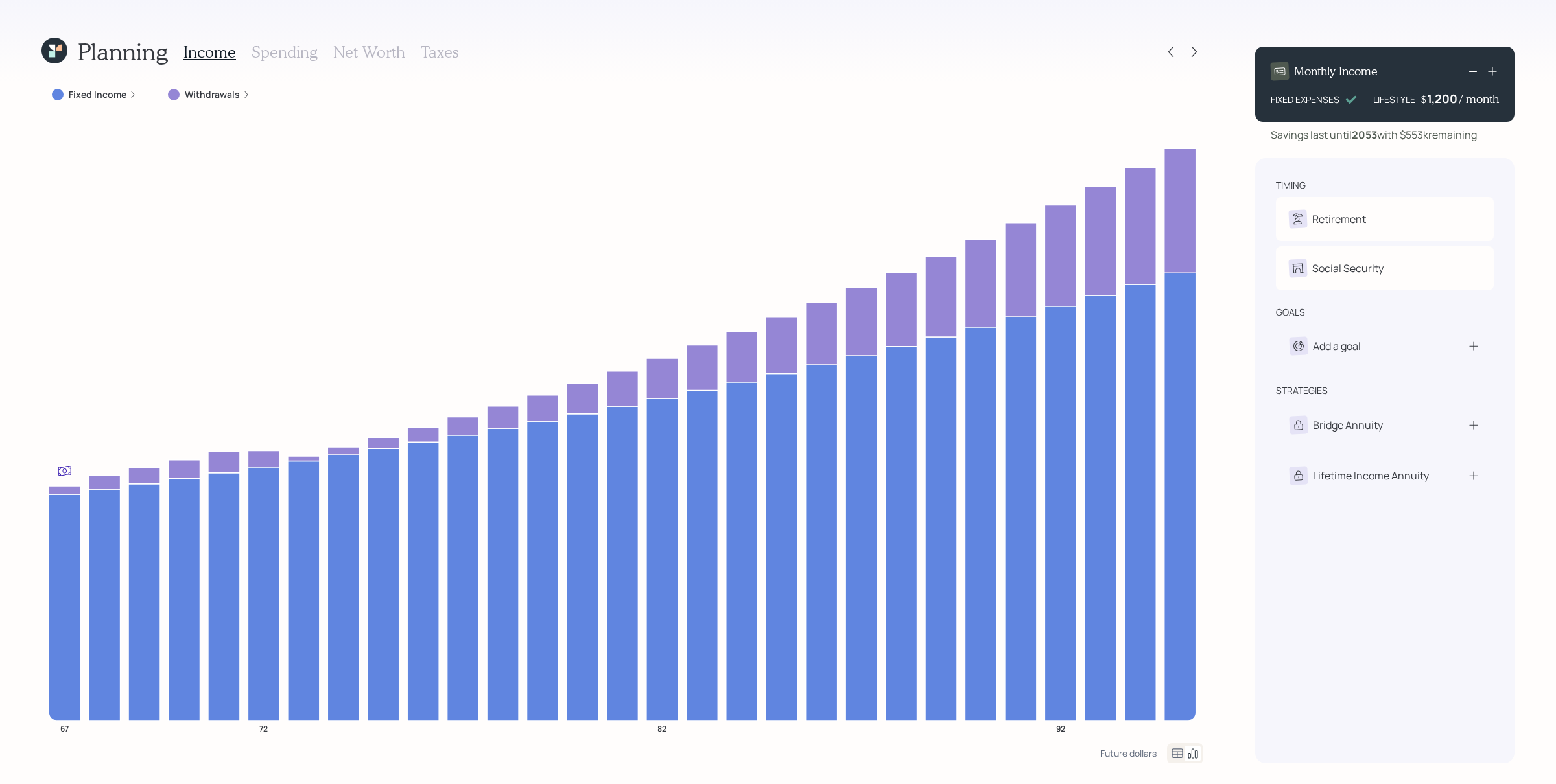
click at [1237, 340] on div "Planning Income Spending Net Worth Taxes Fixed Income Withdrawals 67 72 82 92 F…" at bounding box center [778, 392] width 1556 height 784
click at [288, 53] on h3 "Spending" at bounding box center [285, 52] width 67 height 19
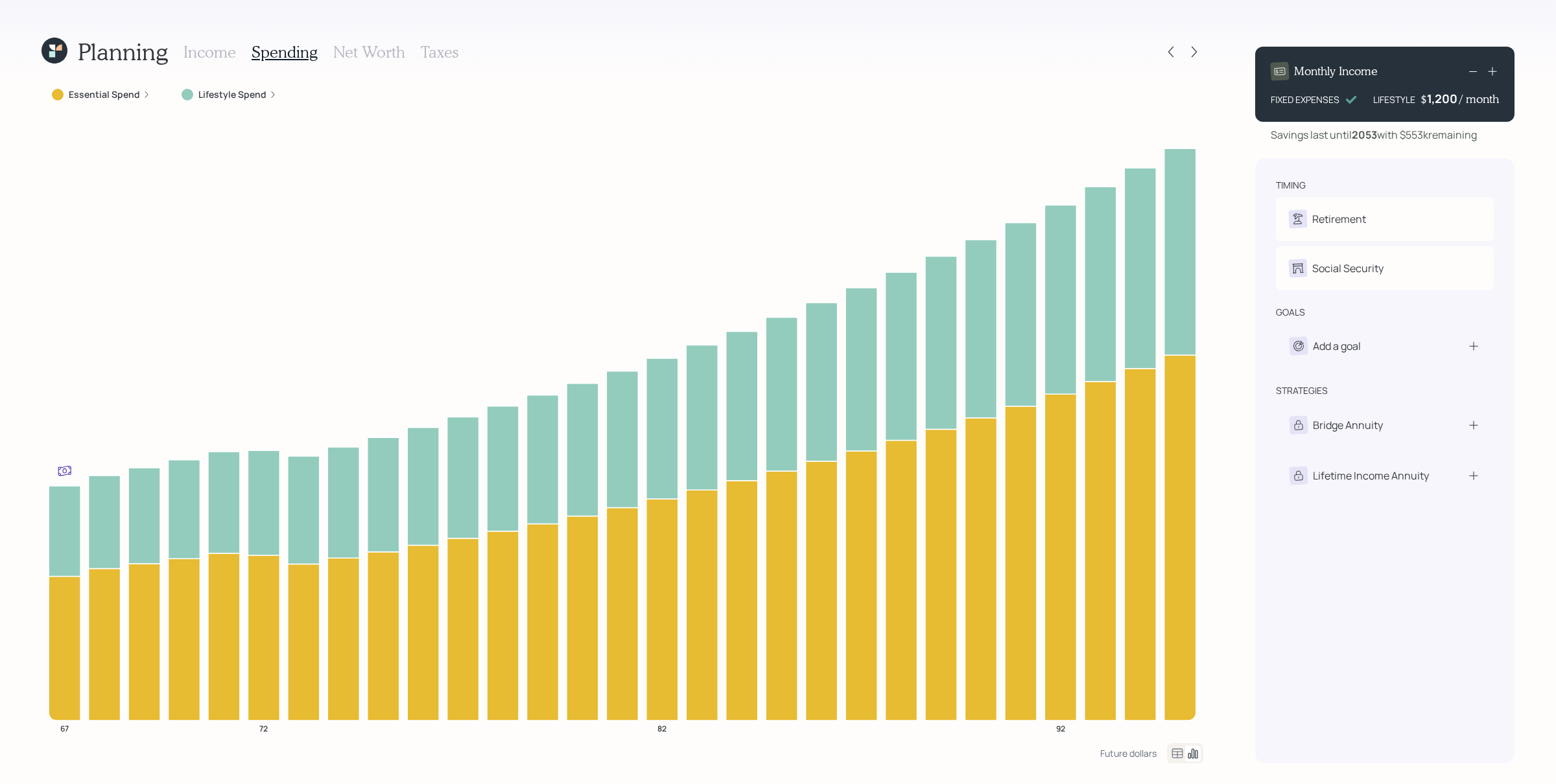
click at [104, 100] on div "Essential Spend" at bounding box center [100, 95] width 119 height 23
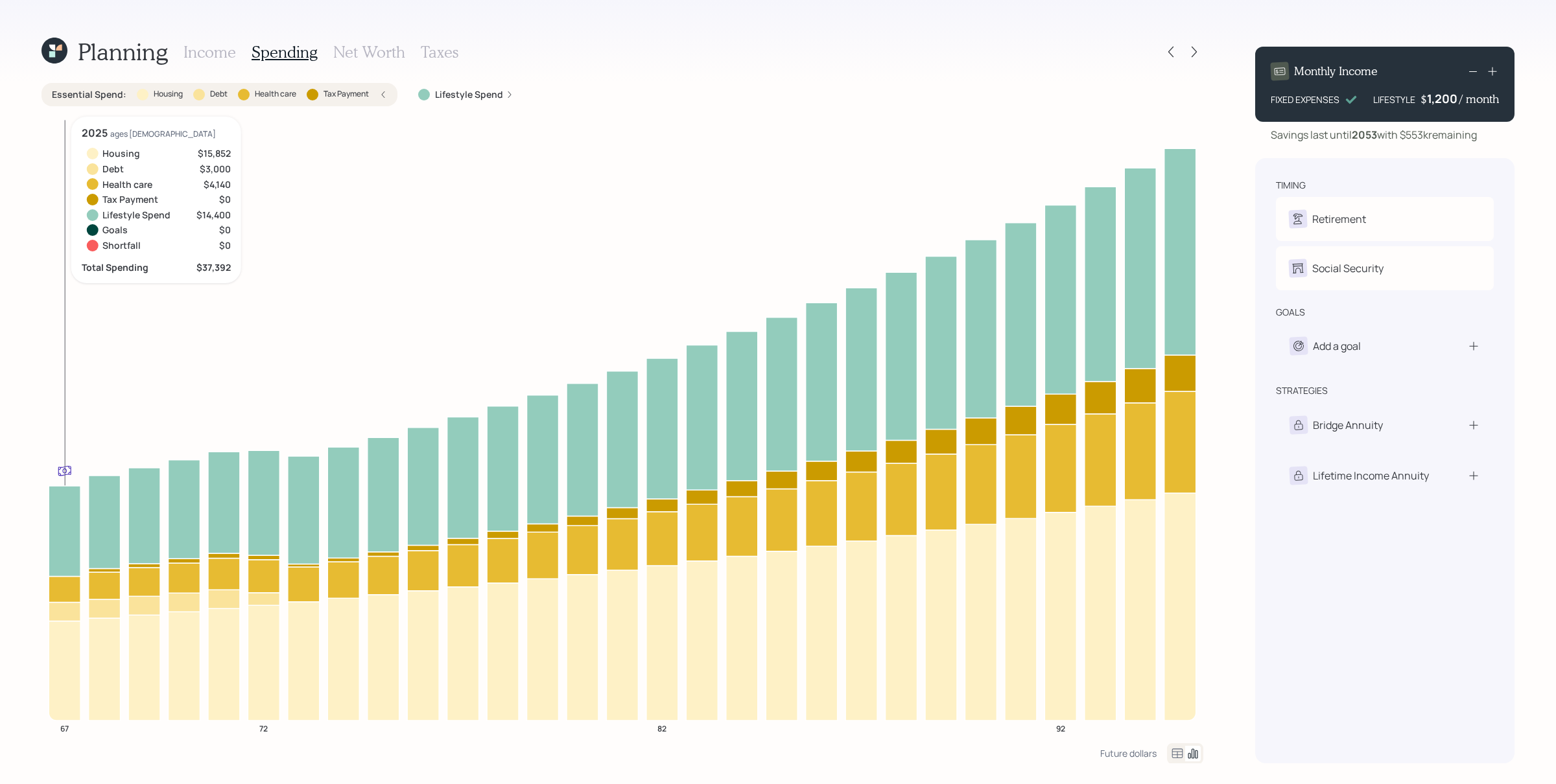
click at [65, 627] on icon at bounding box center [65, 671] width 32 height 99
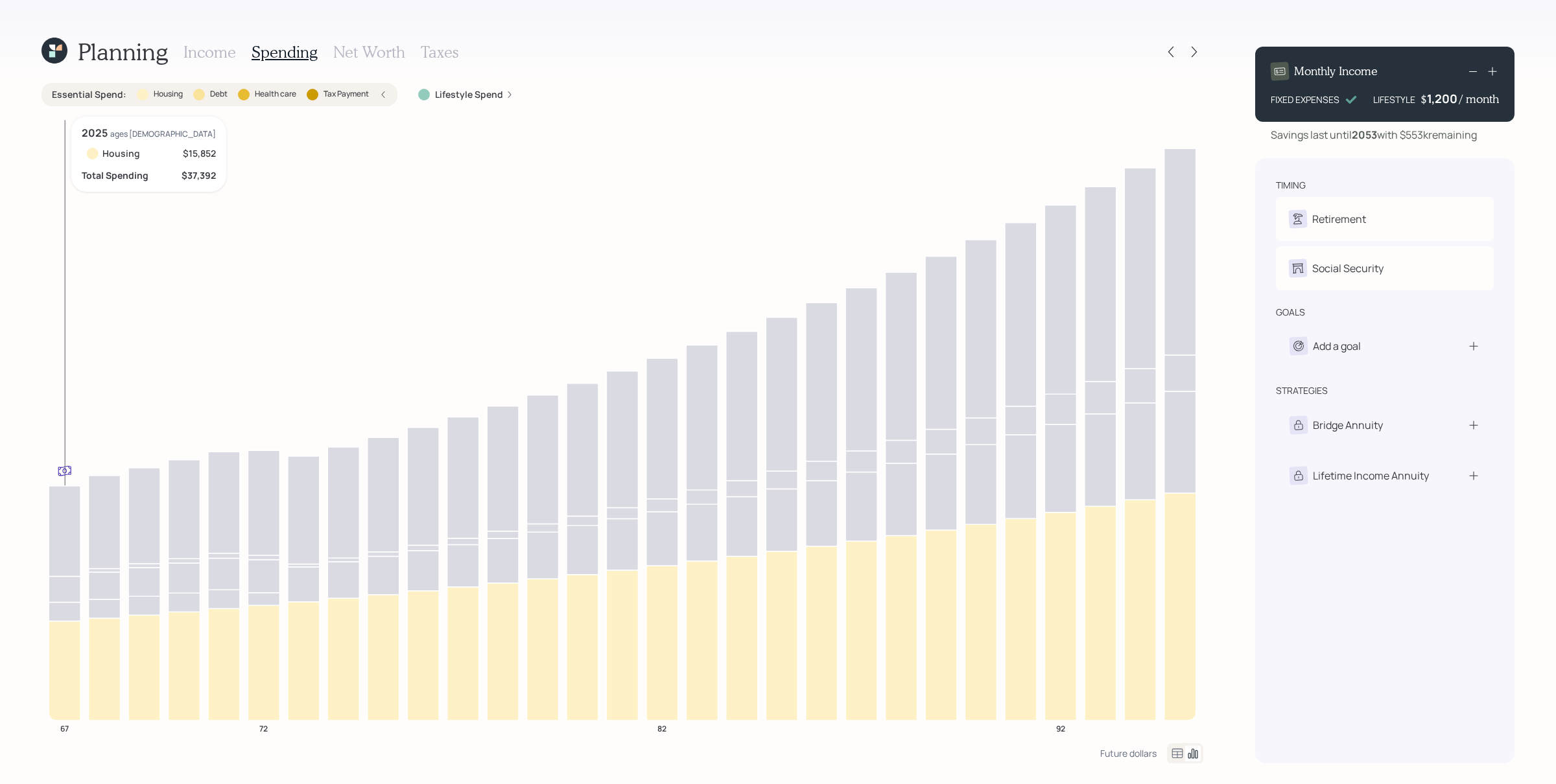
click at [74, 627] on icon at bounding box center [65, 671] width 32 height 99
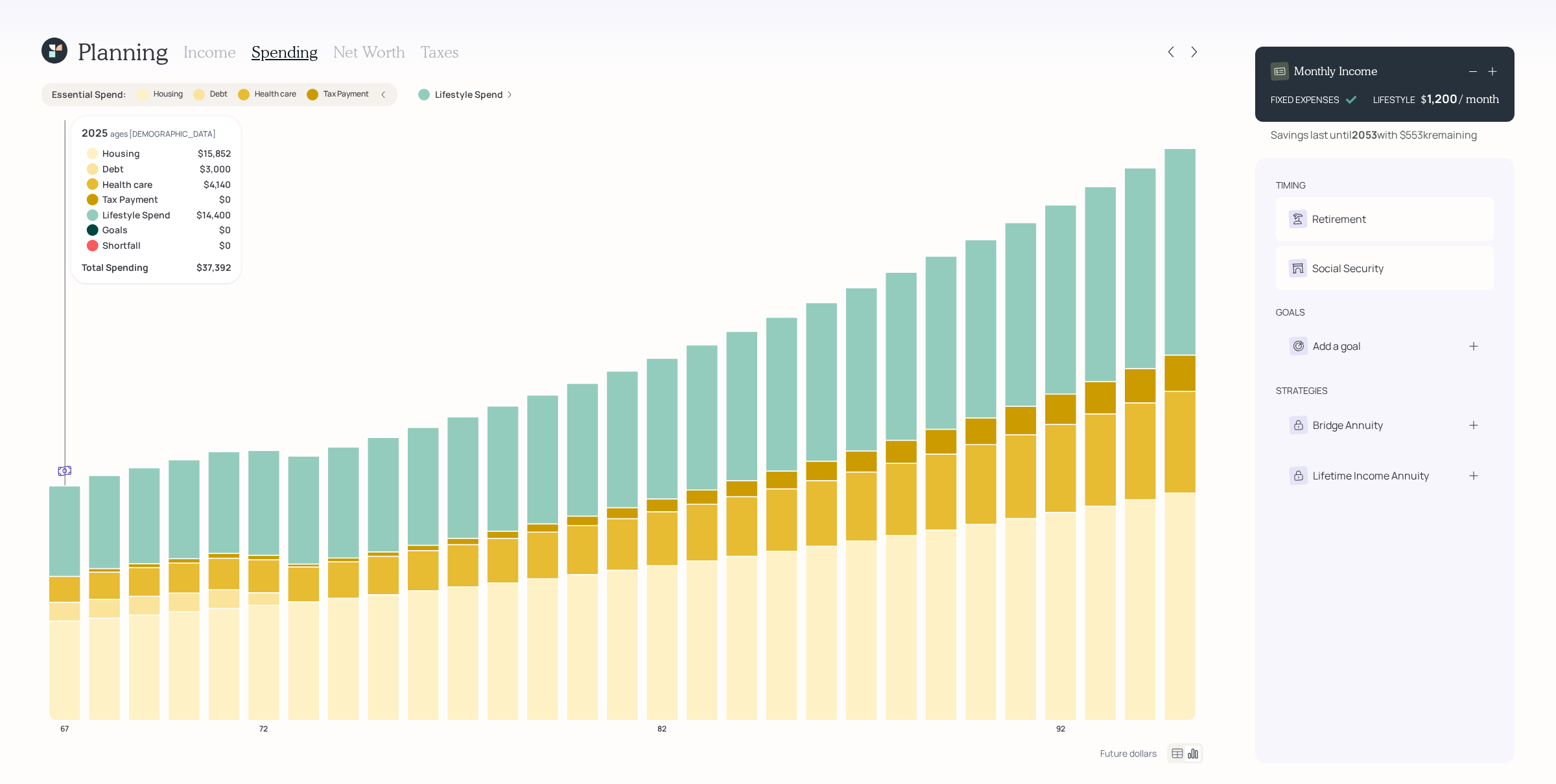
click at [70, 610] on icon at bounding box center [65, 612] width 32 height 19
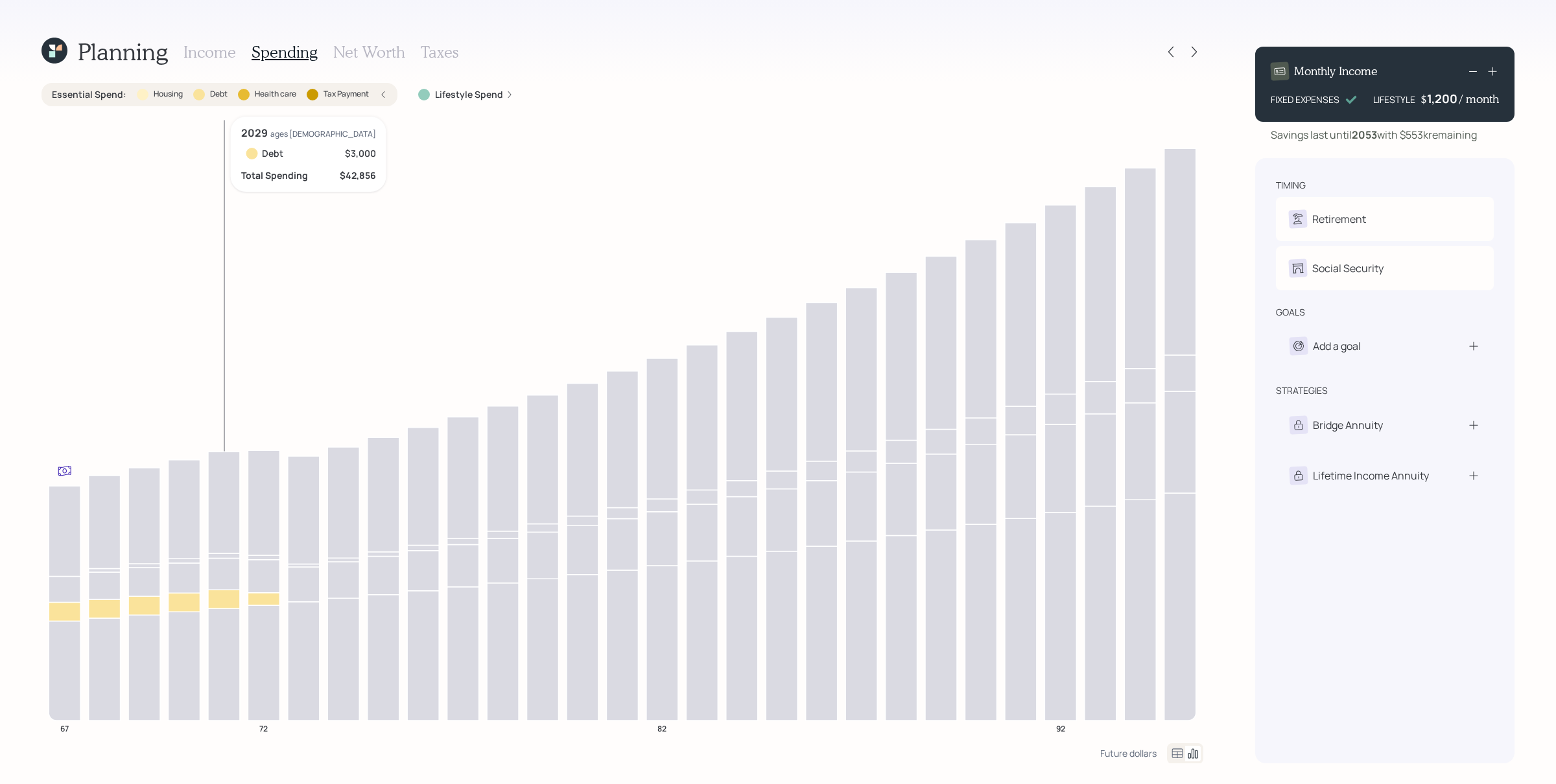
click at [216, 607] on icon at bounding box center [224, 599] width 32 height 19
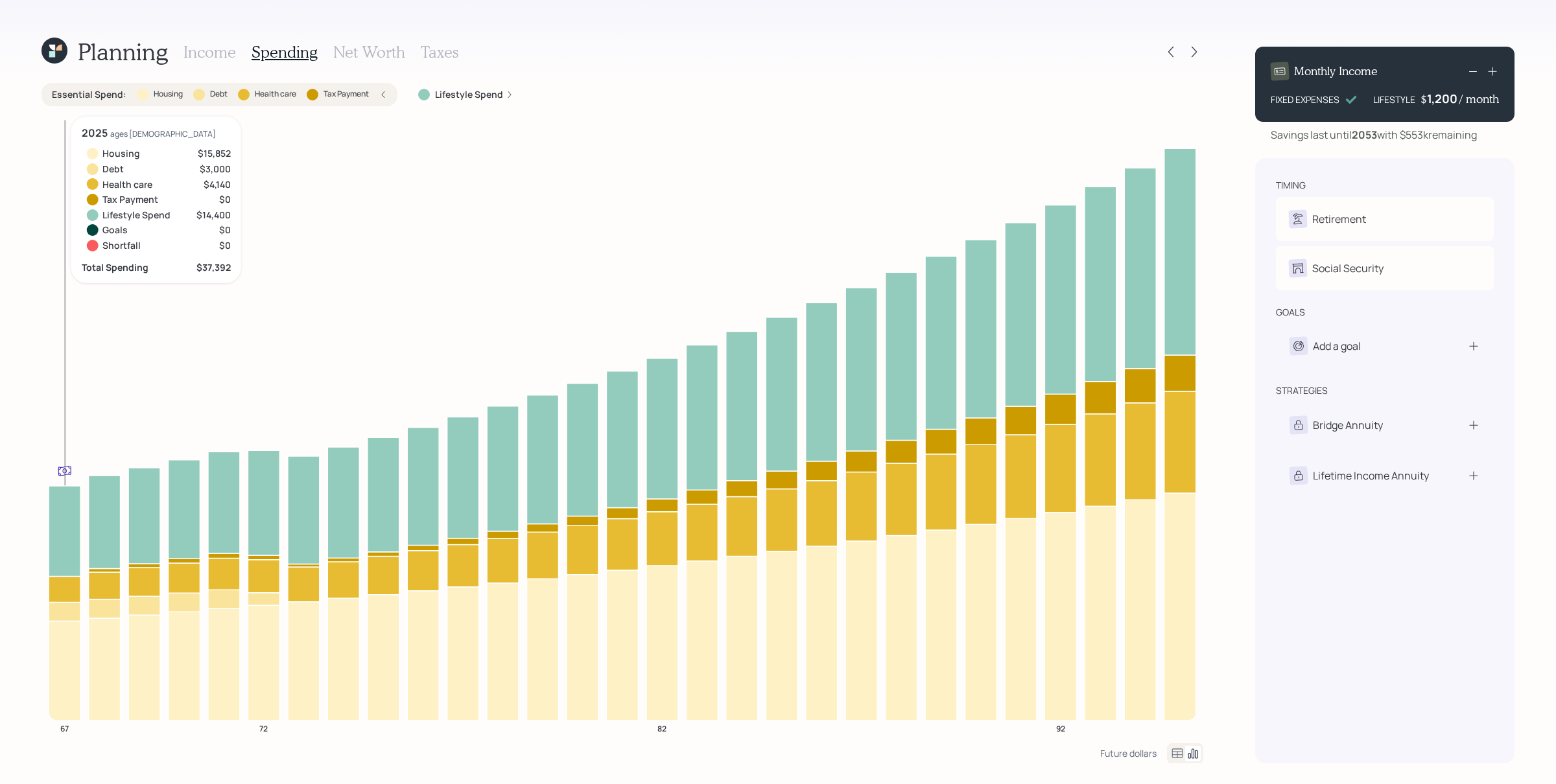
click at [60, 590] on icon at bounding box center [65, 589] width 32 height 26
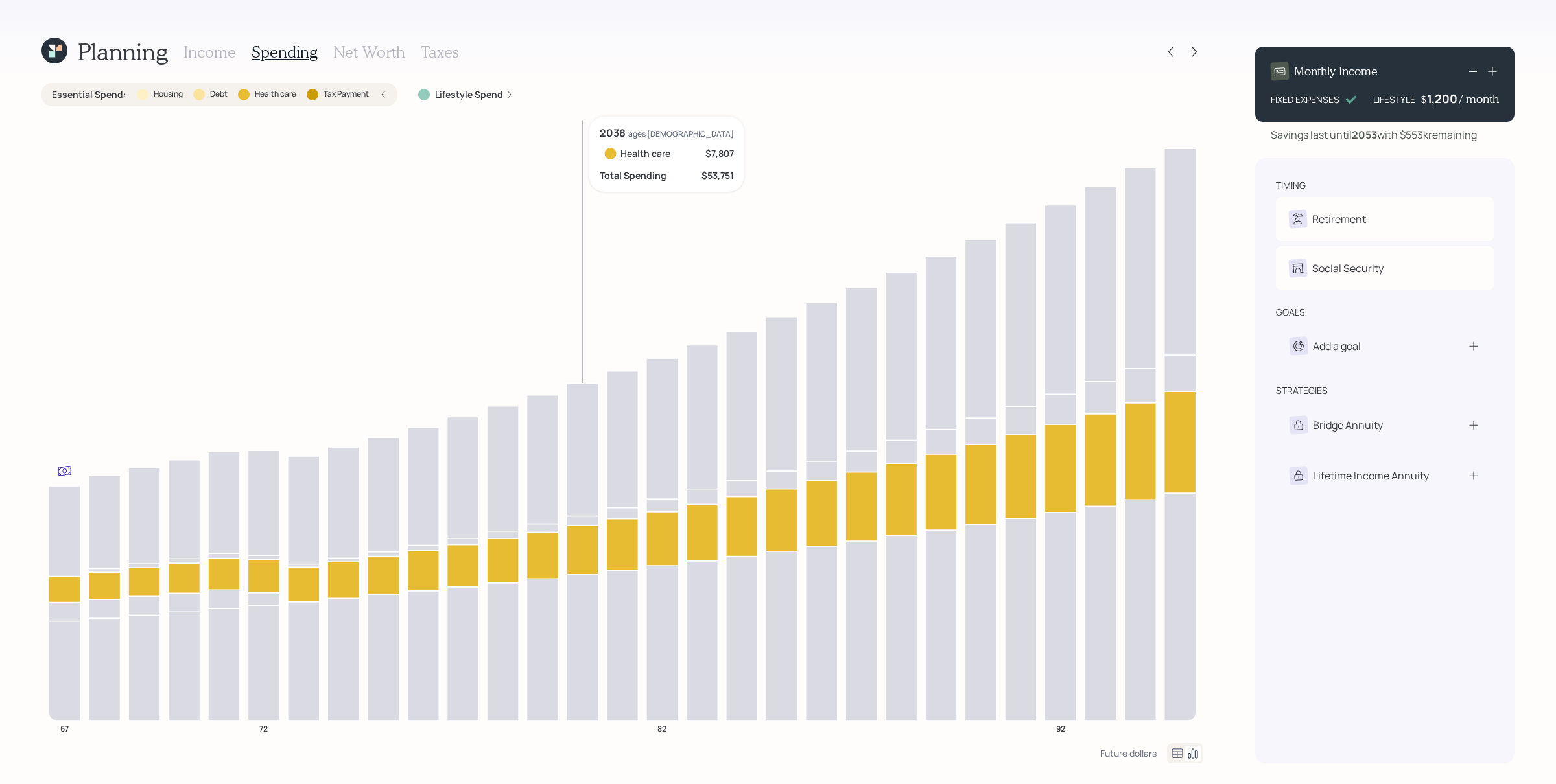
click at [574, 556] on icon at bounding box center [583, 550] width 32 height 50
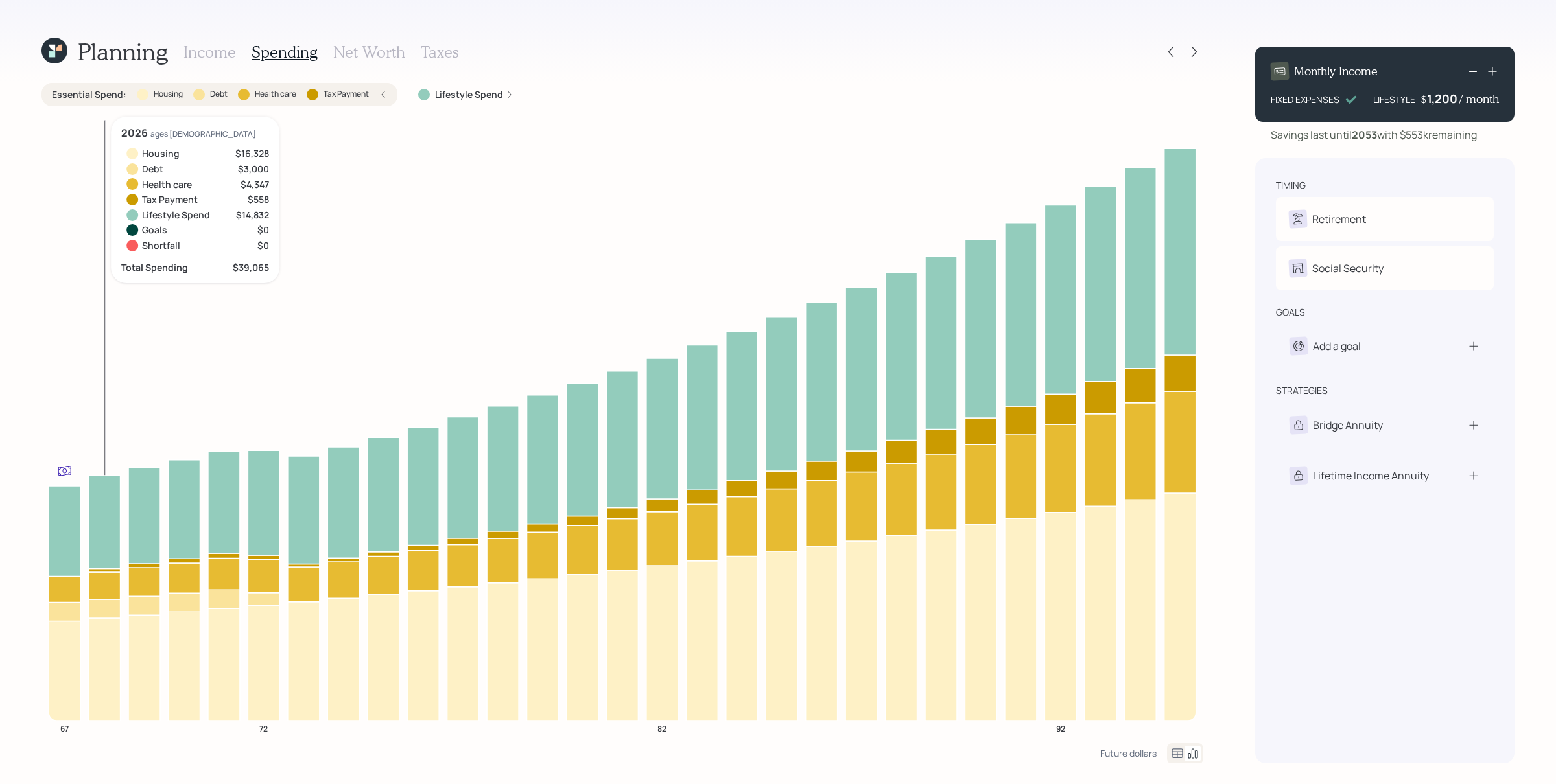
click at [101, 570] on icon at bounding box center [105, 570] width 32 height 3
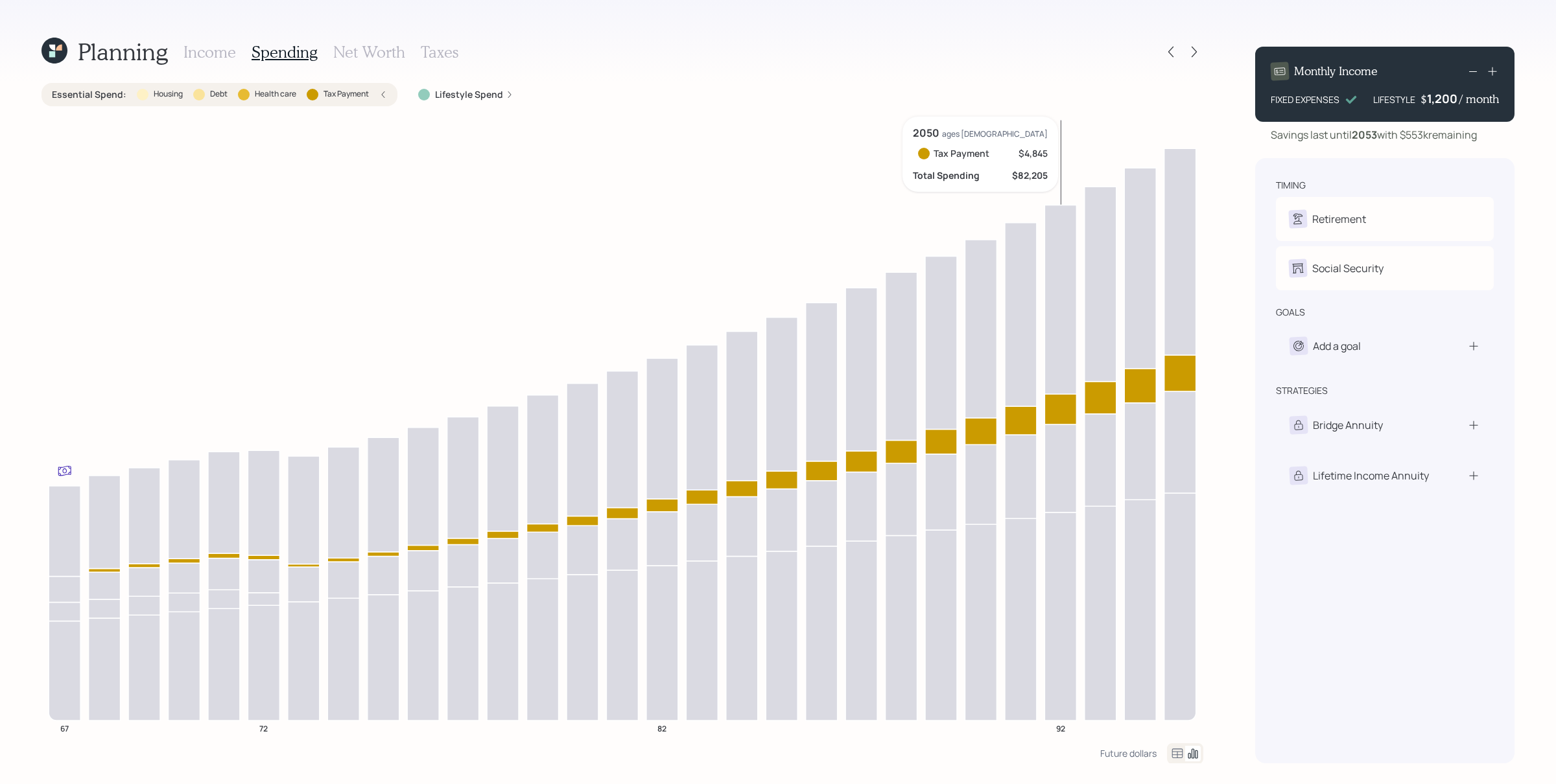
click at [1063, 409] on icon at bounding box center [1060, 409] width 32 height 31
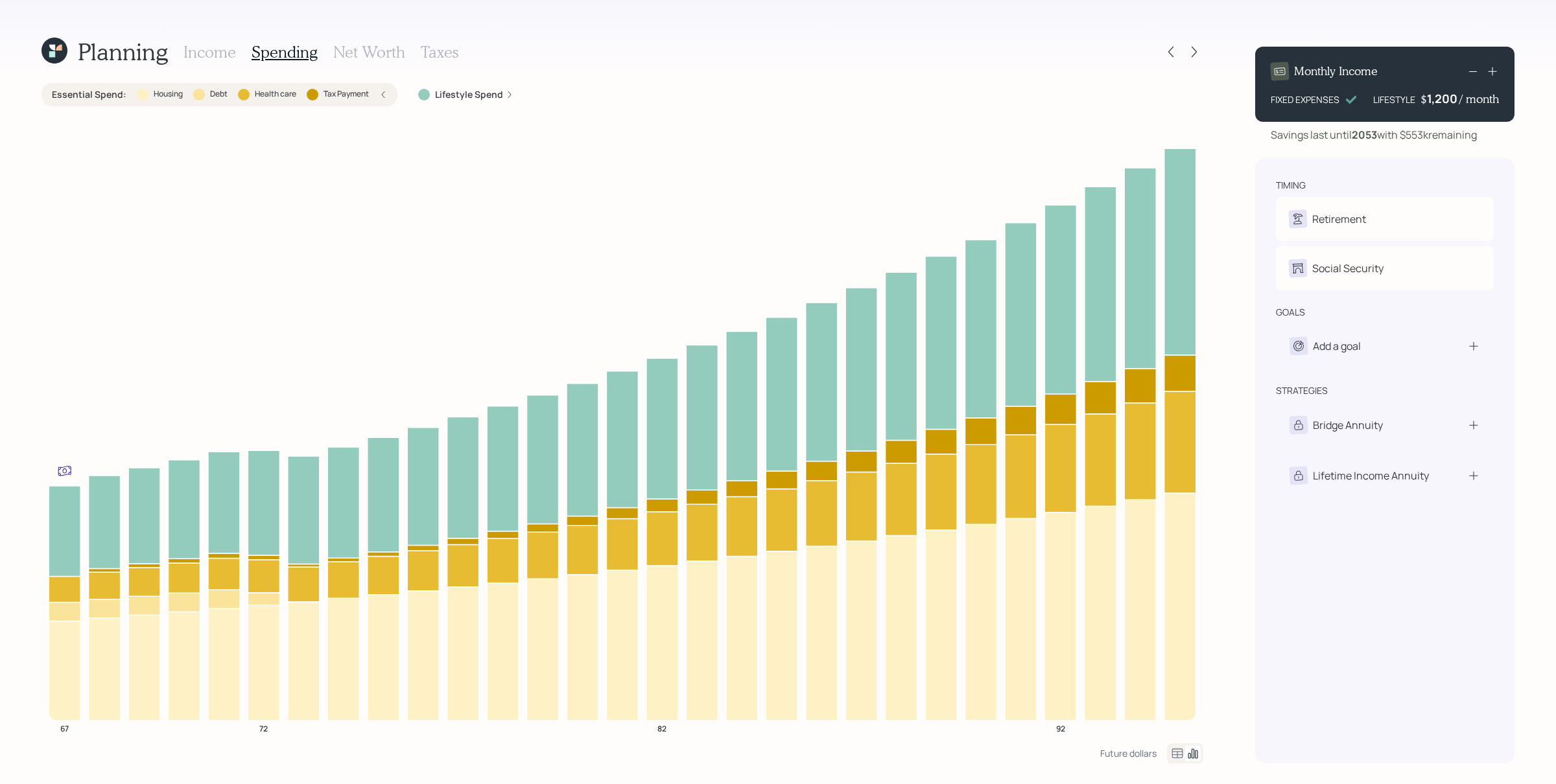
click at [389, 98] on div "Essential Spend : Housing Debt Health care Tax Payment" at bounding box center [219, 95] width 356 height 23
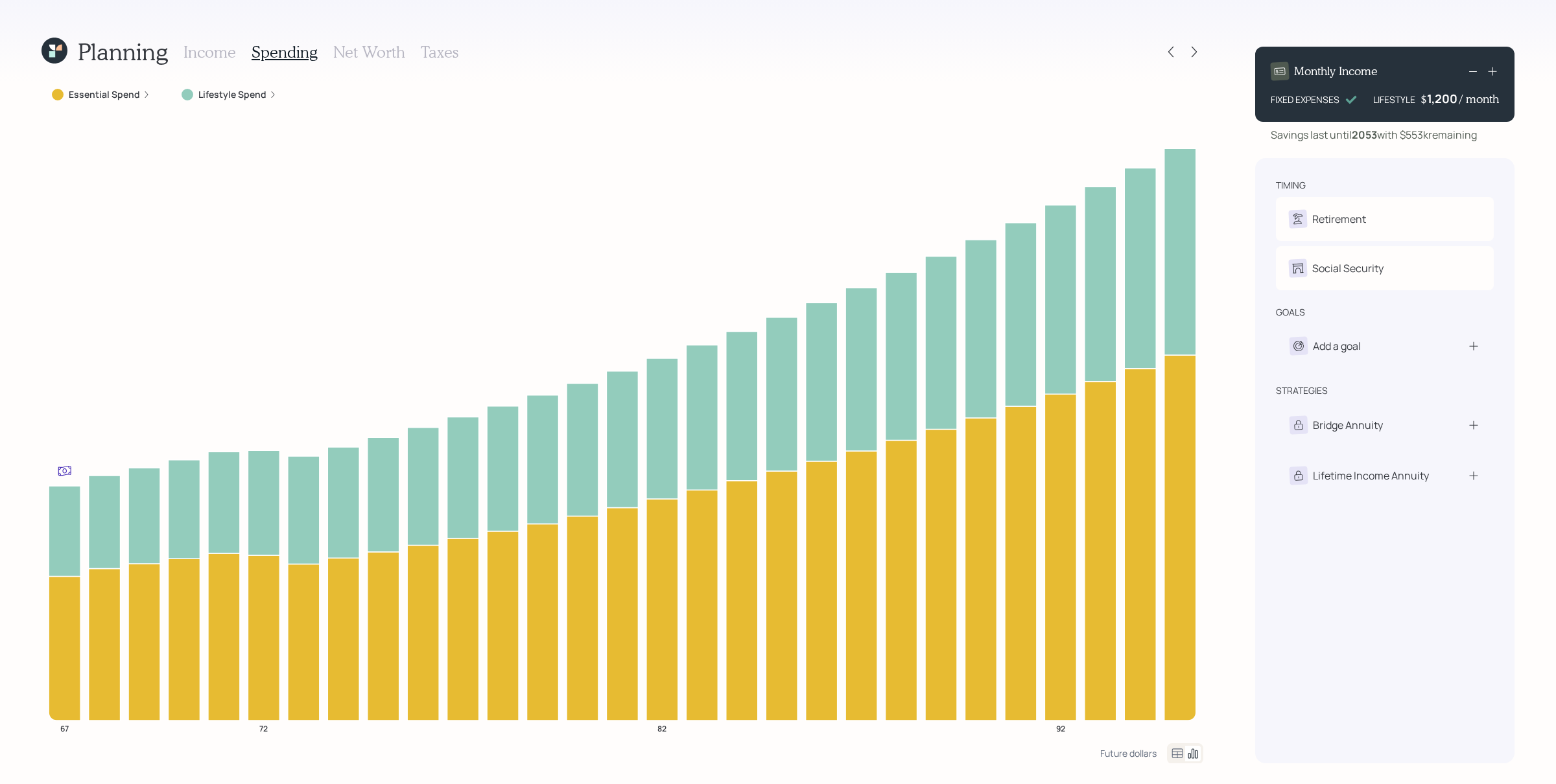
click at [267, 100] on div "Lifestyle Spend" at bounding box center [230, 95] width 96 height 13
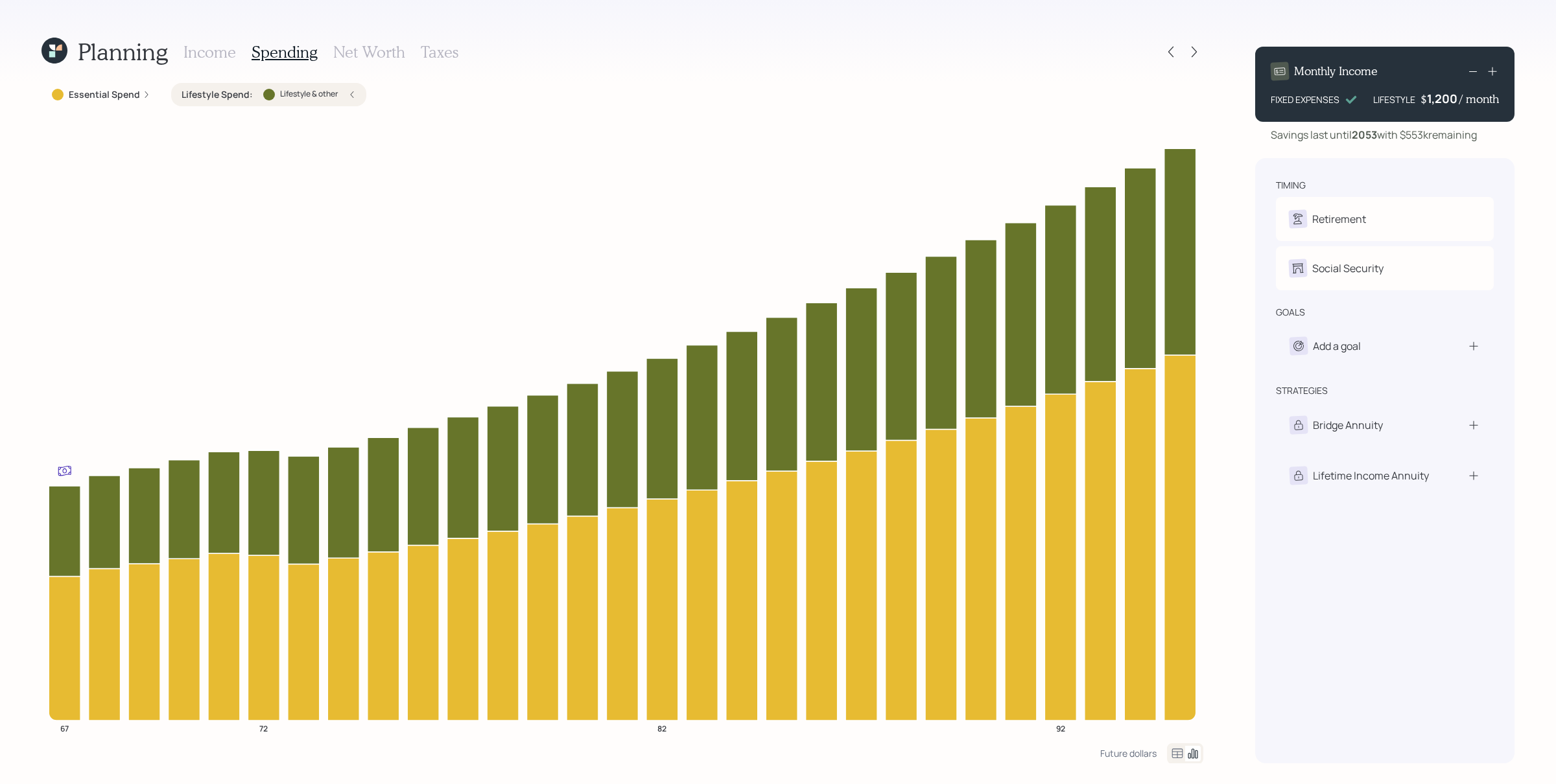
click at [330, 104] on div "Lifestyle Spend : Lifestyle & other" at bounding box center [269, 95] width 195 height 23
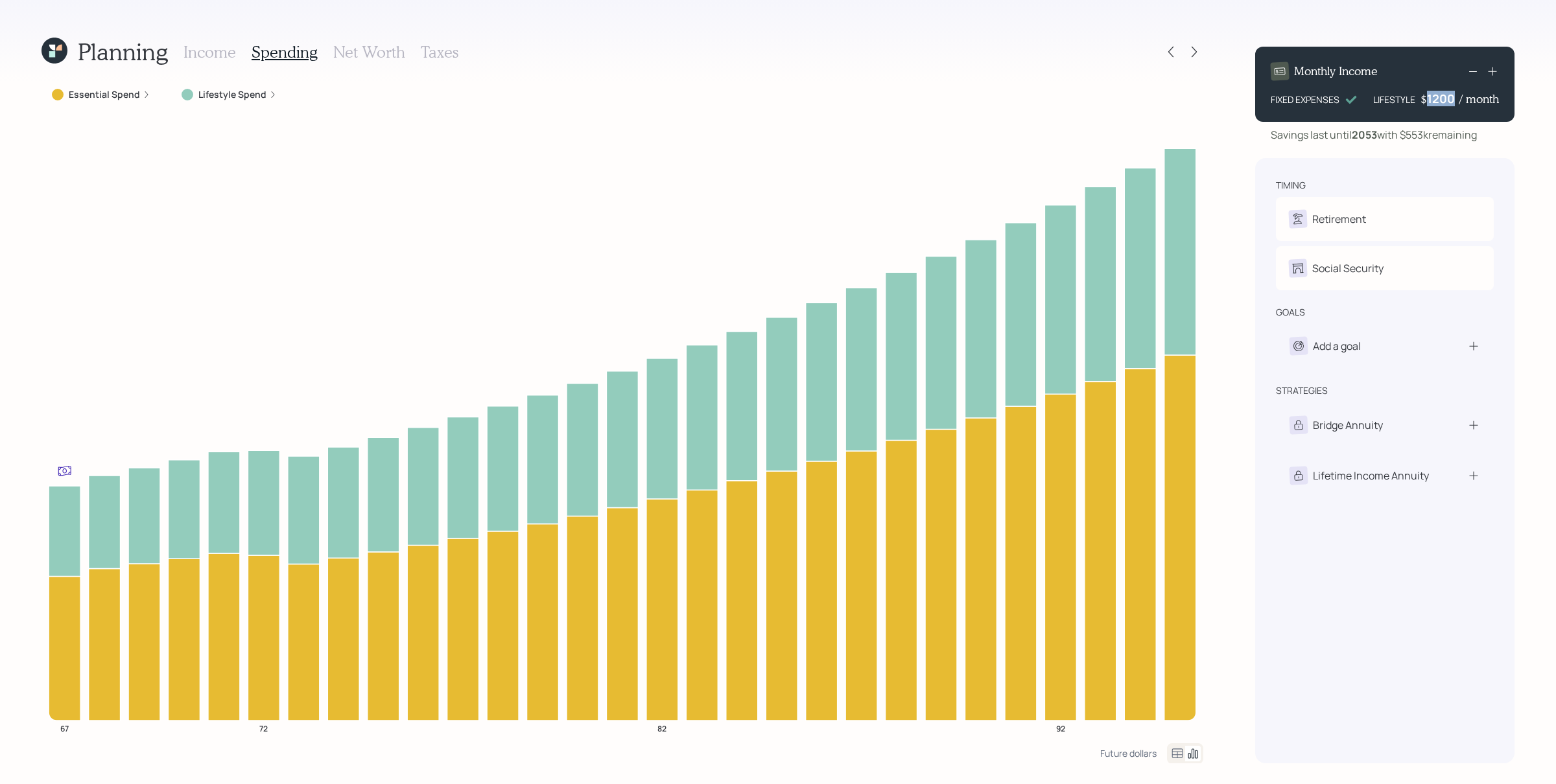
click at [1244, 101] on div "Monthly Income FIXED EXPENSES LIFESTYLE $ 1200 / month" at bounding box center [1385, 84] width 259 height 75
click at [1244, 174] on div "timing Retirement T Retired Social Security T Receiving goals Add a goal strate…" at bounding box center [1385, 461] width 259 height 605
click at [372, 50] on h3 "Net Worth" at bounding box center [369, 52] width 72 height 19
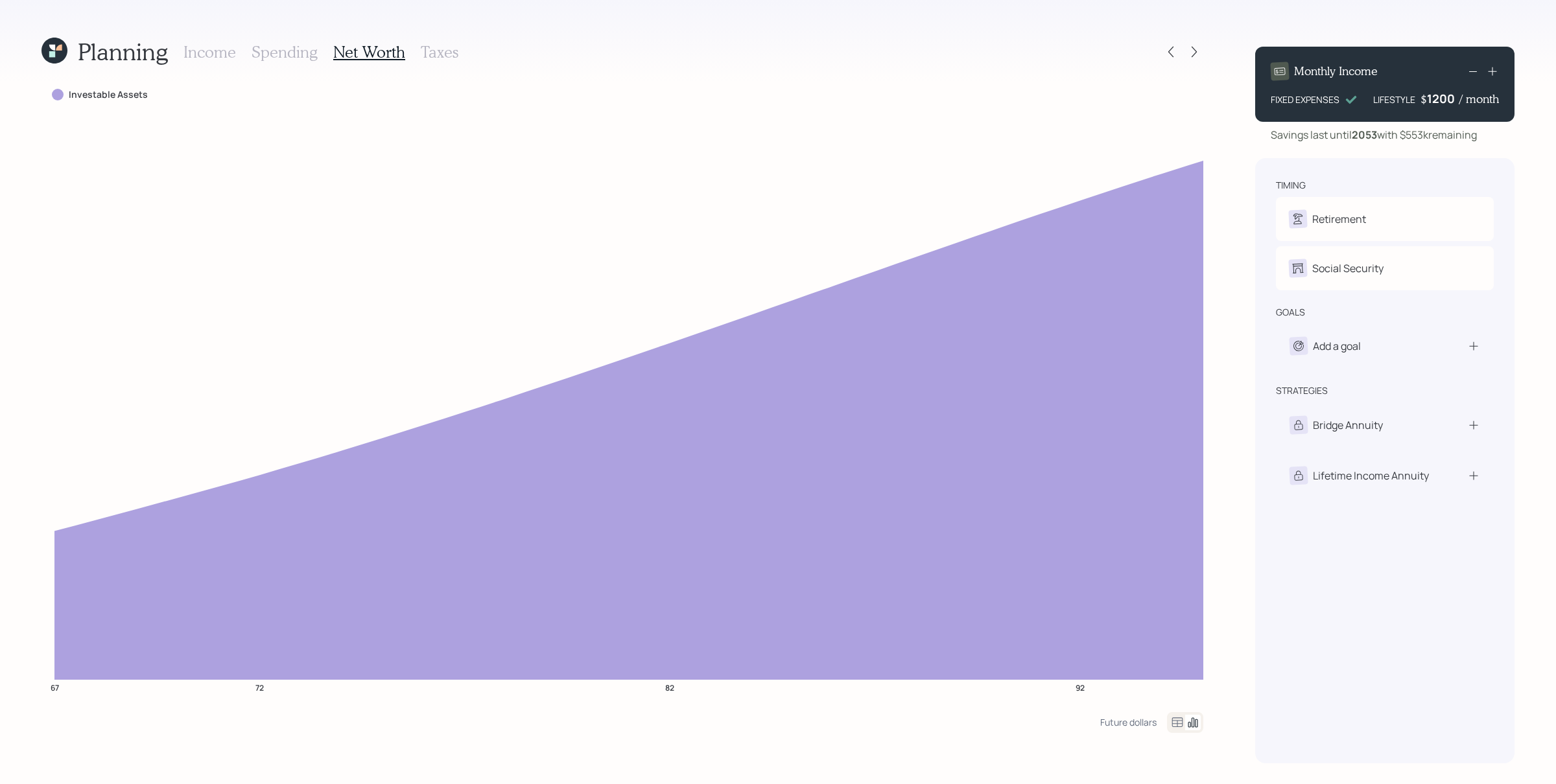
click at [1244, 100] on div "1200" at bounding box center [1443, 98] width 33 height 16
click at [1244, 179] on div "timing" at bounding box center [1385, 185] width 218 height 13
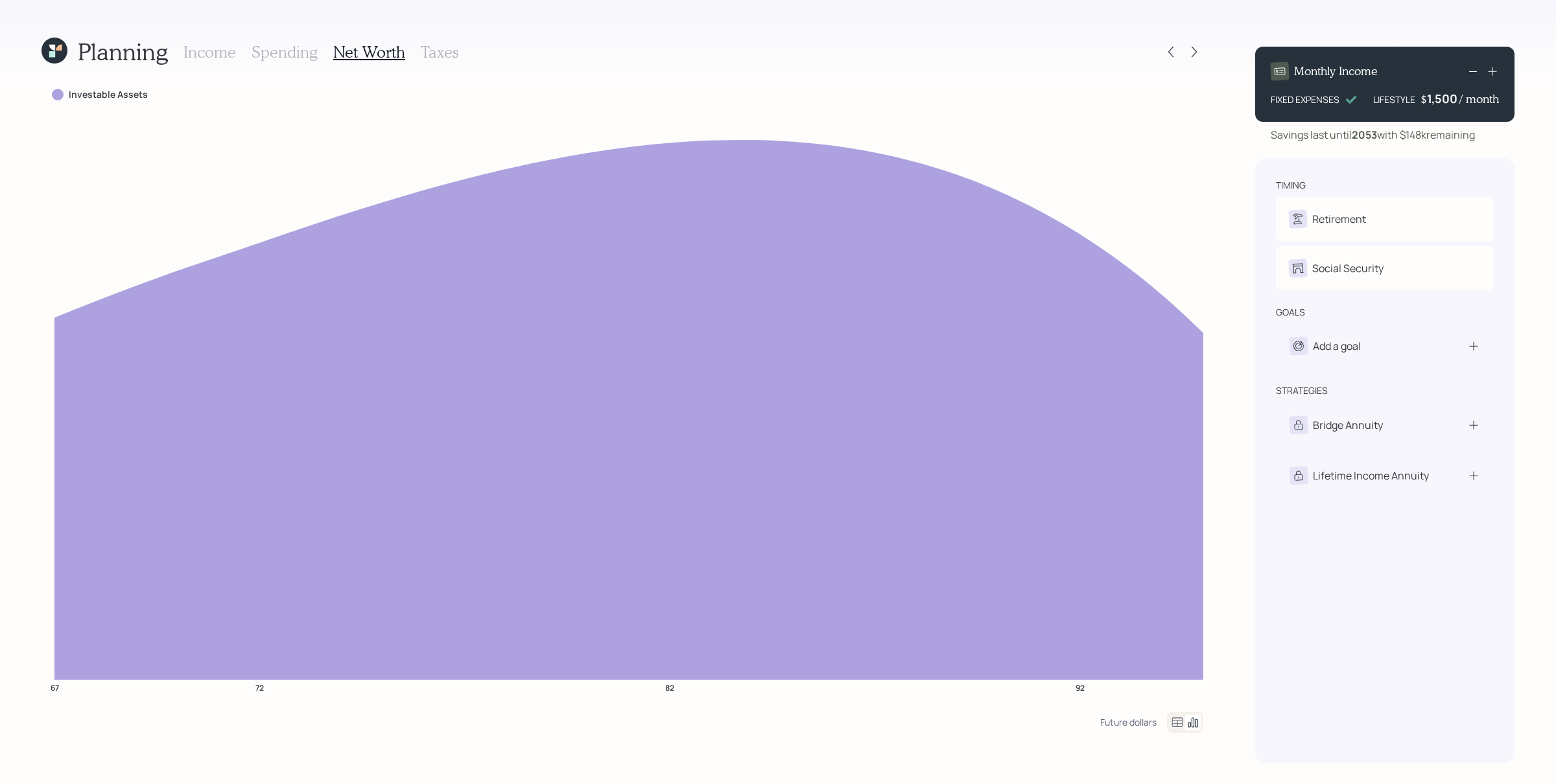
click at [1244, 100] on div "1,500" at bounding box center [1443, 98] width 33 height 16
click at [1244, 100] on div "1500" at bounding box center [1443, 98] width 33 height 16
click at [1223, 214] on div "Planning Income Spending Net Worth Taxes Investable Assets 67 72 82 92 Future d…" at bounding box center [778, 392] width 1556 height 784
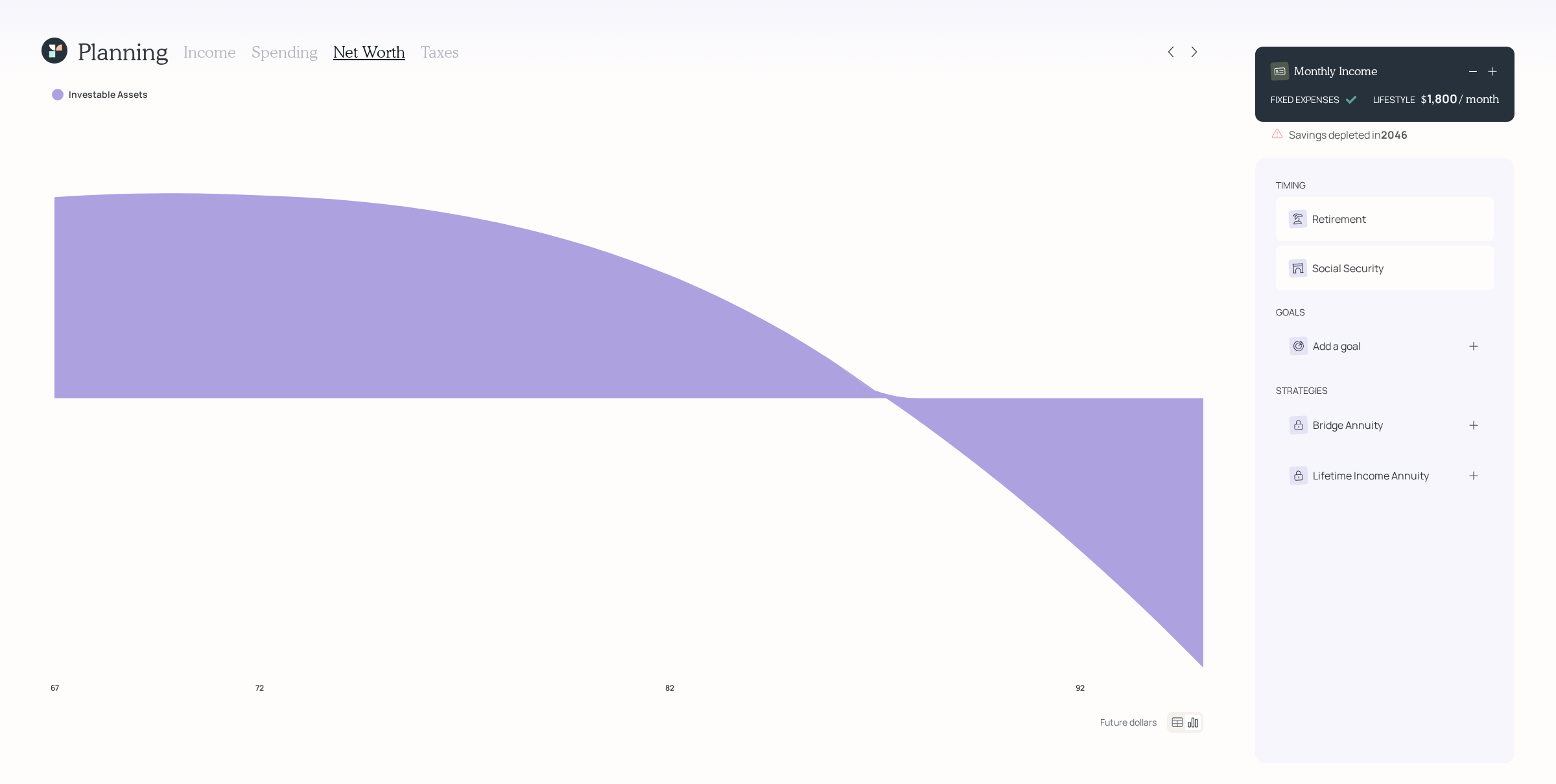
click at [1244, 73] on icon at bounding box center [1473, 71] width 16 height 16
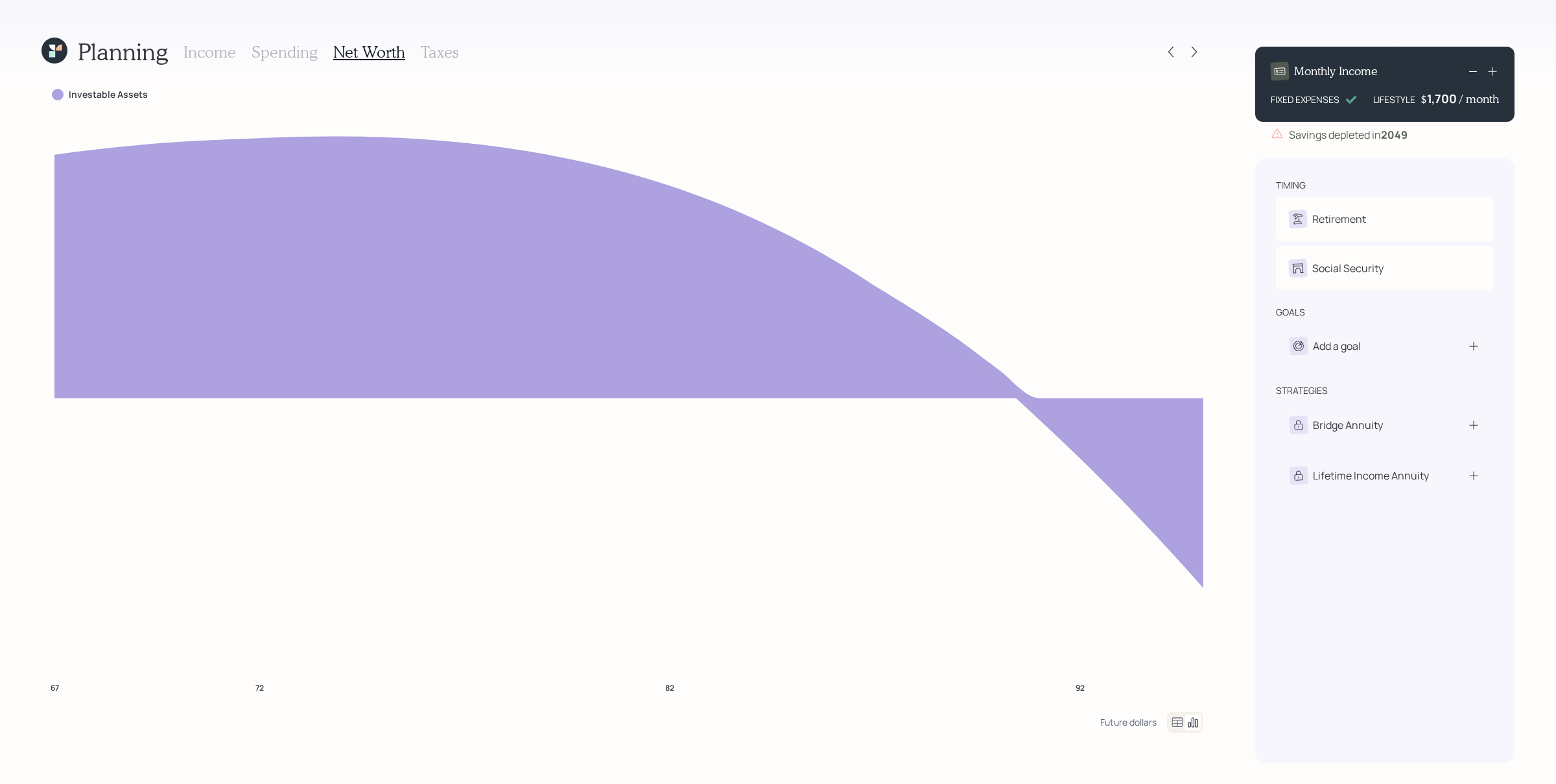
click at [1244, 73] on icon at bounding box center [1473, 71] width 16 height 16
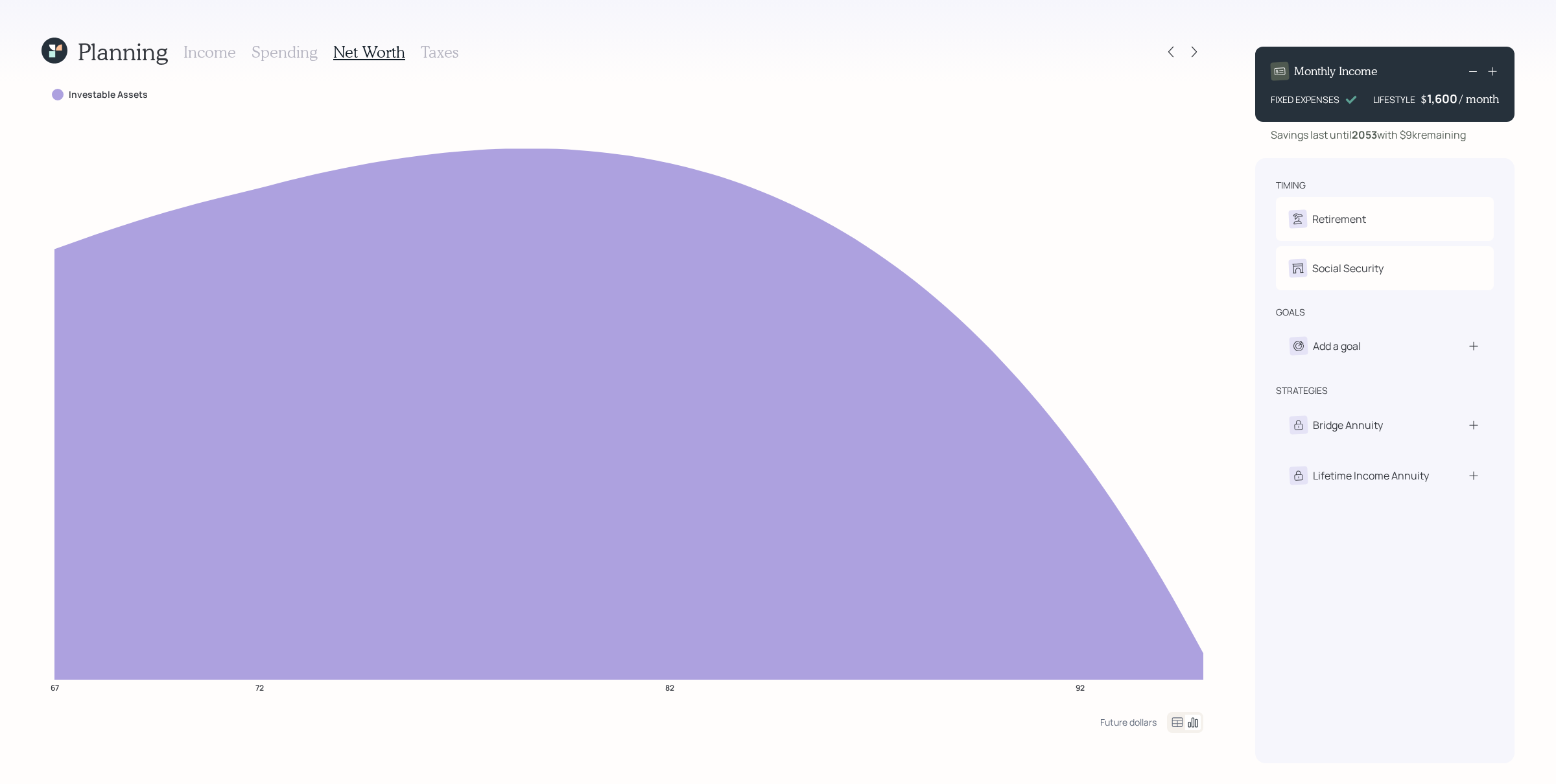
click at [1244, 70] on icon at bounding box center [1473, 71] width 16 height 16
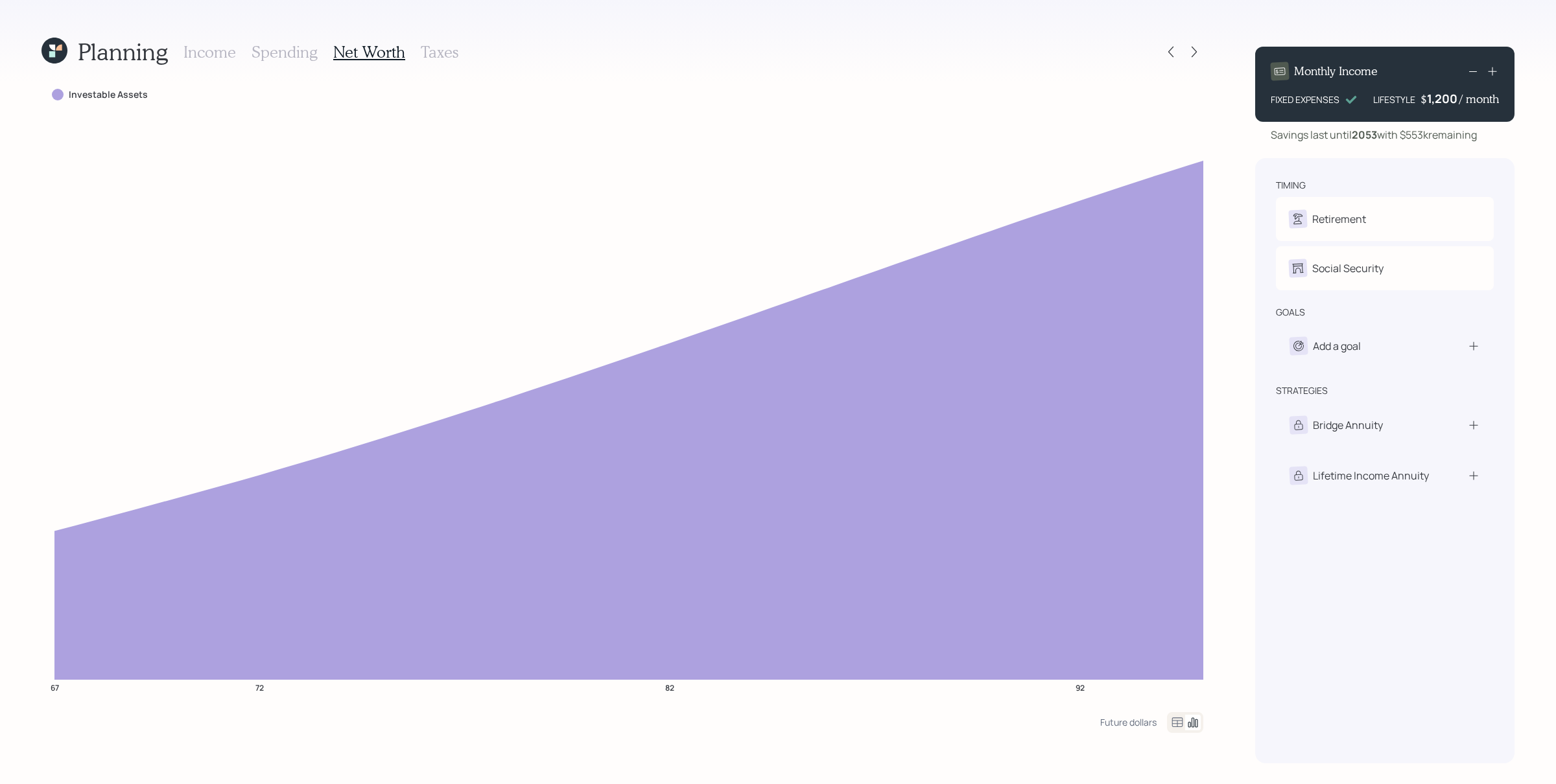
click at [212, 48] on h3 "Income" at bounding box center [210, 52] width 52 height 19
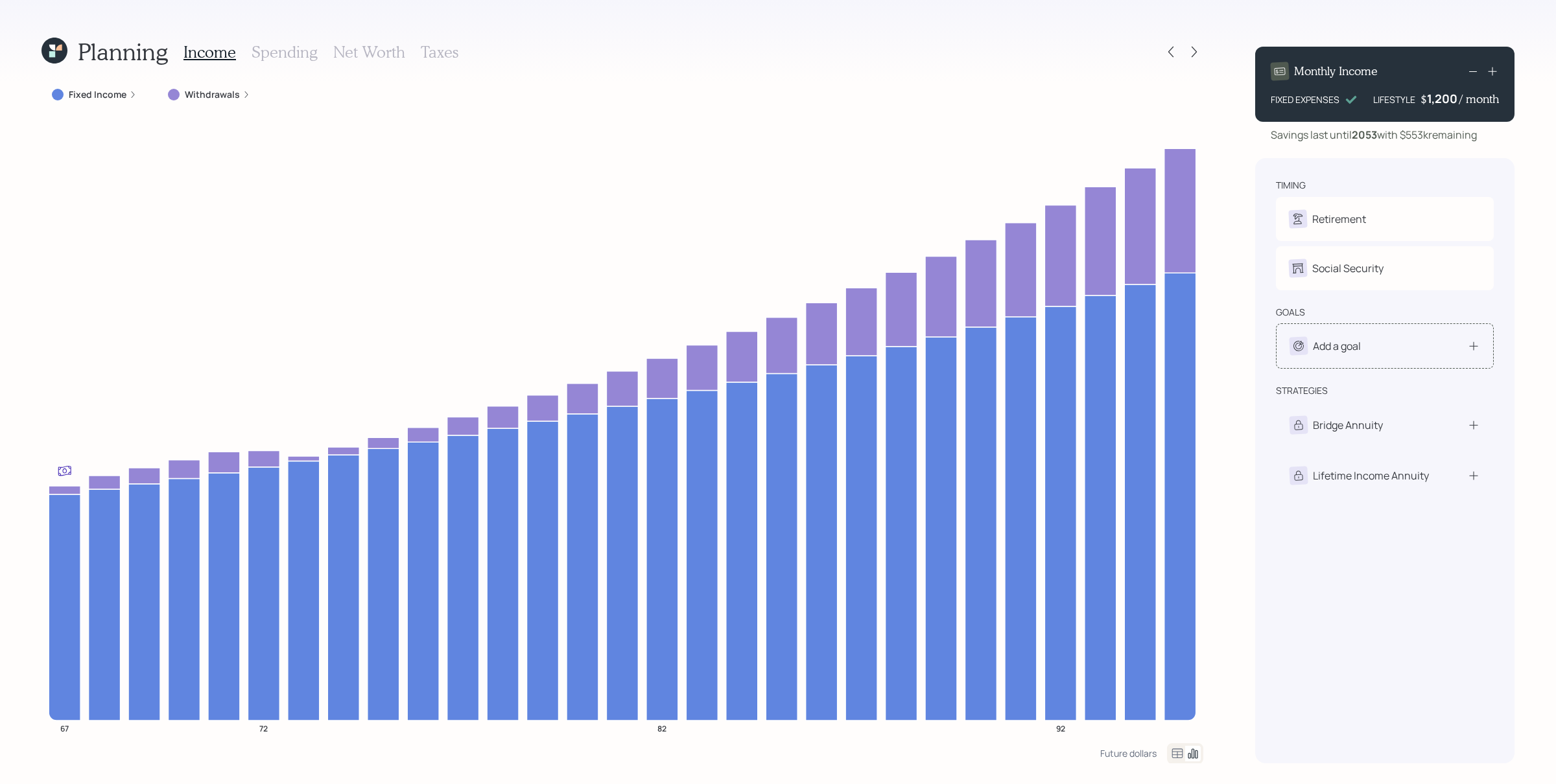
click at [1244, 356] on div "Add a goal" at bounding box center [1385, 346] width 218 height 45
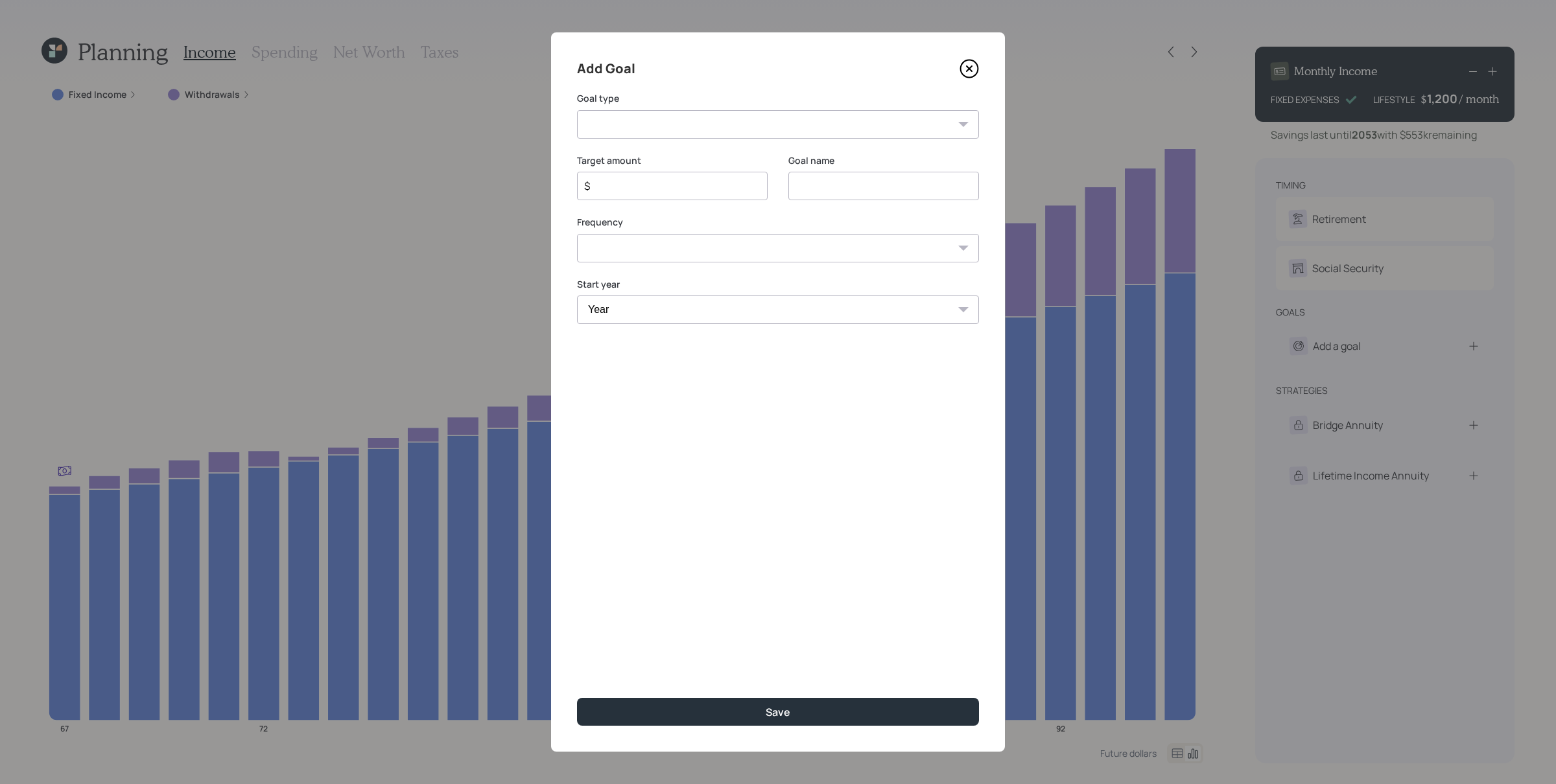
click at [609, 117] on select "Create an emergency fund Donate to charity Purchase a home Make a purchase Supp…" at bounding box center [778, 125] width 402 height 28
select select "vacation"
click at [577, 111] on select "Create an emergency fund Donate to charity Purchase a home Make a purchase Supp…" at bounding box center [778, 125] width 402 height 28
type input "Plan for travel"
click at [664, 188] on input "$" at bounding box center [667, 185] width 169 height 16
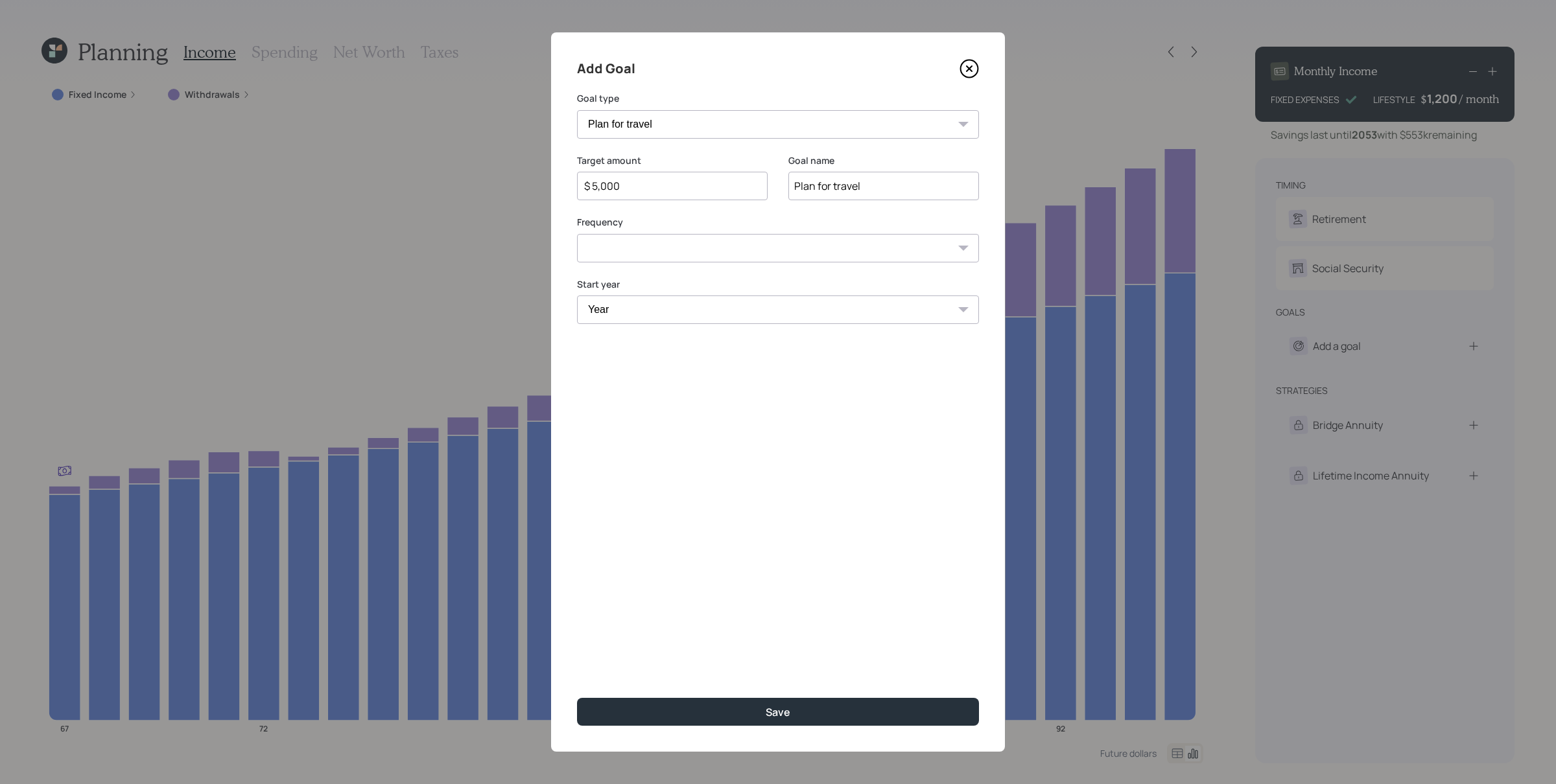
type input "$ 5,000"
click at [699, 253] on select "One time Every 1 year Every 2 years Every 3 years Every 4 years Every 5 years E…" at bounding box center [778, 248] width 402 height 28
select select "0"
click at [577, 234] on select "One time Every 1 year Every 2 years Every 3 years Every 4 years Every 5 years E…" at bounding box center [778, 248] width 402 height 28
click at [679, 301] on select "Year 2025 2026 2027 2028 2029 2030 2031 2032 2033 2034 2035 2036 2037 2038 2039…" at bounding box center [778, 310] width 402 height 28
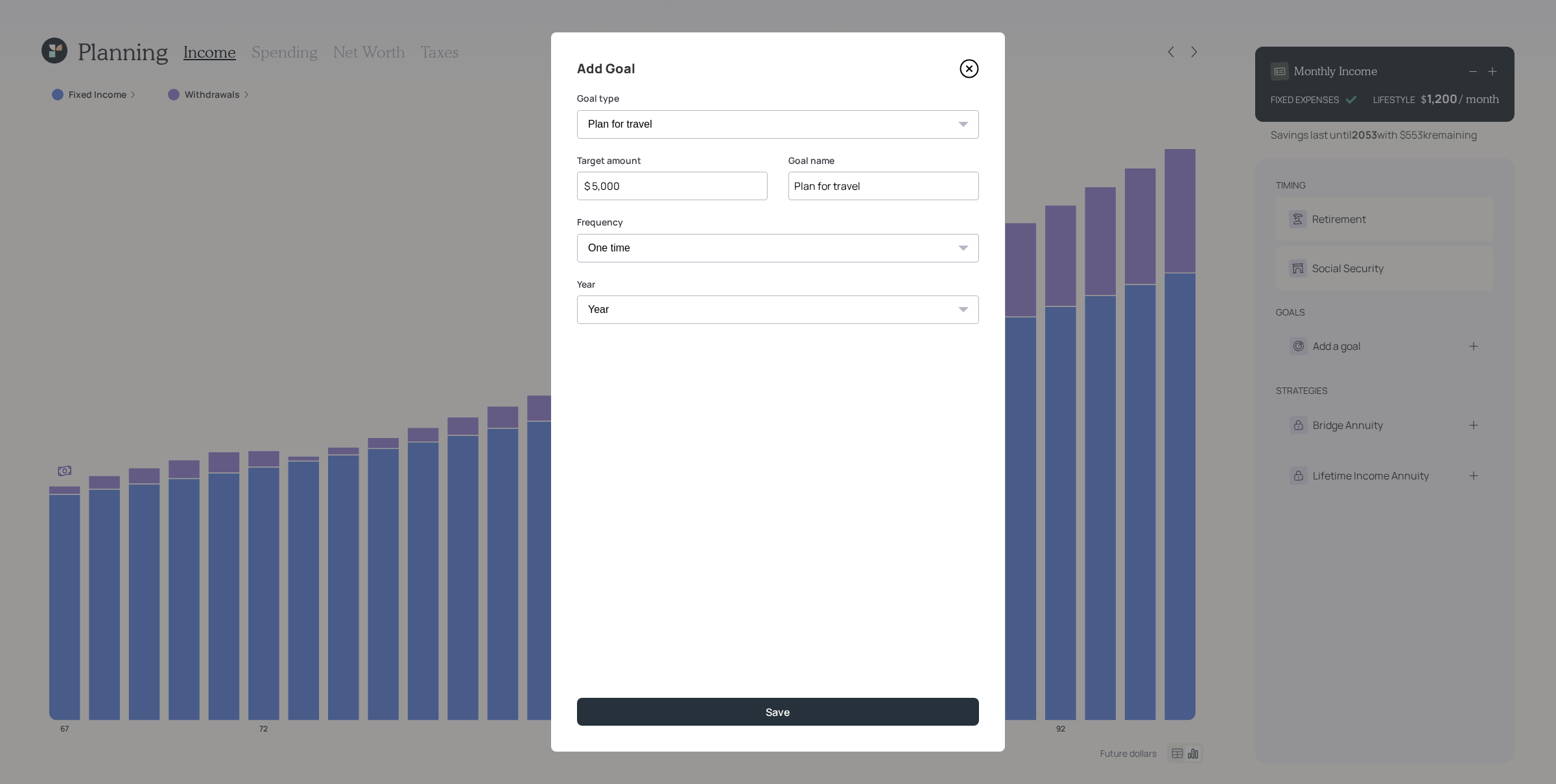
select select "2027"
click at [577, 296] on select "Year 2025 2026 2027 2028 2029 2030 2031 2032 2033 2034 2035 2036 2037 2038 2039…" at bounding box center [778, 310] width 402 height 28
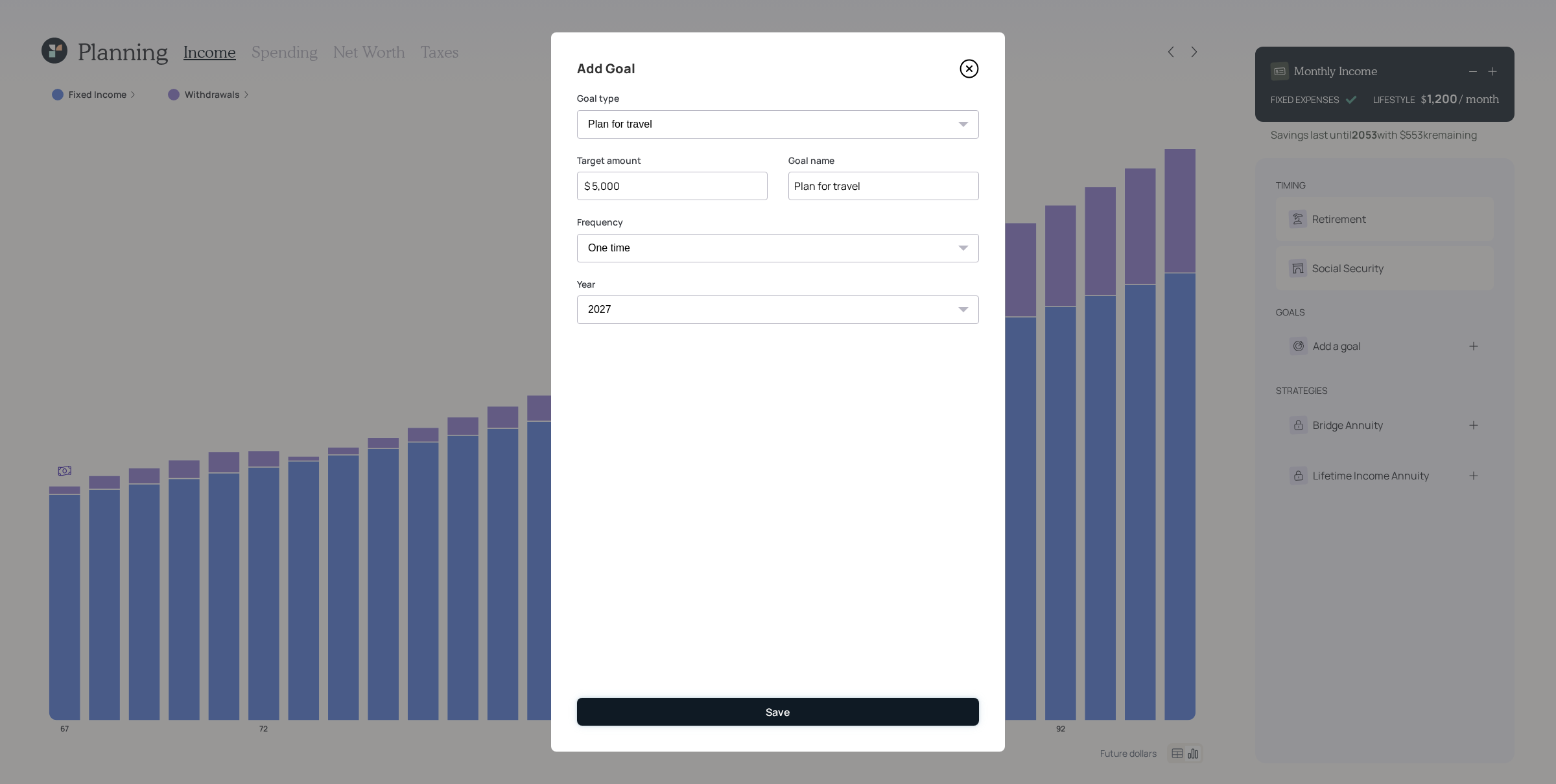
click at [774, 627] on button "Save" at bounding box center [778, 712] width 402 height 28
type input "$"
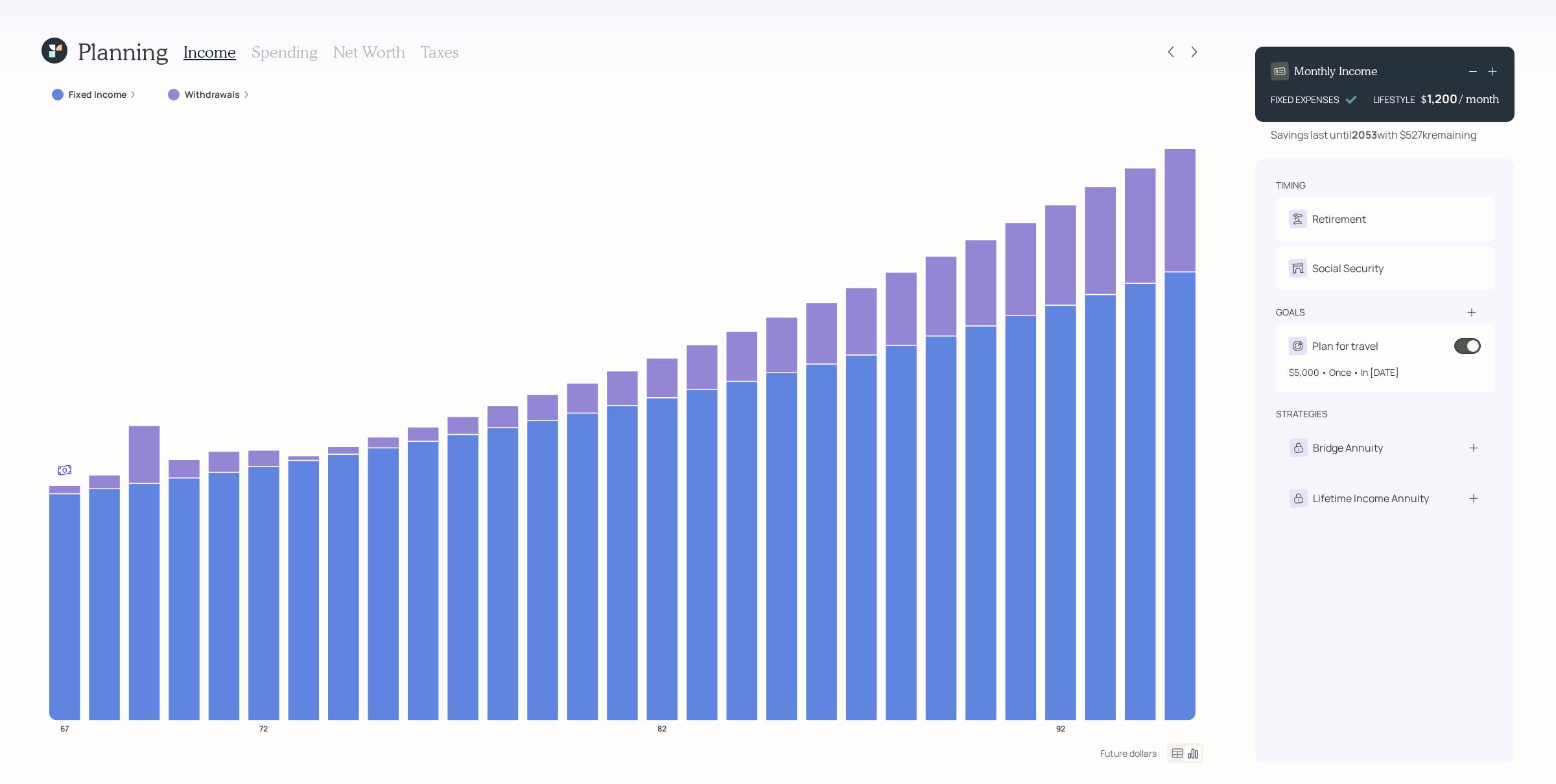
click at [1244, 350] on div "Plan for travel" at bounding box center [1345, 346] width 67 height 16
select select "0"
select select "2027"
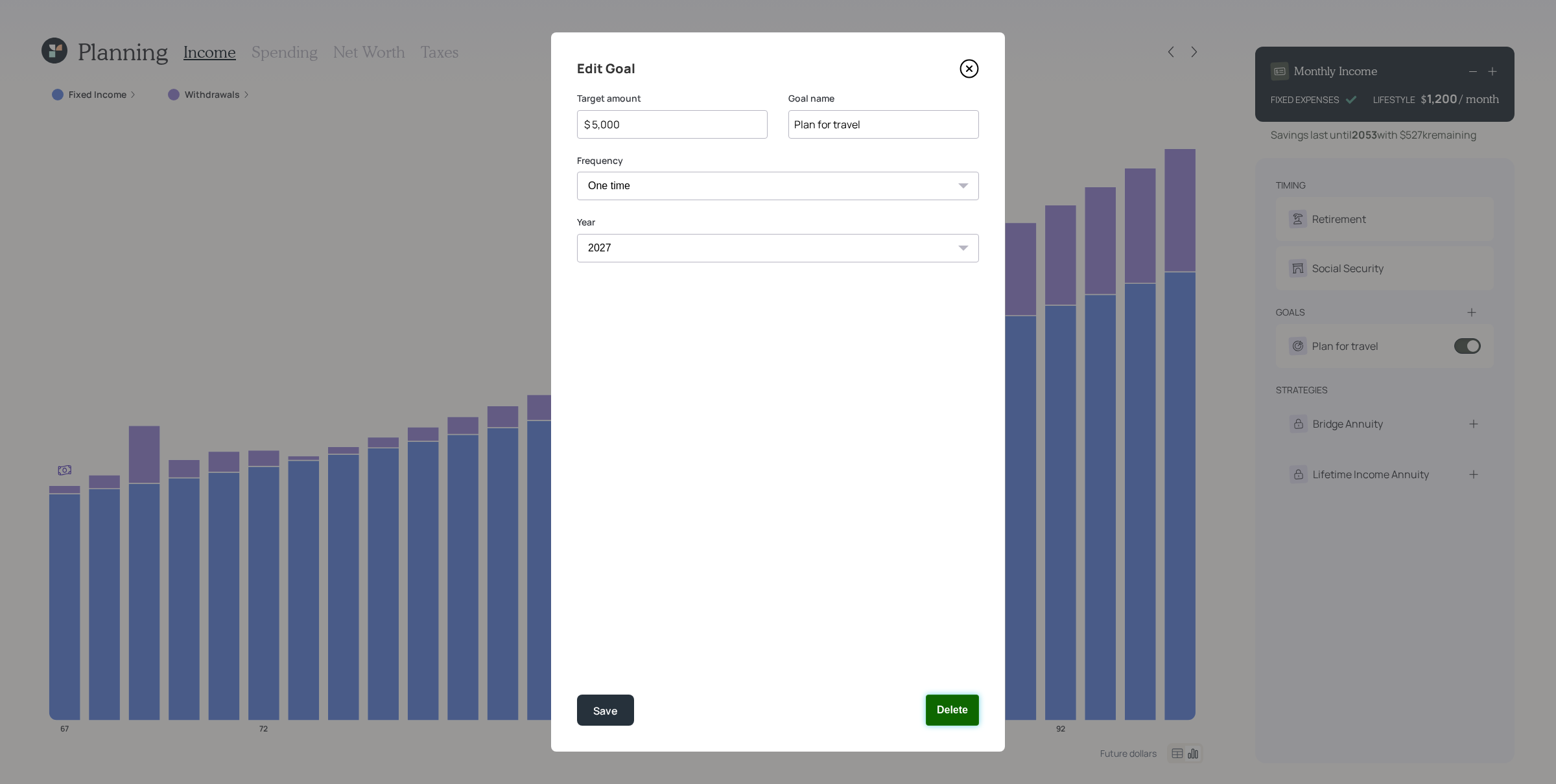
click at [947, 627] on button "Delete" at bounding box center [952, 710] width 53 height 31
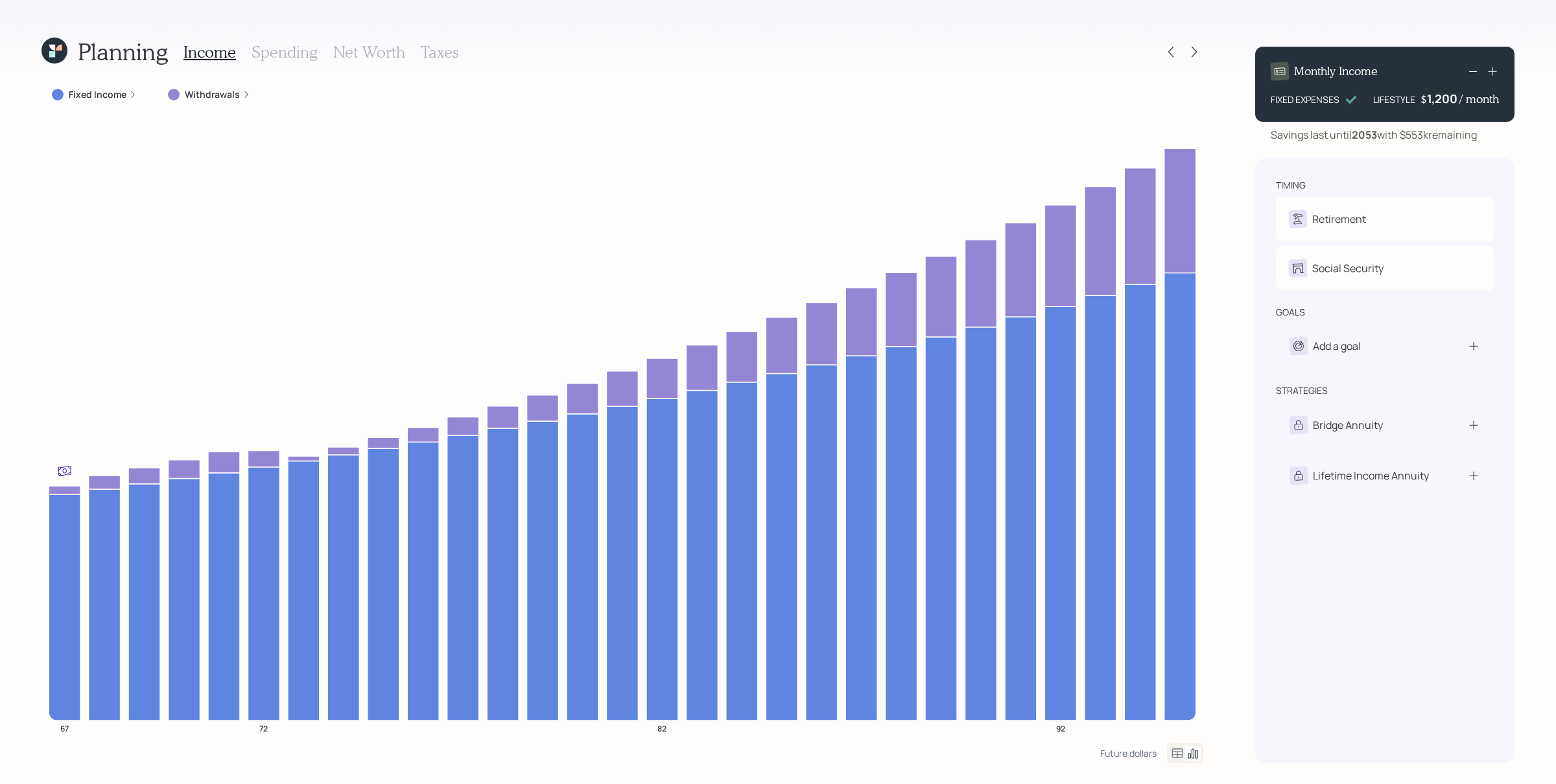
click at [1222, 258] on div "Planning Income Spending Net Worth Taxes Fixed Income Withdrawals 67 72 82 92 F…" at bounding box center [778, 392] width 1556 height 784
click at [1215, 33] on div "Planning Income Spending Net Worth Taxes Fixed Income Withdrawals 67 72 82 92 F…" at bounding box center [778, 392] width 1556 height 784
click at [1199, 53] on icon at bounding box center [1194, 52] width 13 height 13
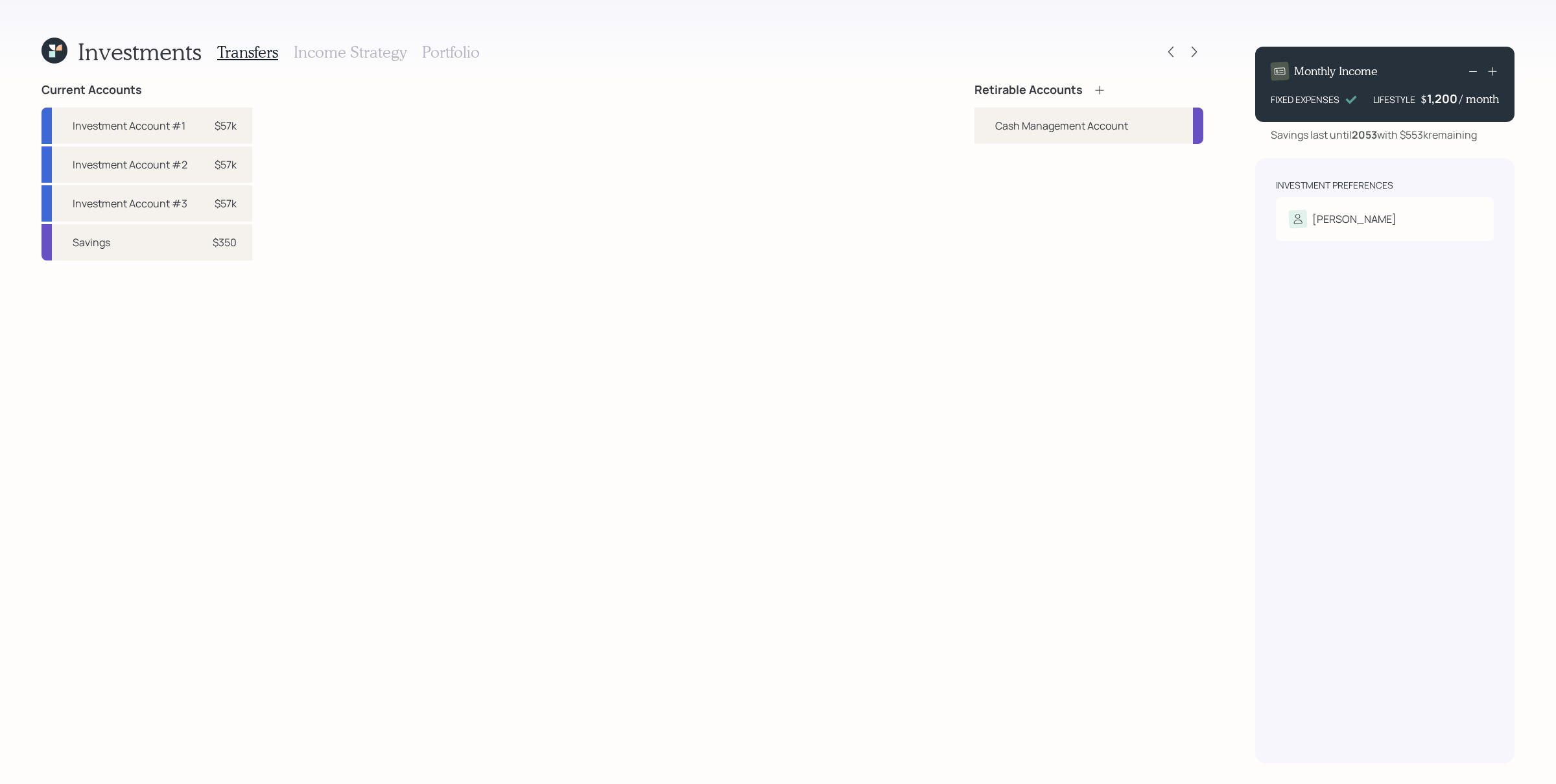
click at [938, 391] on div "Current Accounts Investment Account #1 $57k Investment Account #2 $57k Investme…" at bounding box center [622, 423] width 1162 height 681
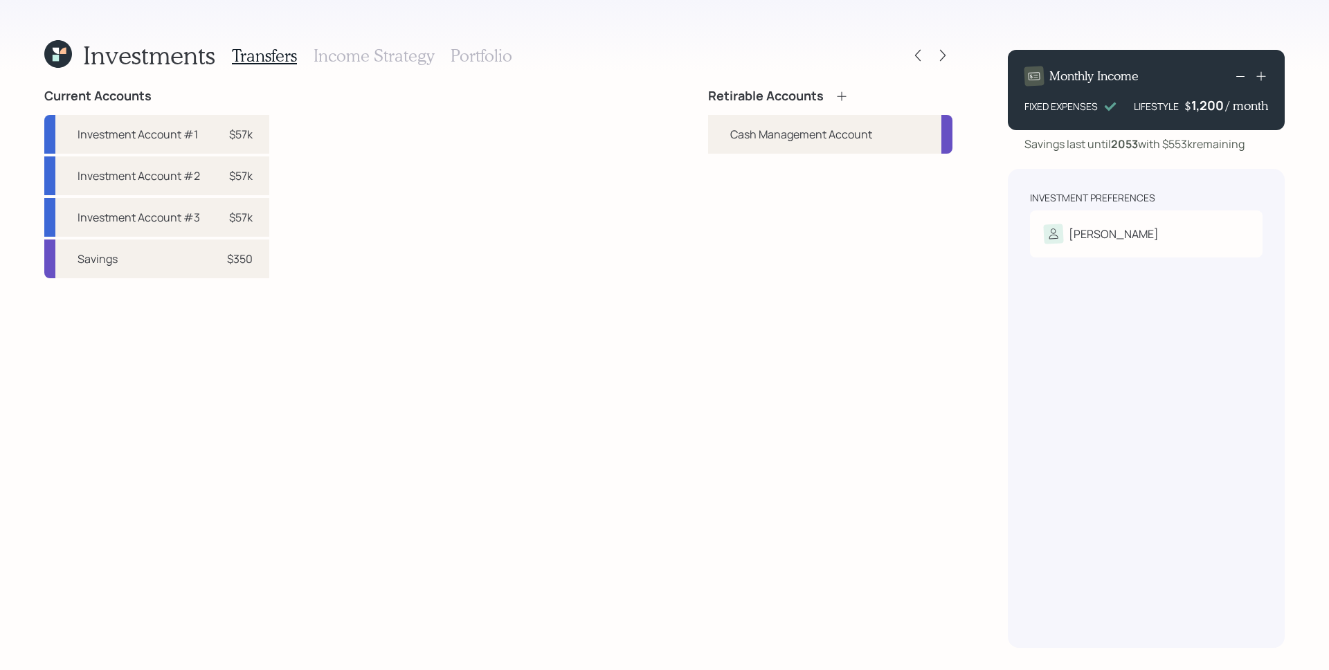
click at [750, 295] on div "Retirable Accounts Cash Management Account" at bounding box center [830, 368] width 244 height 559
click at [1084, 246] on div "Risk Tolerance: N/A" at bounding box center [1146, 257] width 205 height 26
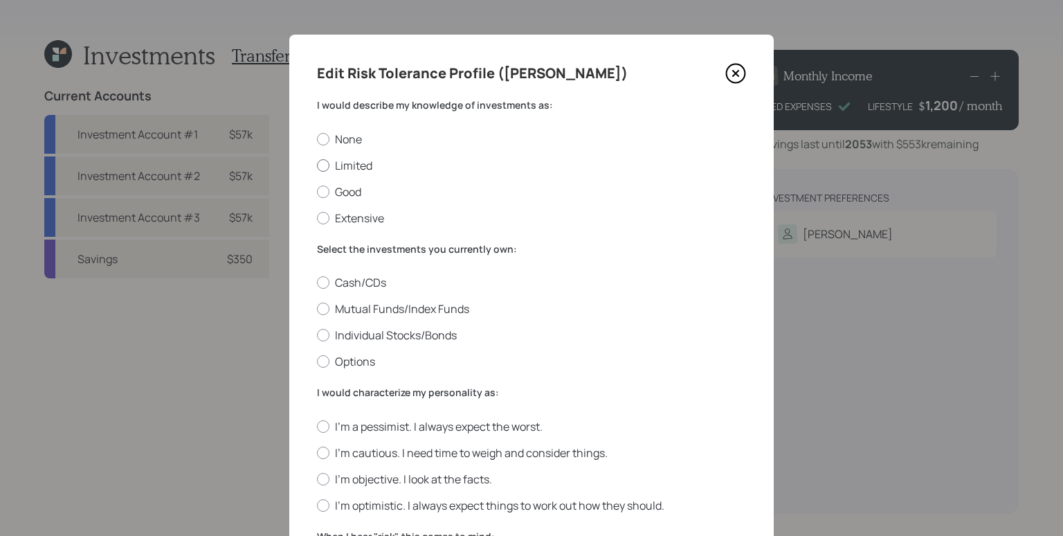
click at [340, 170] on label "Limited" at bounding box center [531, 165] width 429 height 15
click at [317, 165] on input "Limited" at bounding box center [316, 165] width 1 height 1
radio input "true"
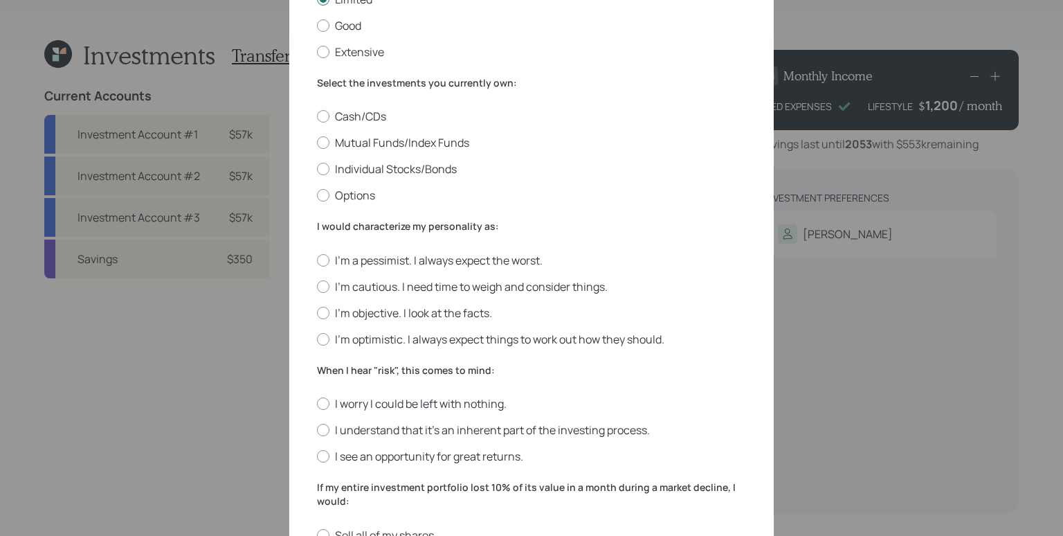
scroll to position [184, 0]
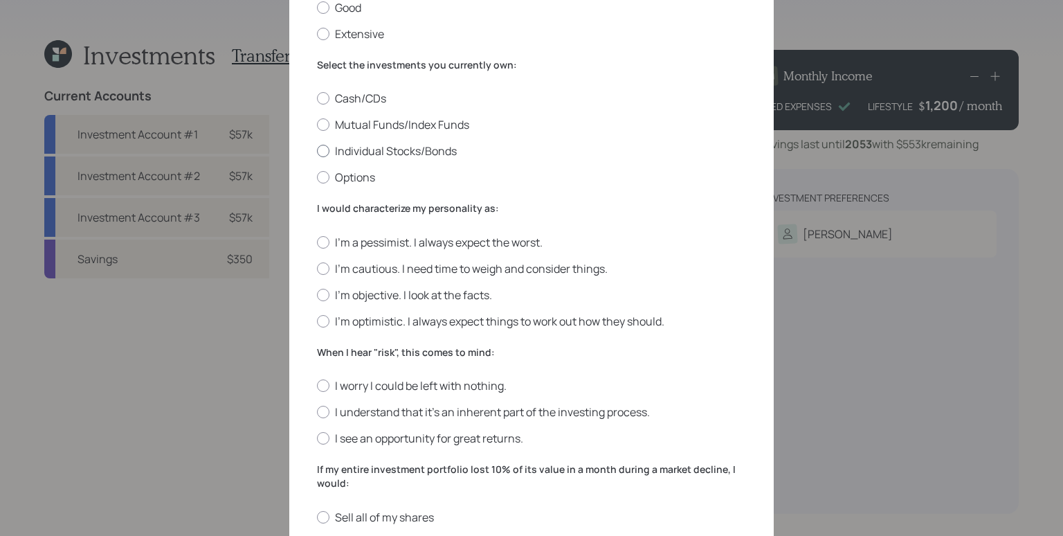
click at [391, 151] on label "Individual Stocks/Bonds" at bounding box center [531, 150] width 429 height 15
click at [317, 151] on input "Individual Stocks/Bonds" at bounding box center [316, 151] width 1 height 1
radio input "true"
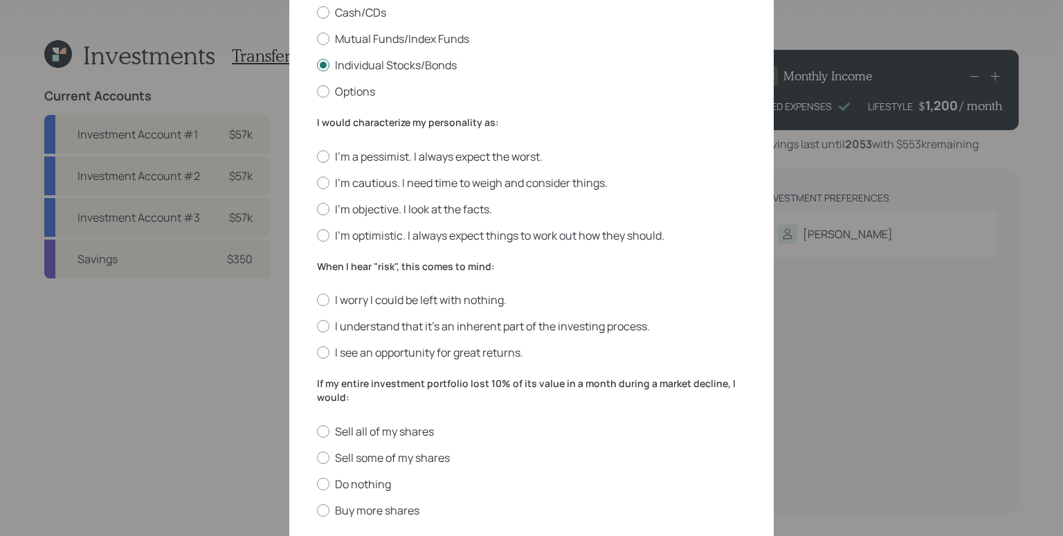
scroll to position [280, 0]
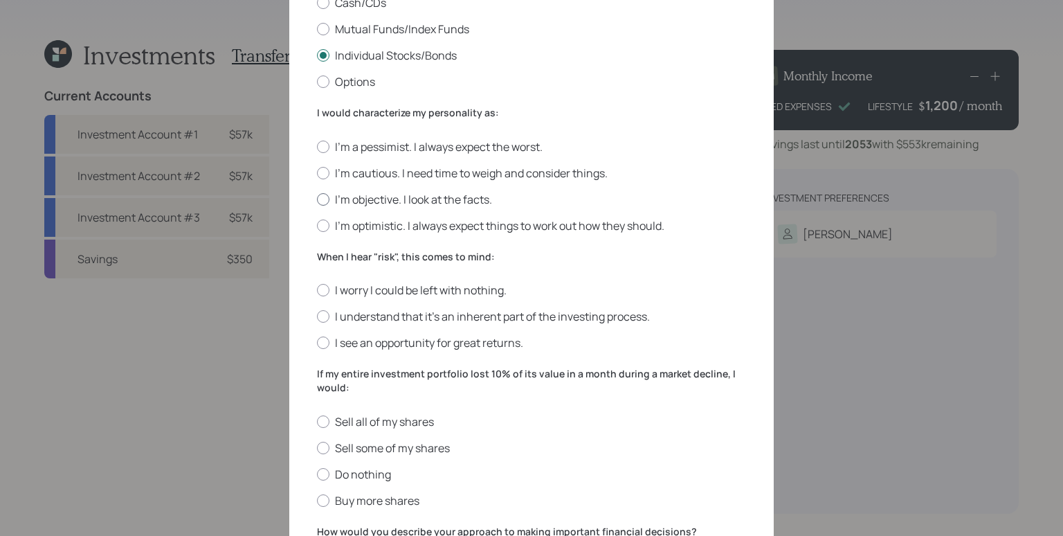
click at [399, 194] on label "I'm objective. I look at the facts." at bounding box center [531, 199] width 429 height 15
click at [317, 199] on input "I'm objective. I look at the facts." at bounding box center [316, 199] width 1 height 1
radio input "true"
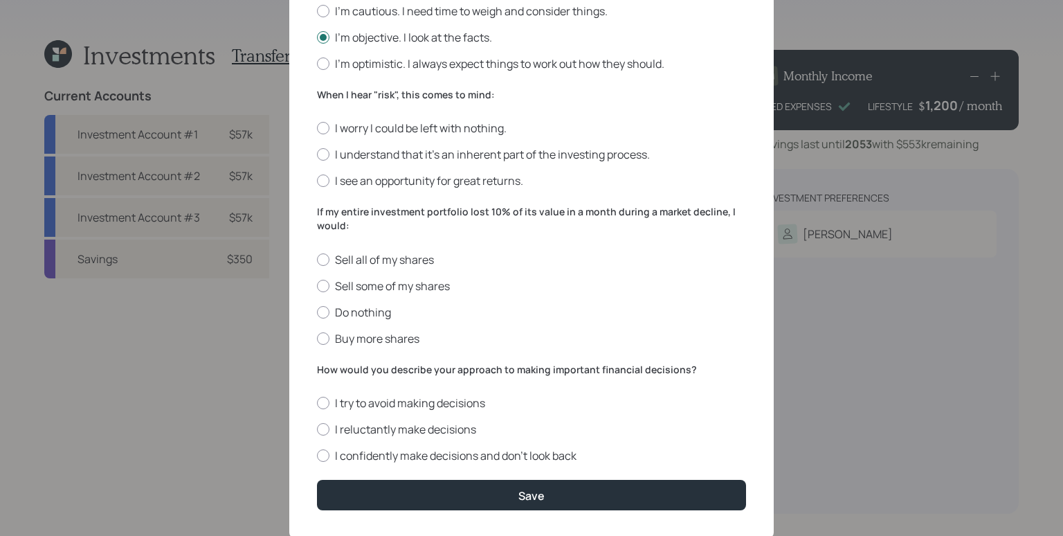
scroll to position [446, 0]
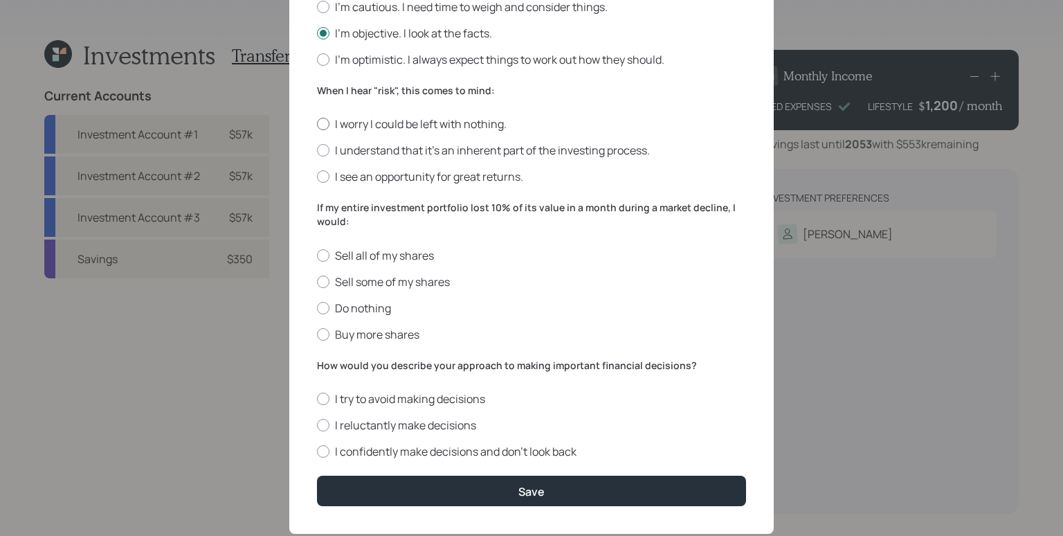
click at [400, 122] on label "I worry I could be left with nothing." at bounding box center [531, 123] width 429 height 15
click at [317, 124] on input "I worry I could be left with nothing." at bounding box center [316, 124] width 1 height 1
radio input "true"
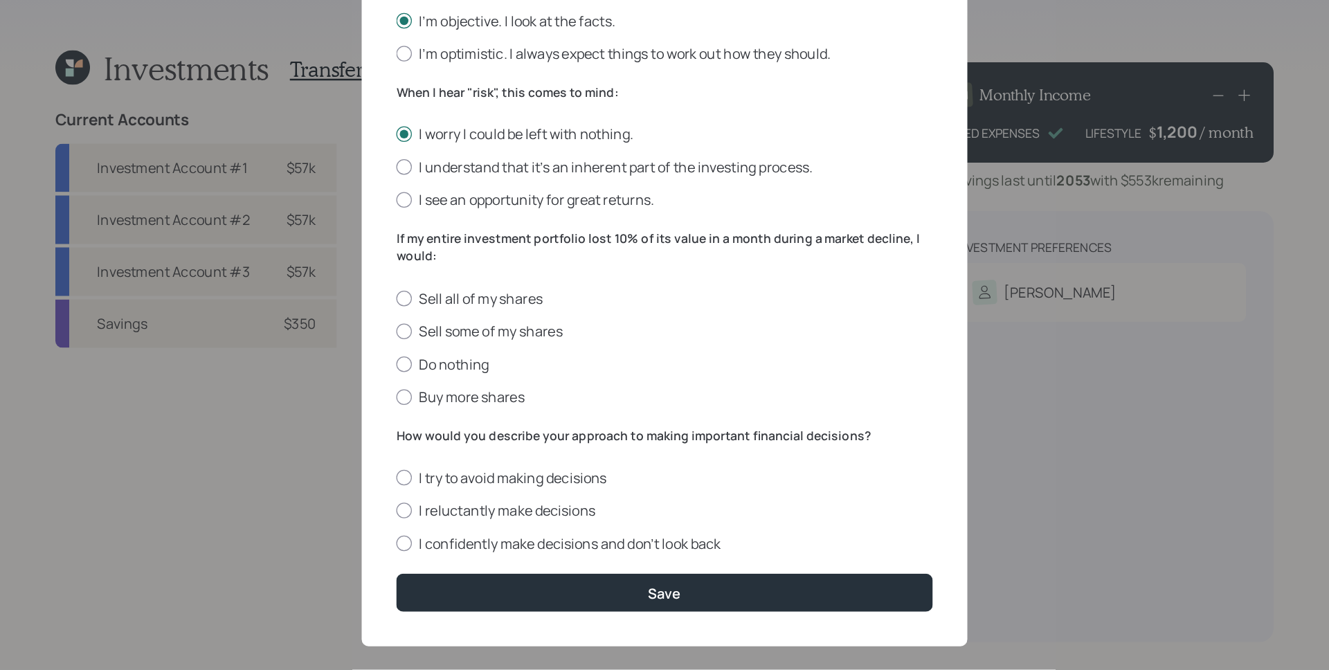
scroll to position [476, 0]
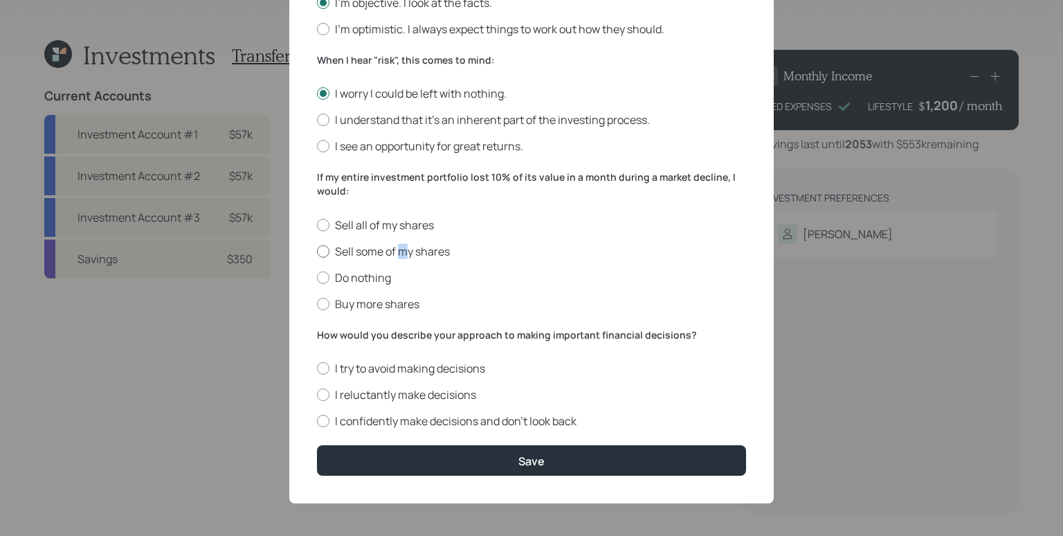
click at [399, 253] on label "Sell some of my shares" at bounding box center [531, 251] width 429 height 15
click at [425, 247] on label "Sell some of my shares" at bounding box center [531, 251] width 429 height 15
click at [317, 251] on input "Sell some of my shares" at bounding box center [316, 251] width 1 height 1
radio input "true"
click at [470, 394] on label "I reluctantly make decisions" at bounding box center [531, 394] width 429 height 15
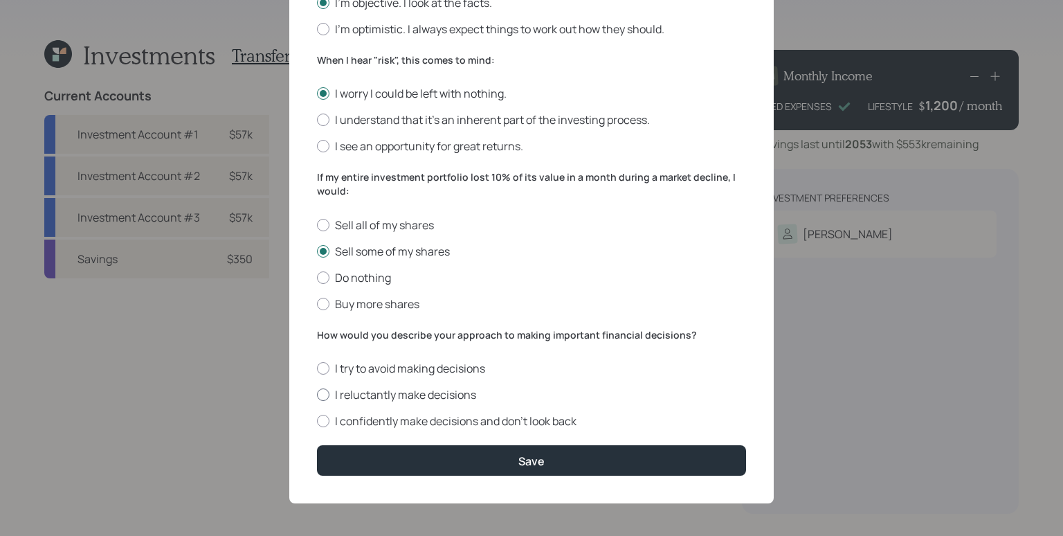
click at [317, 394] on input "I reluctantly make decisions" at bounding box center [316, 394] width 1 height 1
radio input "true"
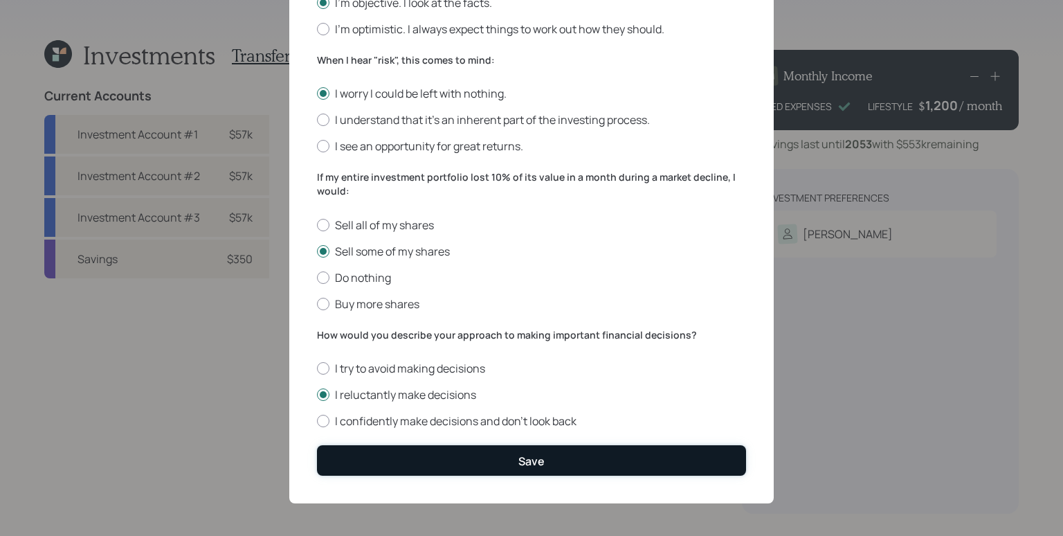
click at [526, 462] on div "Save" at bounding box center [531, 460] width 26 height 15
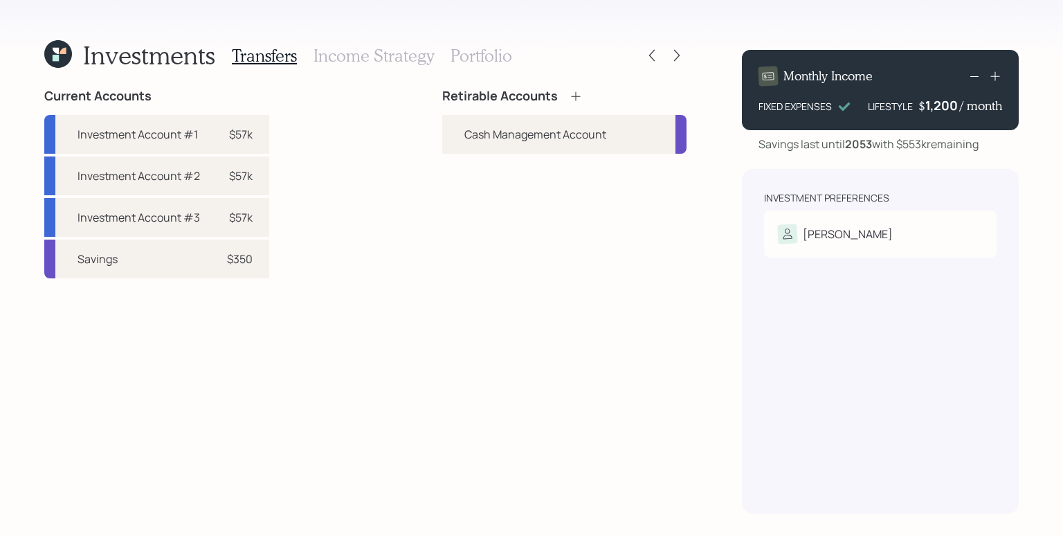
click at [843, 427] on div "Investment Preferences Ted Risk Tolerance: Moderately conservative" at bounding box center [880, 341] width 277 height 345
click at [664, 329] on div "Retirable Accounts Cash Management Account" at bounding box center [564, 301] width 244 height 425
click at [574, 96] on icon at bounding box center [576, 96] width 14 height 14
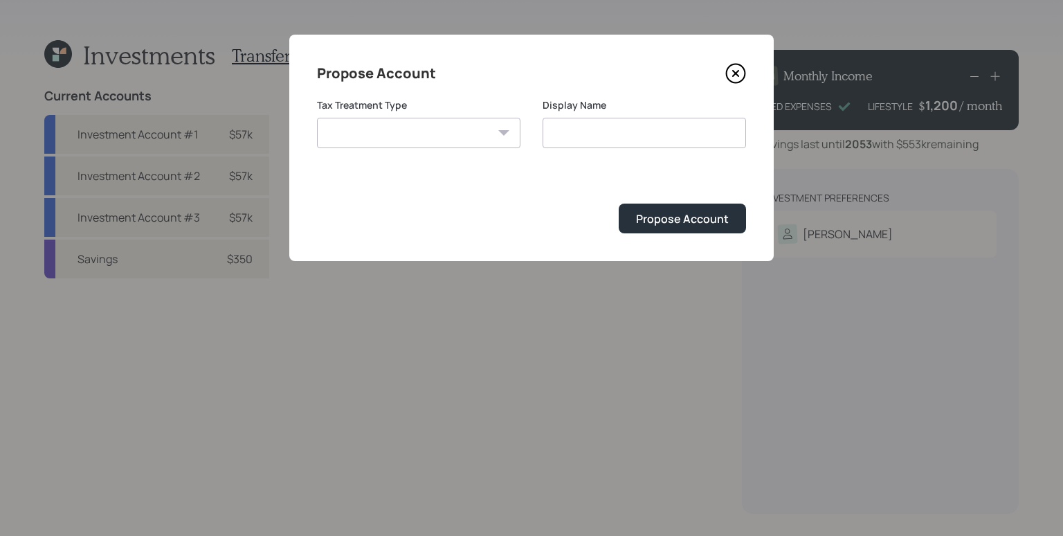
click at [448, 131] on select "Roth Taxable Traditional" at bounding box center [418, 133] width 203 height 30
select select "taxable"
click at [317, 118] on select "Roth Taxable Traditional" at bounding box center [418, 133] width 203 height 30
click at [628, 136] on input "Taxable" at bounding box center [644, 133] width 203 height 30
type input "Taxable Brokerage"
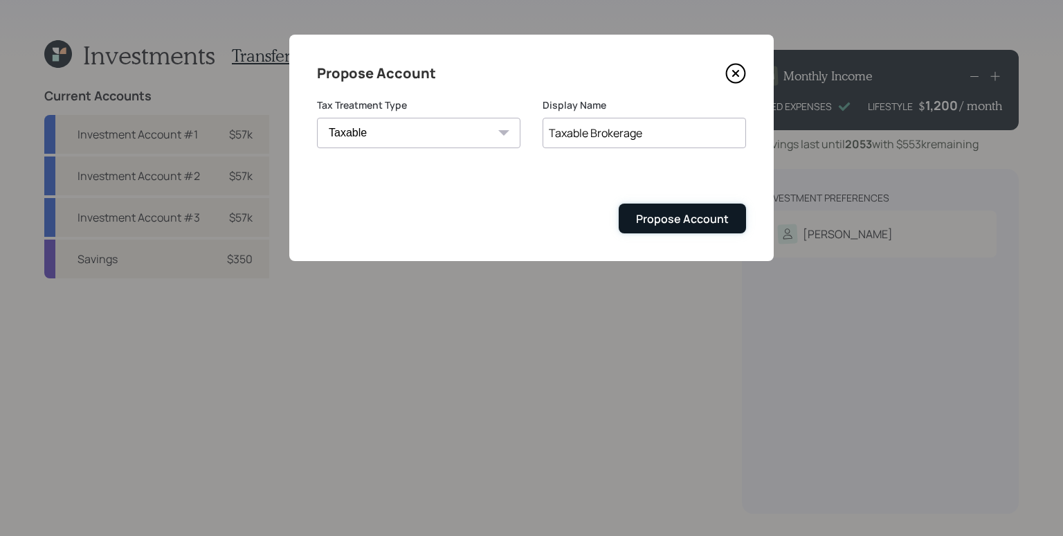
click at [672, 214] on div "Propose Account" at bounding box center [682, 218] width 93 height 15
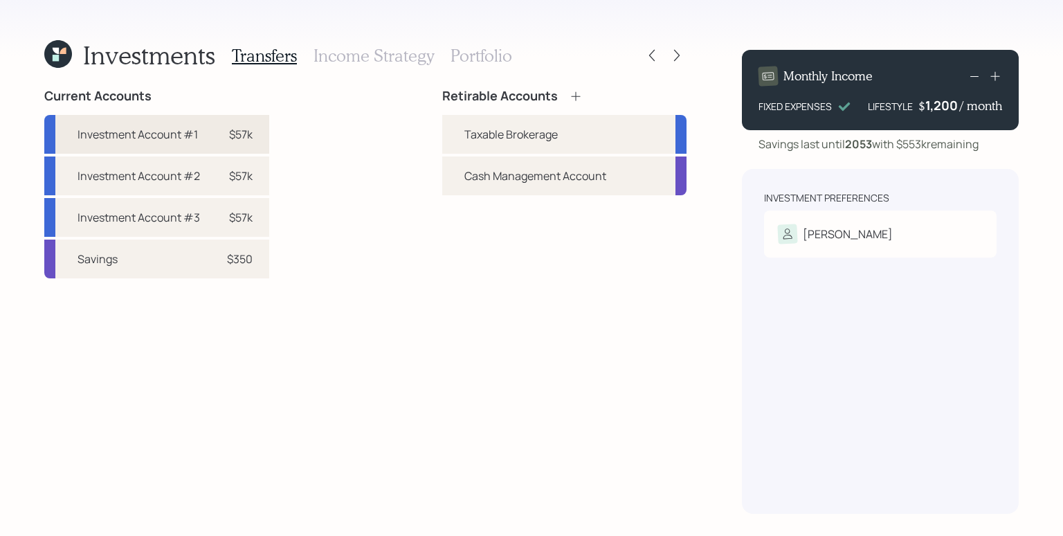
click at [243, 136] on div "$57k" at bounding box center [241, 134] width 24 height 17
click at [471, 127] on div "Taxable Brokerage" at bounding box center [510, 134] width 93 height 17
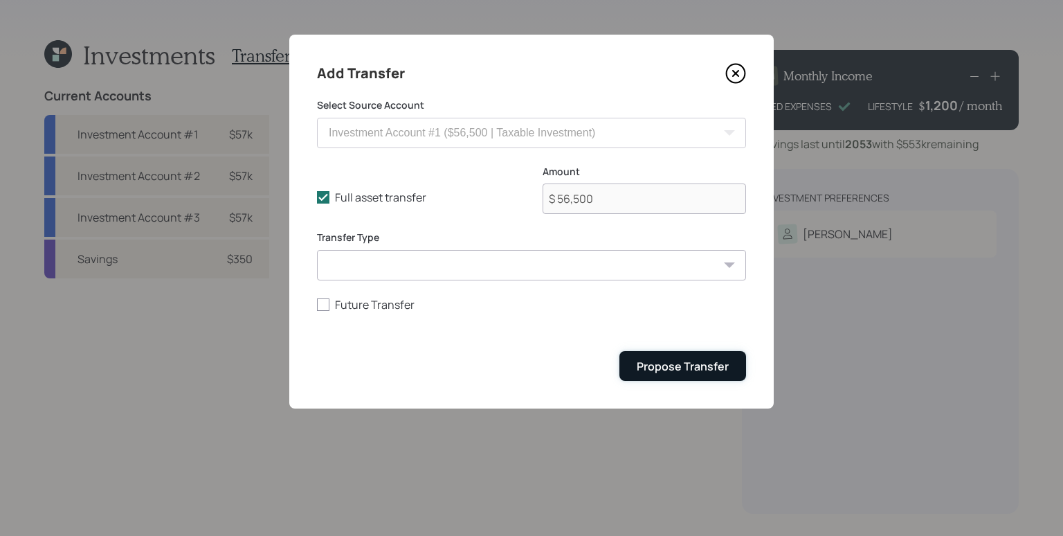
click at [671, 365] on div "Propose Transfer" at bounding box center [683, 365] width 92 height 15
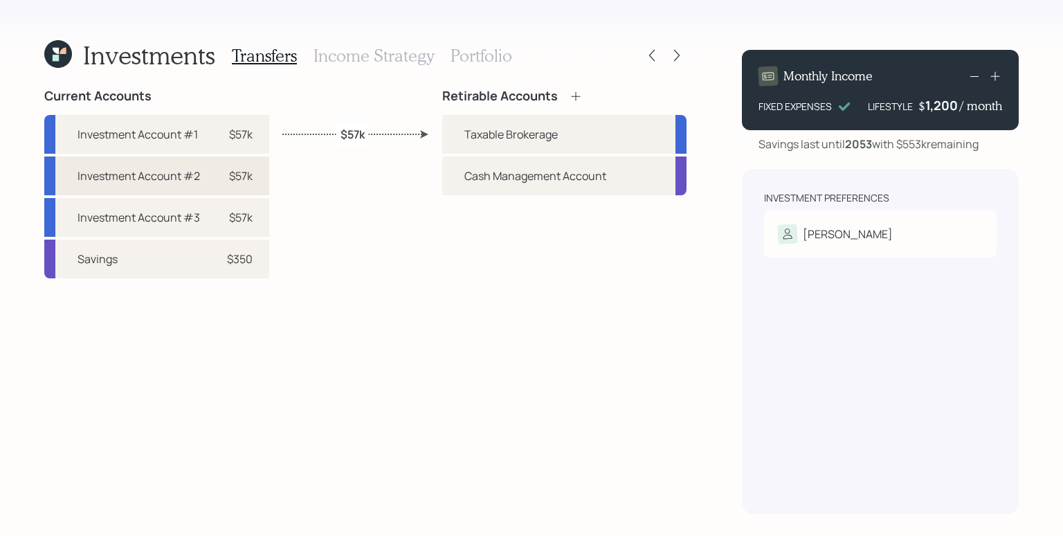
drag, startPoint x: 222, startPoint y: 174, endPoint x: 232, endPoint y: 171, distance: 10.1
click at [222, 174] on div "$57k" at bounding box center [232, 175] width 42 height 17
click at [515, 131] on div "Taxable Brokerage" at bounding box center [510, 134] width 93 height 17
select select "088b3e8e-05bd-4dad-ac35-f14f7b7aafa3"
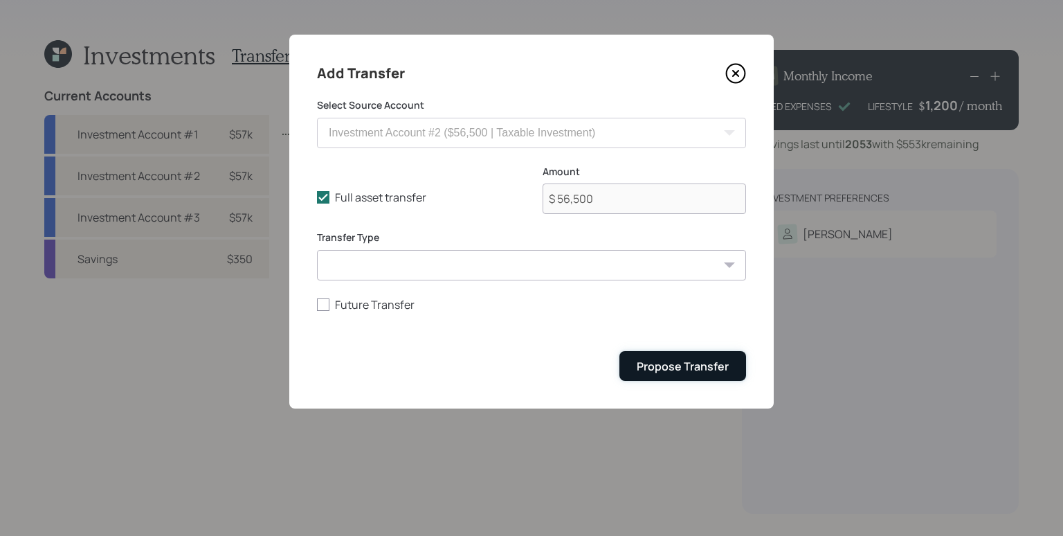
drag, startPoint x: 657, startPoint y: 365, endPoint x: 621, endPoint y: 358, distance: 36.6
click at [657, 365] on div "Propose Transfer" at bounding box center [683, 365] width 92 height 15
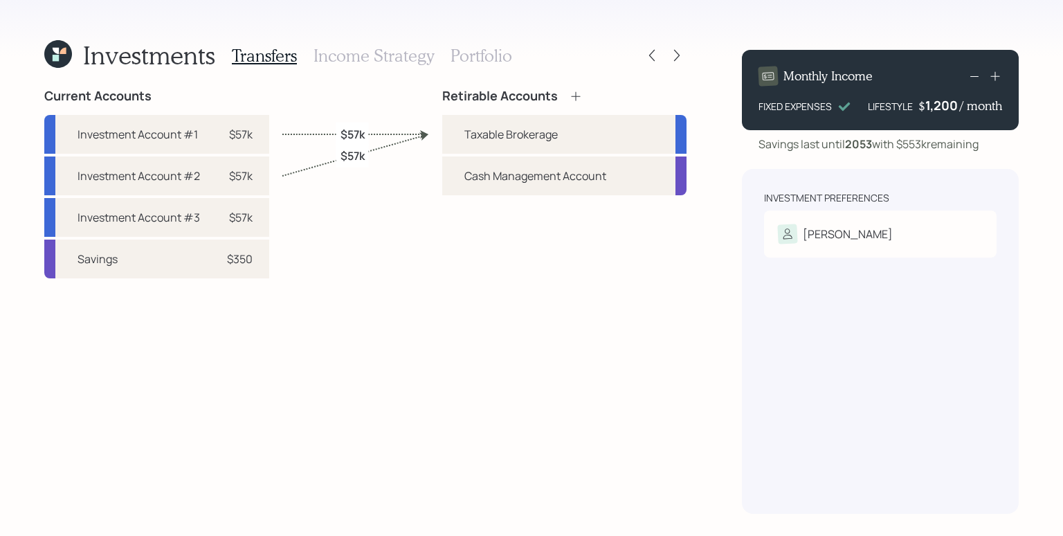
drag, startPoint x: 219, startPoint y: 215, endPoint x: 352, endPoint y: 185, distance: 135.3
click at [220, 215] on div "$57k" at bounding box center [232, 217] width 42 height 17
click at [482, 142] on div "Taxable Brokerage" at bounding box center [510, 134] width 93 height 17
select select "c1f7679d-96fe-4c07-adc2-47acb544706e"
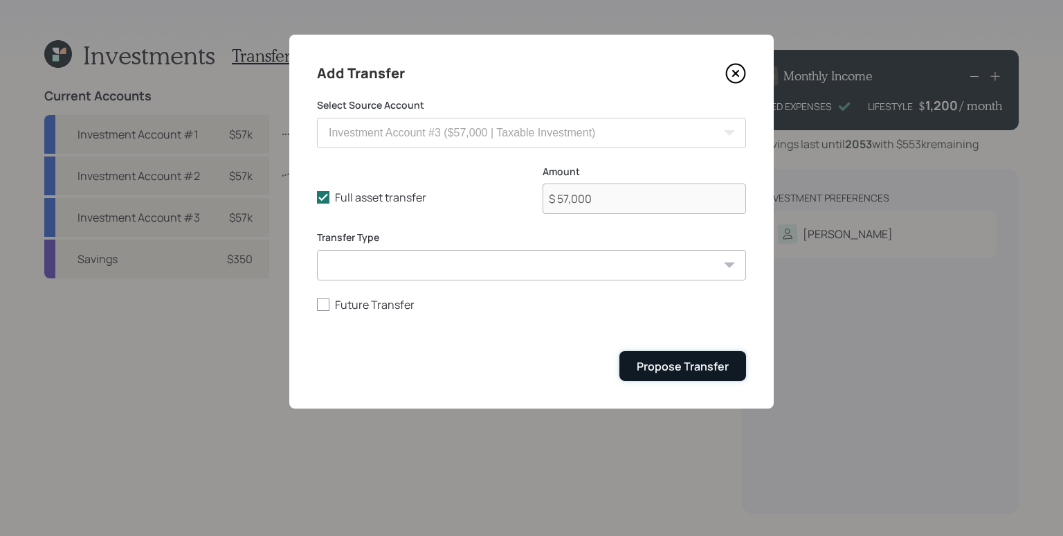
click at [672, 372] on div "Propose Transfer" at bounding box center [683, 365] width 92 height 15
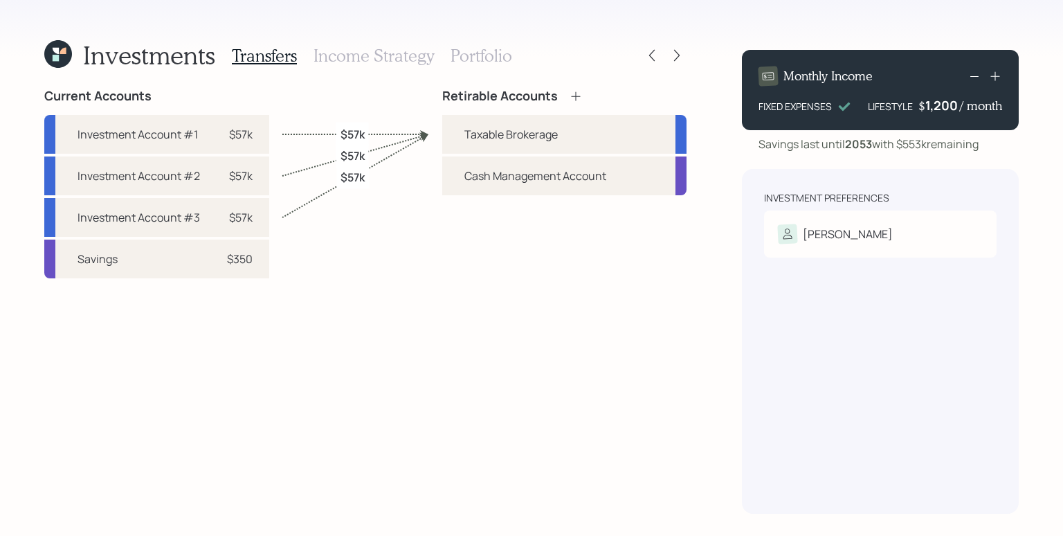
click at [402, 60] on h3 "Income Strategy" at bounding box center [373, 56] width 120 height 20
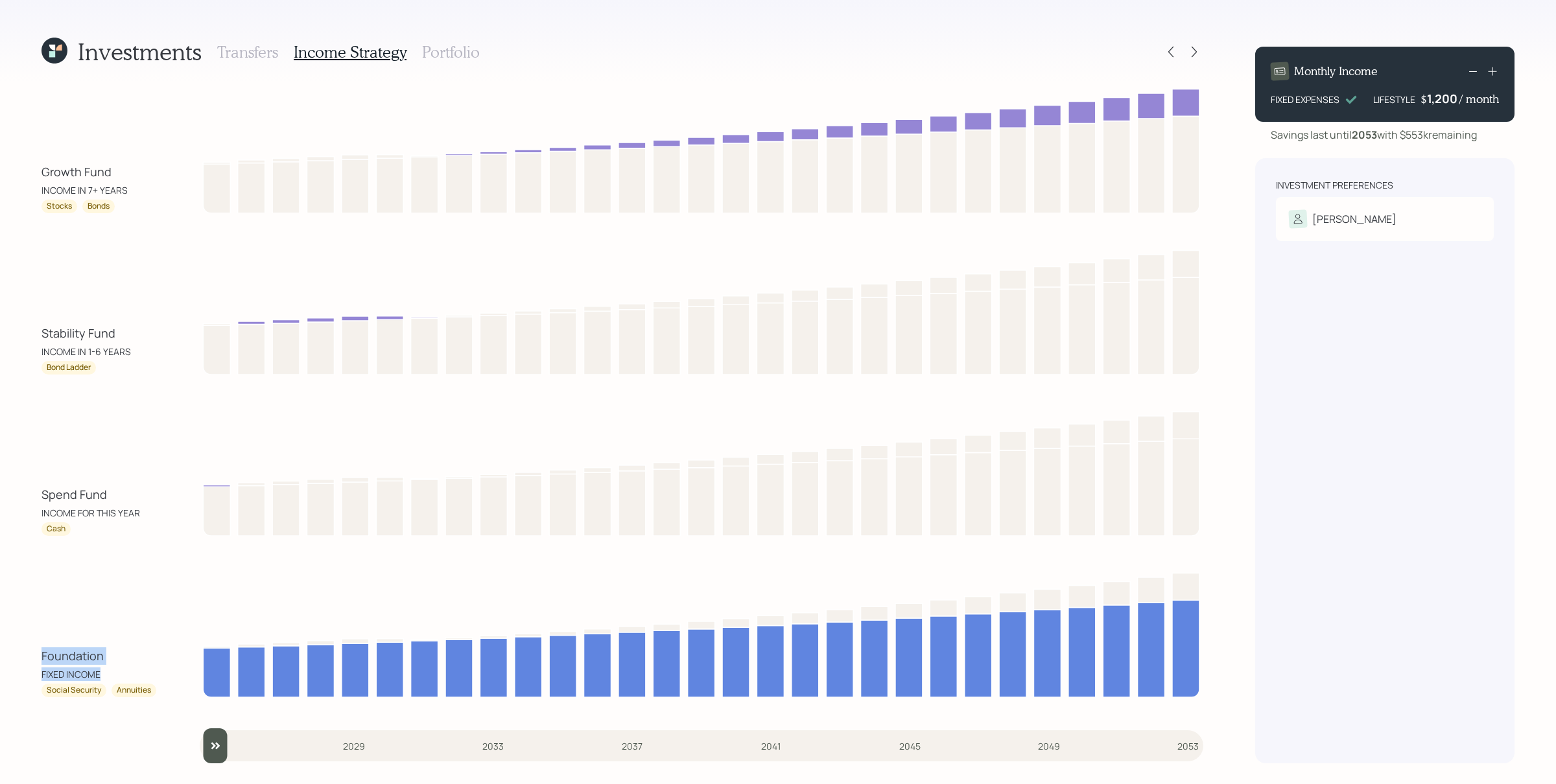
drag, startPoint x: 47, startPoint y: 658, endPoint x: 99, endPoint y: 674, distance: 54.4
click at [99, 627] on div "Investments Transfers Income Strategy Portfolio Growth Fund INCOME IN 7+ YEARS …" at bounding box center [778, 392] width 1556 height 784
click at [171, 627] on div "Foundation FIXED INCOME Social Security Annuities" at bounding box center [622, 632] width 1162 height 130
drag, startPoint x: 39, startPoint y: 186, endPoint x: 123, endPoint y: 198, distance: 84.9
click at [123, 198] on div "Investments Transfers Income Strategy Portfolio Growth Fund INCOME IN 7+ YEARS …" at bounding box center [778, 392] width 1556 height 784
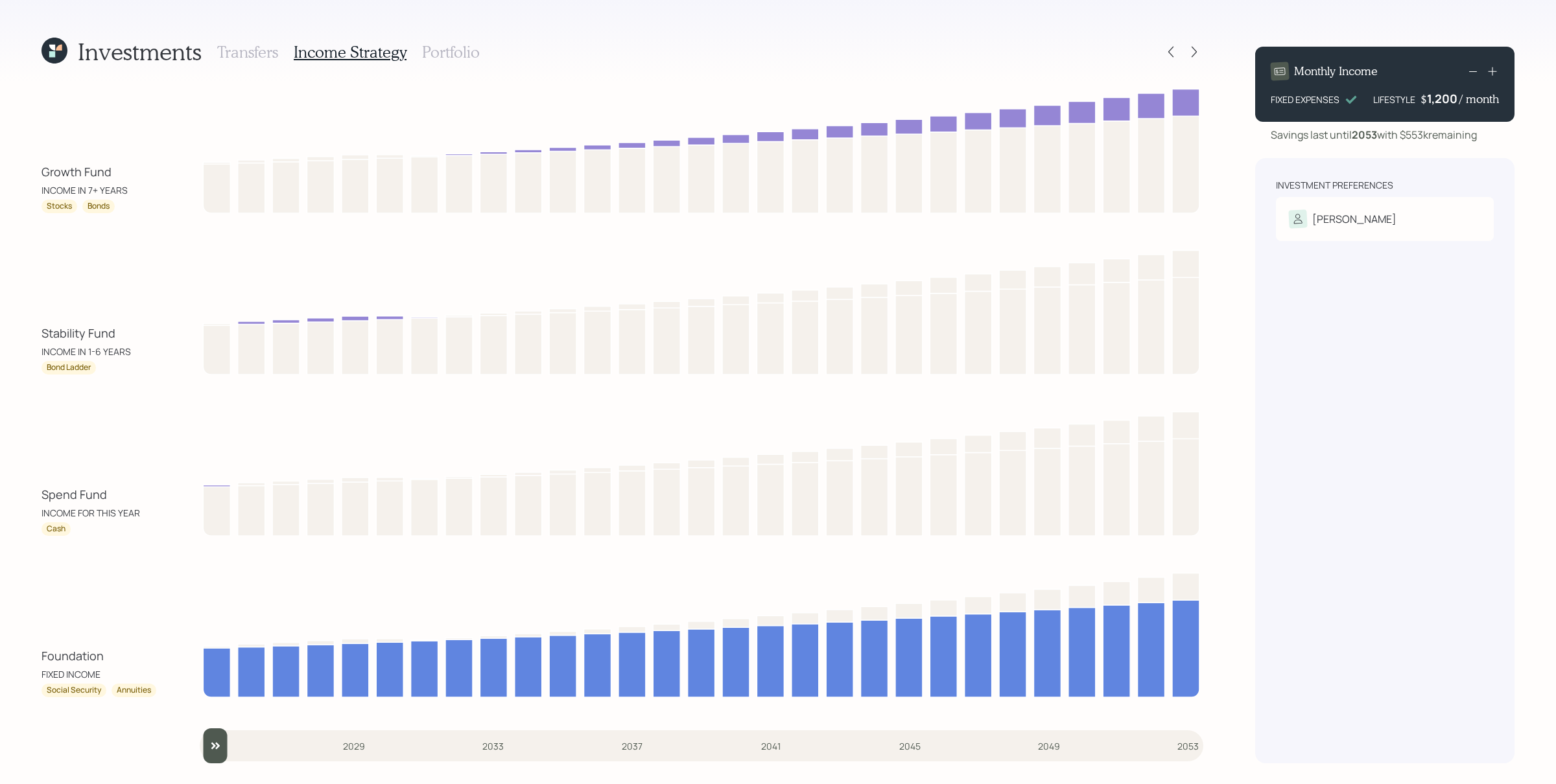
click at [146, 208] on div "Stocks Bonds" at bounding box center [99, 206] width 117 height 14
type input "2025"
drag, startPoint x: 218, startPoint y: 755, endPoint x: 131, endPoint y: 736, distance: 89.1
click at [200, 627] on input "slider" at bounding box center [701, 746] width 1003 height 35
click at [1193, 53] on icon at bounding box center [1194, 52] width 13 height 13
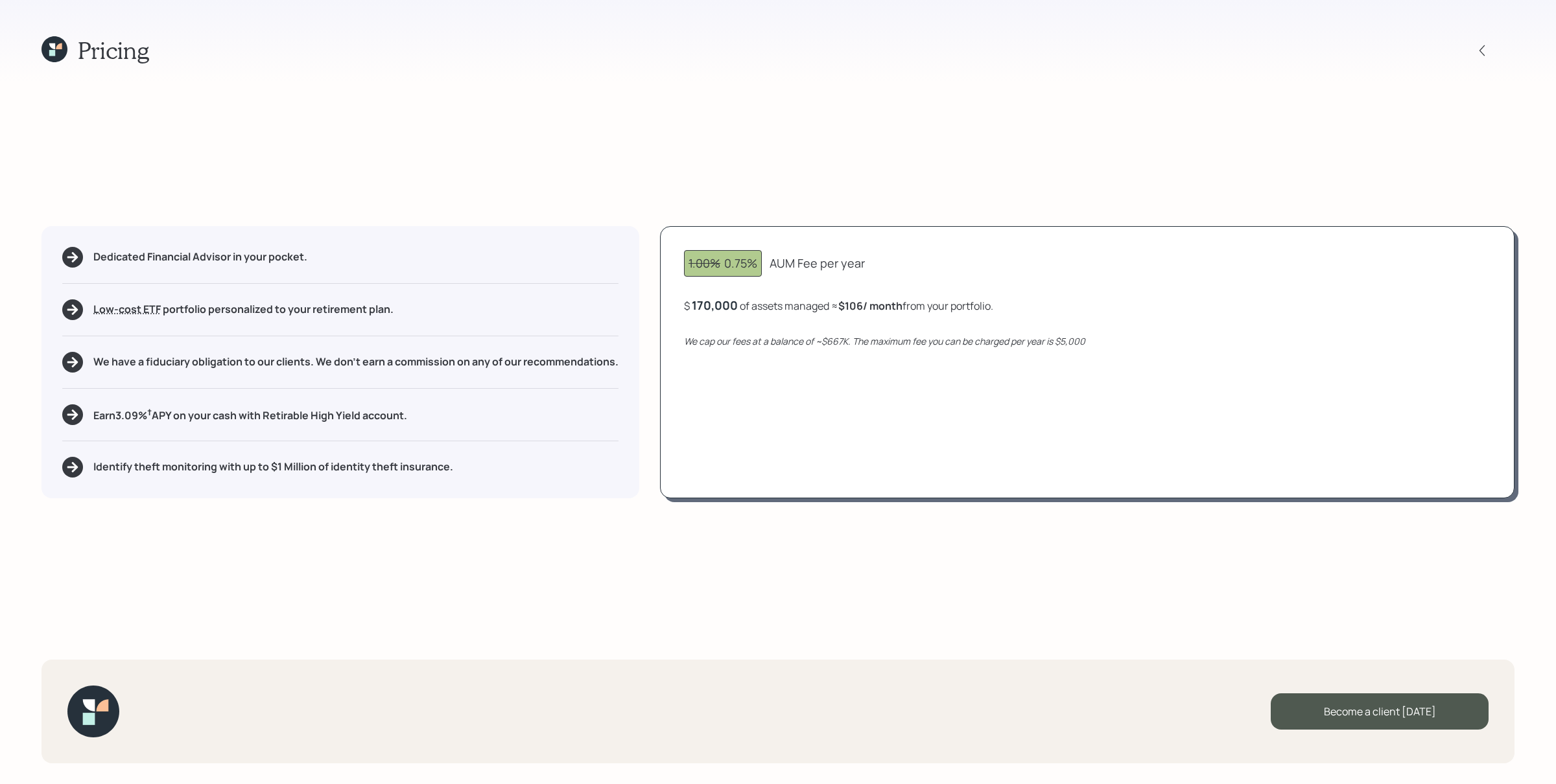
click at [1244, 141] on div "Pricing Dedicated Financial Advisor in your pocket. Low-cost ETF Retirable uses…" at bounding box center [778, 392] width 1556 height 784
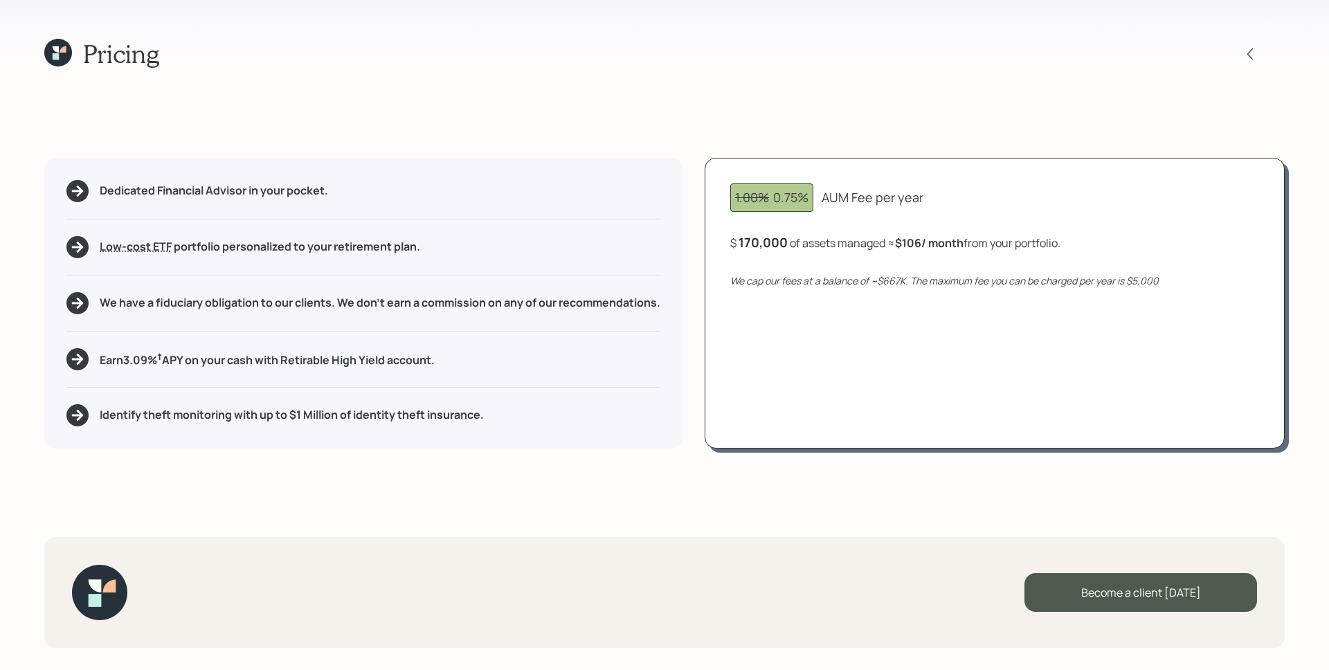
click at [767, 247] on div "170,000" at bounding box center [762, 242] width 49 height 17
click at [767, 247] on div "170000" at bounding box center [761, 242] width 46 height 17
click at [841, 308] on div "1.00% 0.75% AUM Fee per year $ 200000 of assets managed ≈ $106 / month from you…" at bounding box center [994, 303] width 580 height 291
click at [776, 246] on div "200,000" at bounding box center [764, 242] width 53 height 17
click at [776, 246] on div "200000" at bounding box center [762, 242] width 49 height 17
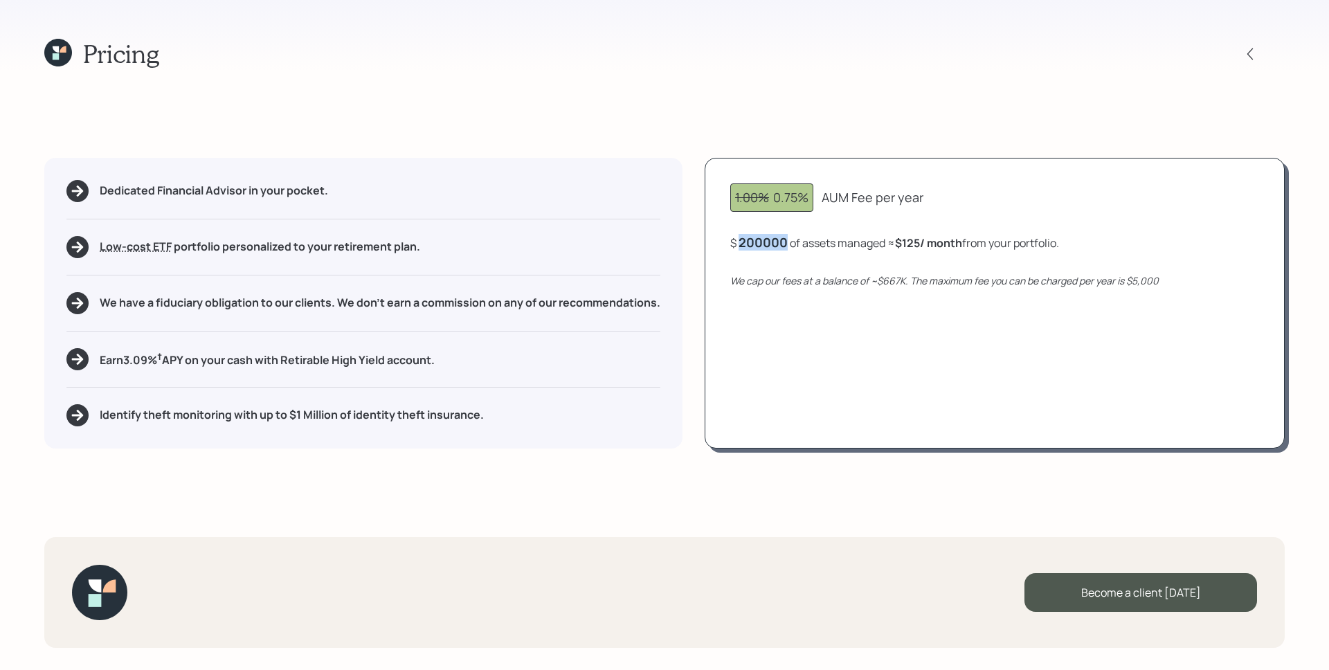
click at [776, 246] on div "200000" at bounding box center [762, 242] width 49 height 17
drag, startPoint x: 813, startPoint y: 289, endPoint x: 875, endPoint y: 290, distance: 61.6
click at [815, 290] on div "1.00% 0.75% AUM Fee per year $ 160000 of assets managed ≈ $125 / month from you…" at bounding box center [994, 303] width 580 height 291
click at [776, 251] on div "1.00% 0.75% AUM Fee per year $ 160,000 of assets managed ≈ $100 / month from yo…" at bounding box center [994, 303] width 580 height 291
click at [775, 248] on div "160,000" at bounding box center [763, 242] width 50 height 17
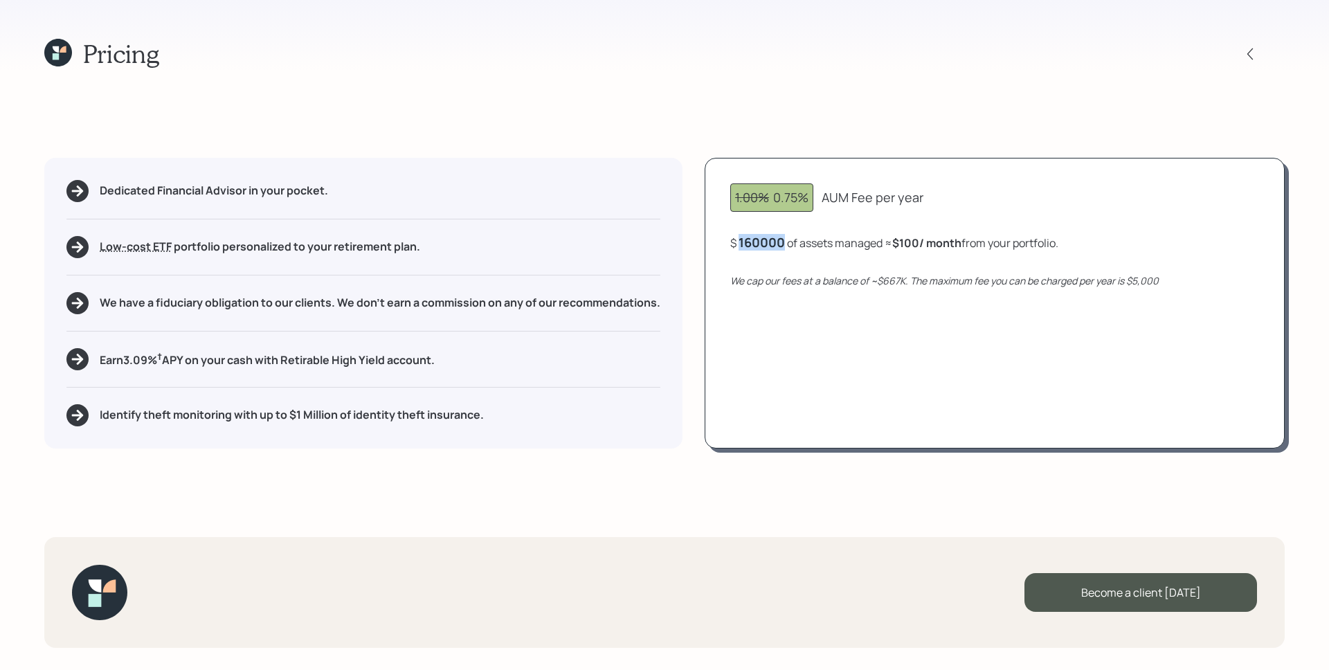
click at [775, 248] on div "160000" at bounding box center [761, 242] width 46 height 17
click at [945, 340] on div "1.00% 0.75% AUM Fee per year $ 170,000 of assets managed ≈ $106 / month from yo…" at bounding box center [994, 303] width 580 height 291
click at [1253, 58] on icon at bounding box center [1250, 54] width 14 height 14
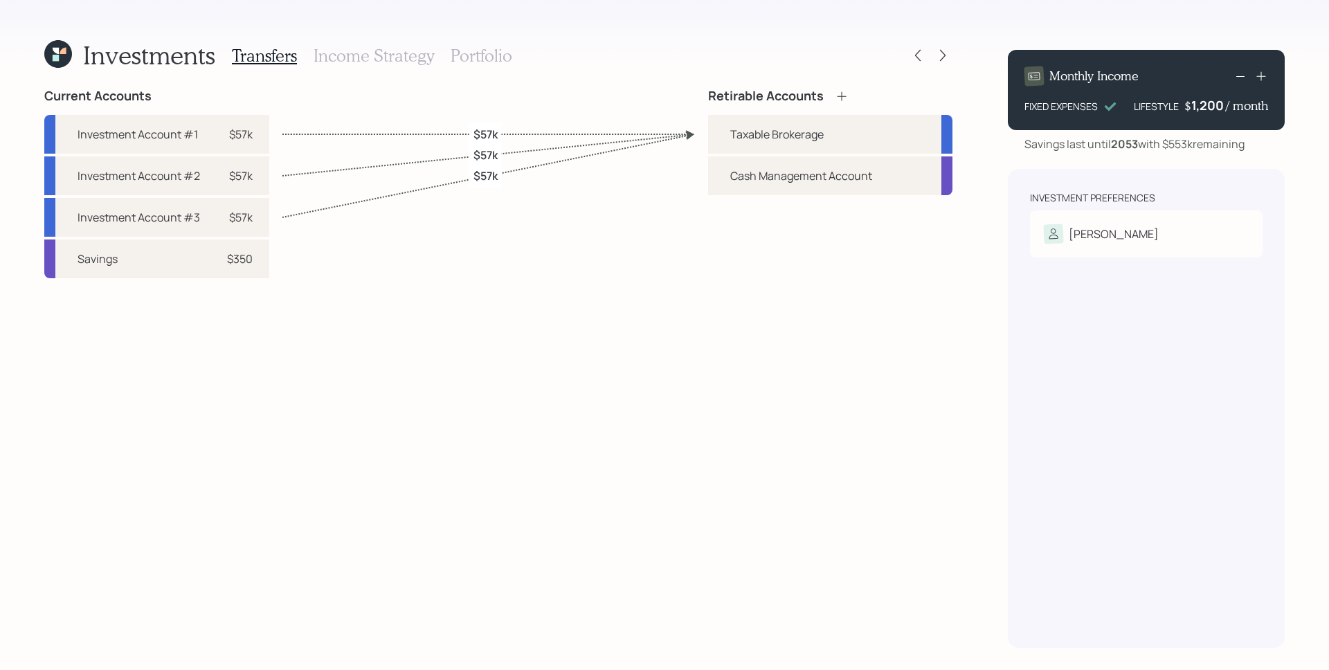
click at [487, 52] on h3 "Portfolio" at bounding box center [482, 56] width 62 height 20
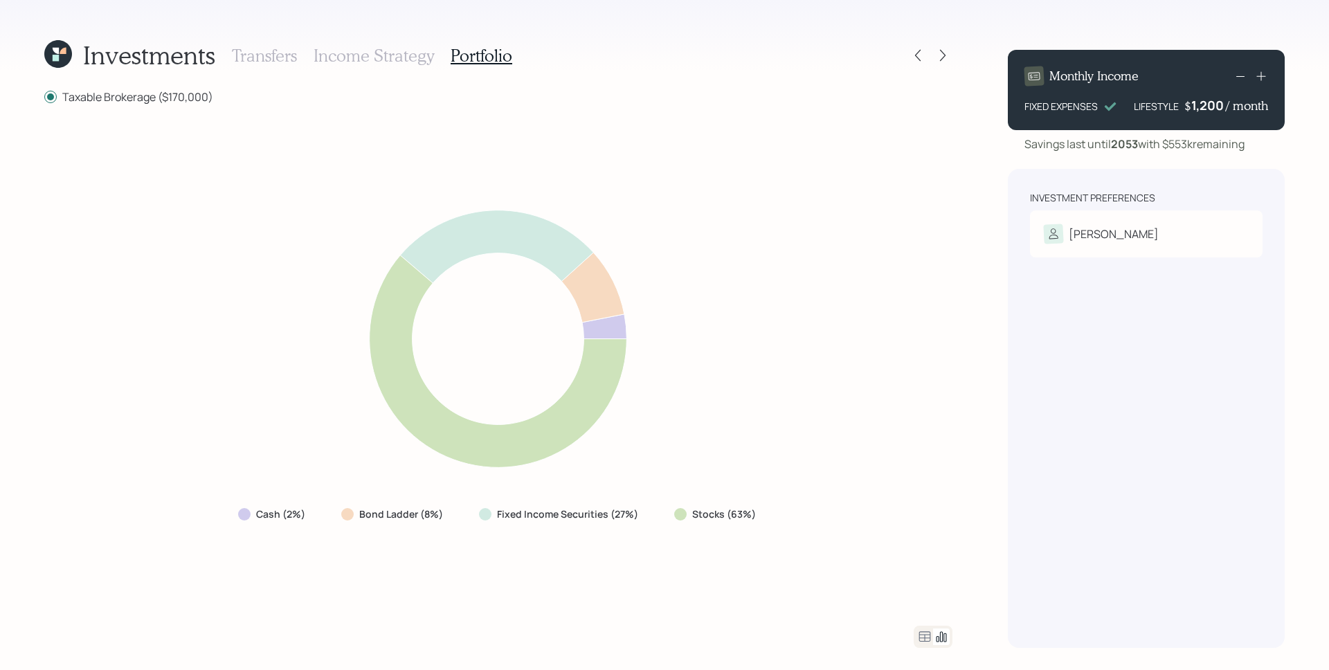
click at [929, 635] on icon at bounding box center [924, 636] width 17 height 17
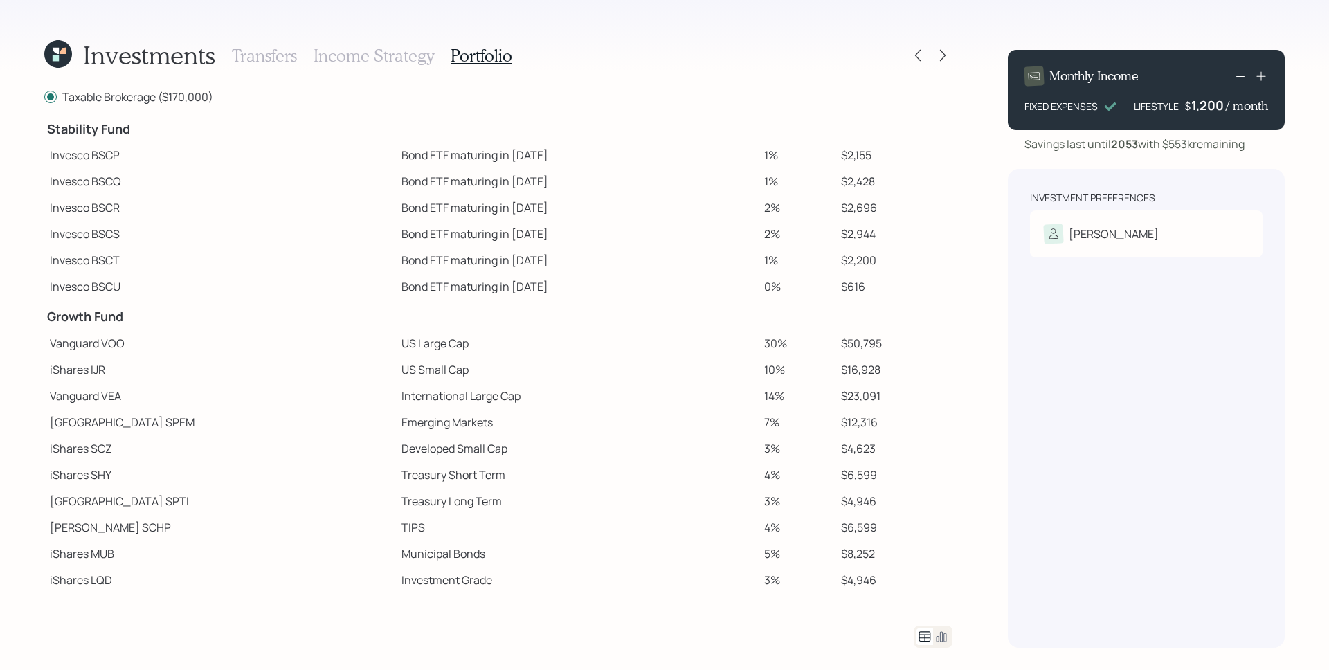
scroll to position [177, 0]
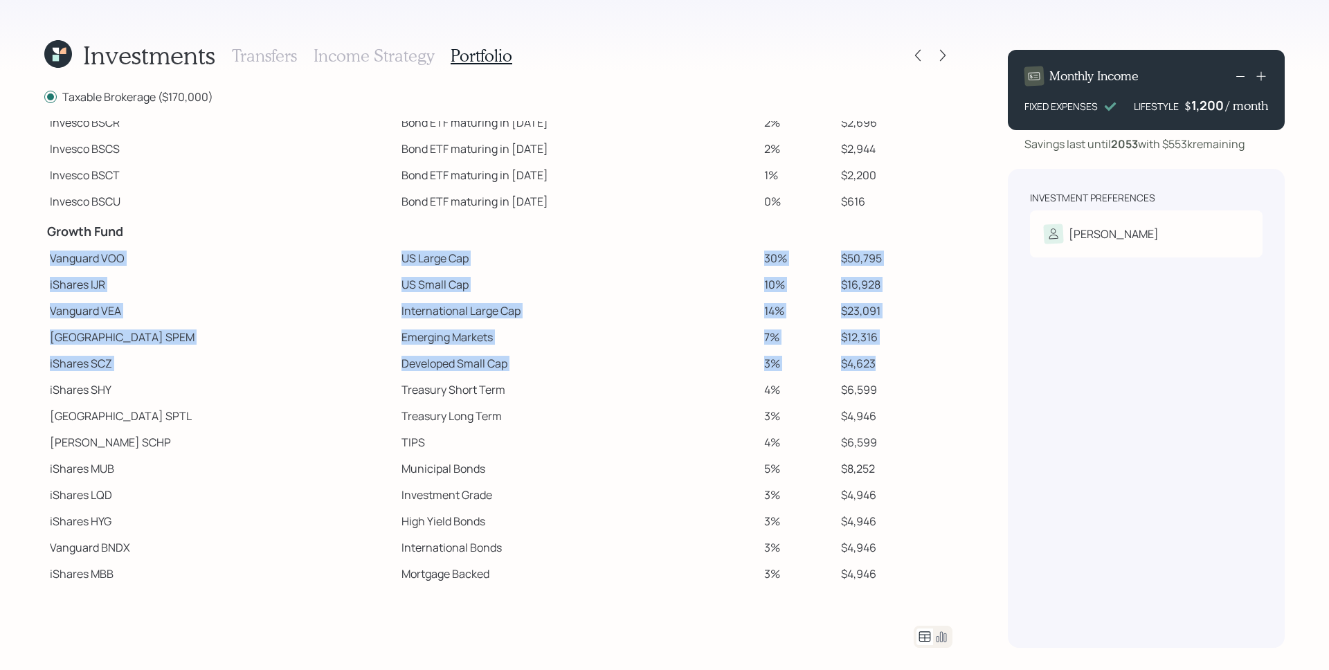
drag, startPoint x: 49, startPoint y: 257, endPoint x: 873, endPoint y: 365, distance: 830.5
click at [873, 365] on tbody "Spend Fund CASH Cash 1% $1,329 CASH Cash (Account Management) 1% $1,700 Stabili…" at bounding box center [498, 265] width 908 height 643
click at [689, 480] on td "Municipal Bonds" at bounding box center [577, 468] width 363 height 26
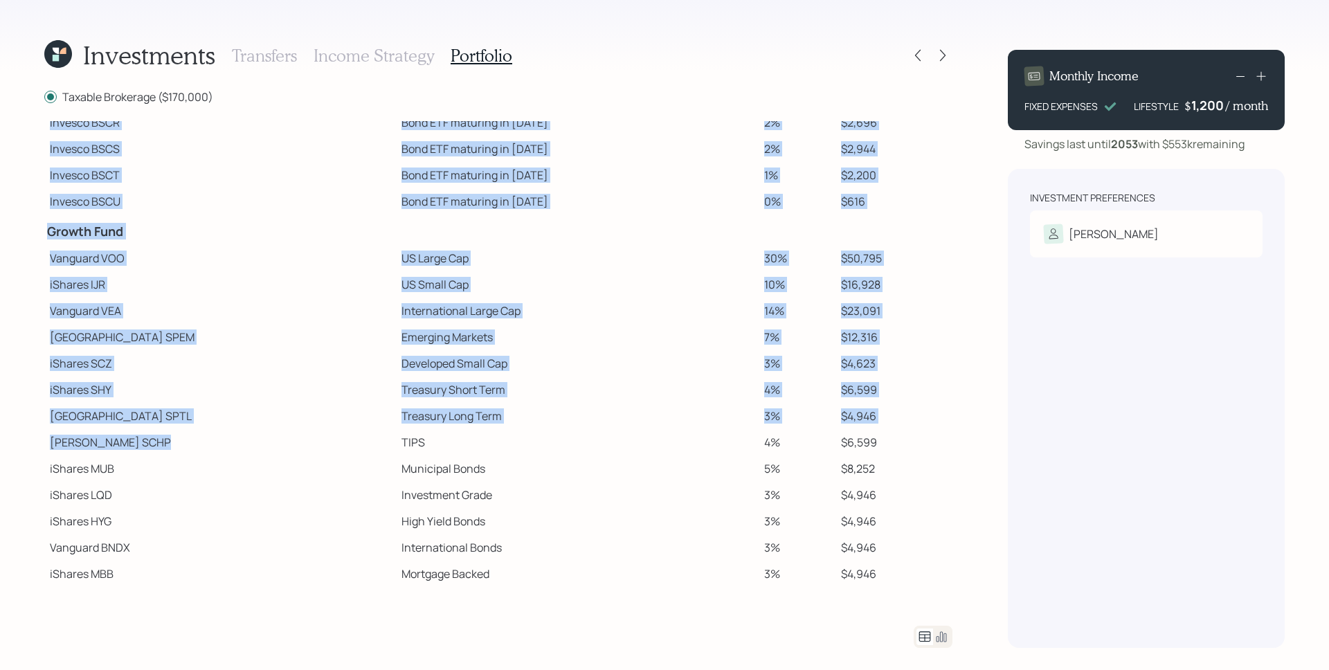
drag, startPoint x: 44, startPoint y: 390, endPoint x: 246, endPoint y: 448, distance: 210.3
click at [246, 448] on div "Investments Transfers Income Strategy Portfolio Taxable Brokerage ($170,000) Sp…" at bounding box center [664, 335] width 1329 height 670
click at [246, 448] on td "Schwab SCHP" at bounding box center [220, 442] width 352 height 26
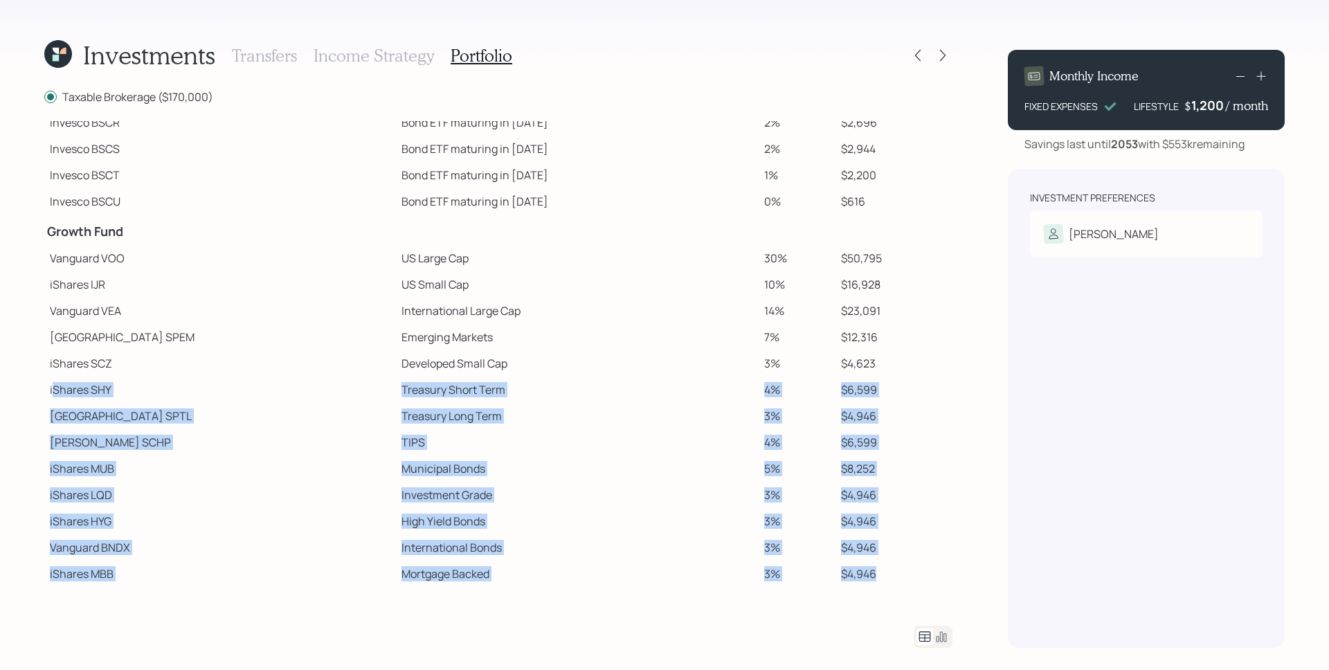
drag, startPoint x: 52, startPoint y: 391, endPoint x: 888, endPoint y: 585, distance: 858.1
click at [888, 585] on tbody "Spend Fund CASH Cash 1% $1,329 CASH Cash (Account Management) 1% $1,700 Stabili…" at bounding box center [498, 265] width 908 height 643
click at [704, 449] on td "TIPS" at bounding box center [577, 442] width 363 height 26
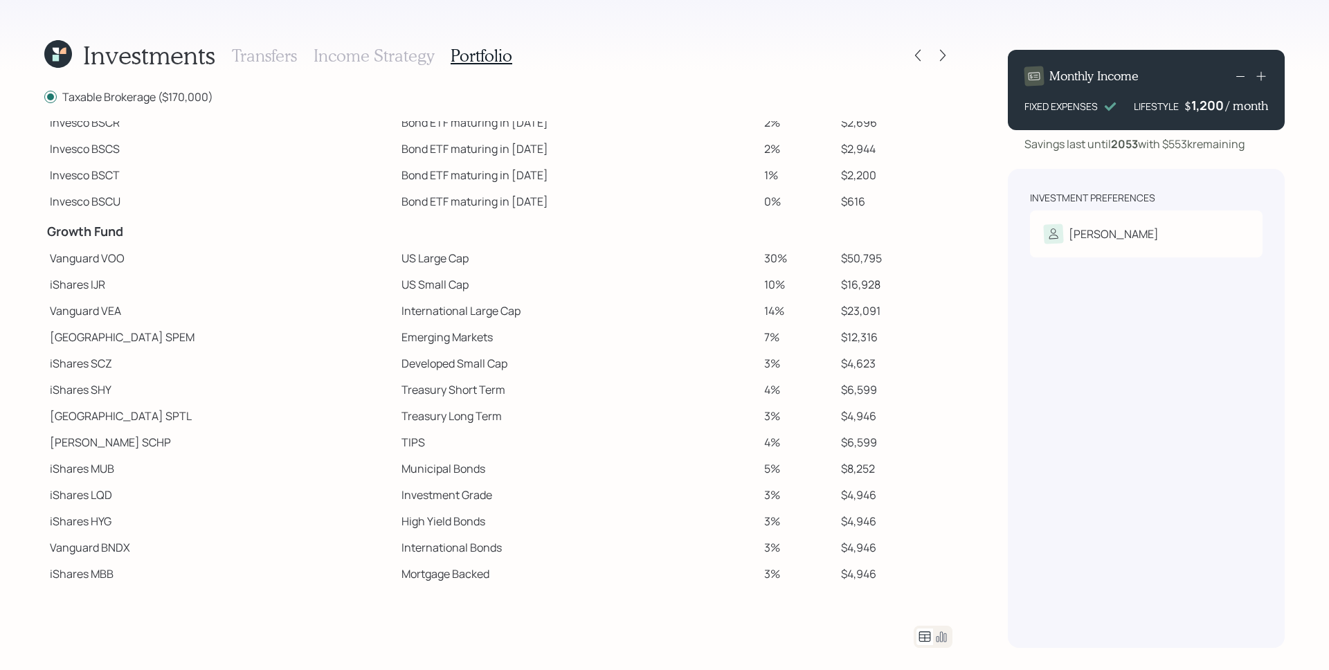
click at [971, 34] on div "Investments Transfers Income Strategy Portfolio Taxable Brokerage ($170,000) Sp…" at bounding box center [664, 335] width 1329 height 670
click at [940, 53] on icon at bounding box center [943, 55] width 14 height 14
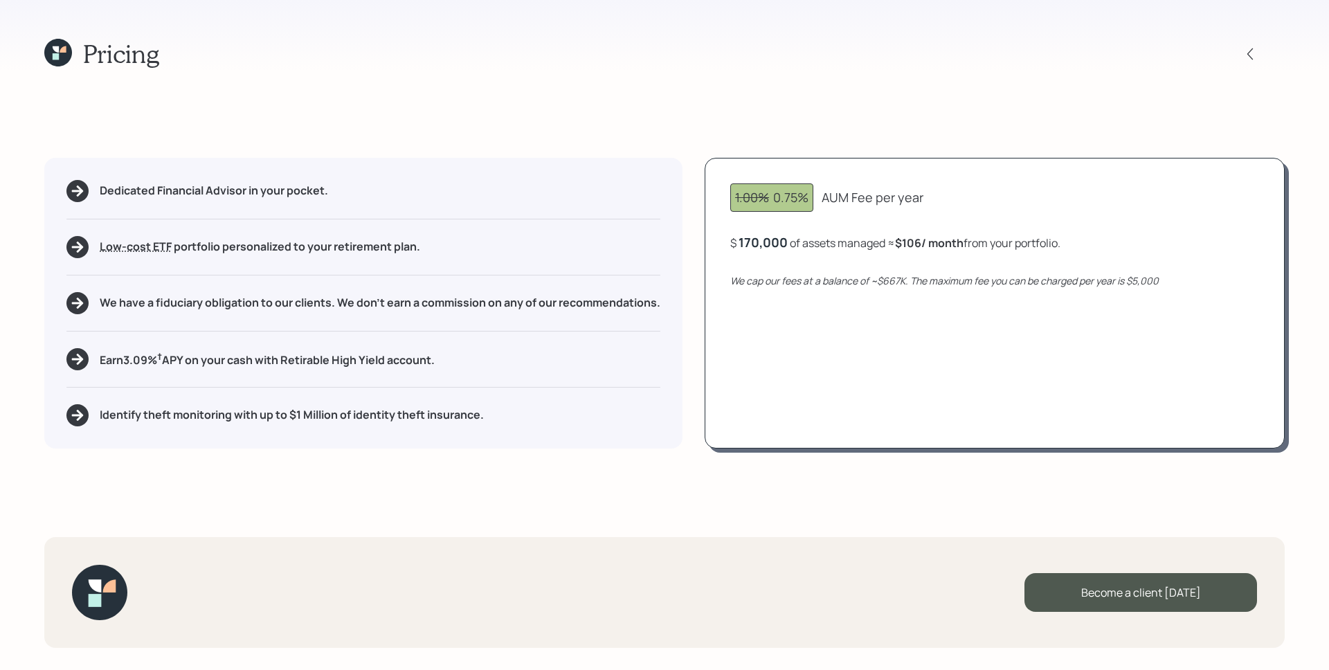
click at [60, 55] on icon at bounding box center [58, 53] width 28 height 28
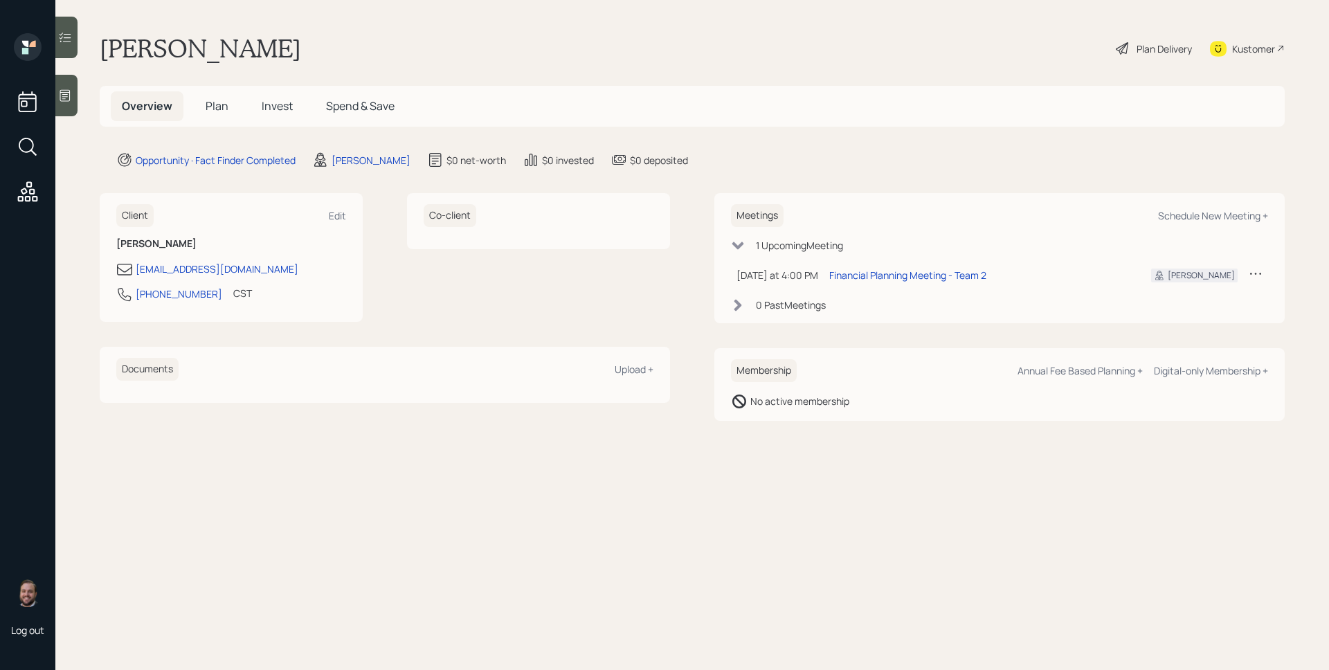
click at [957, 562] on main "Ted Glaser Plan Delivery Kustomer Overview Plan Invest Spend & Save Opportunity…" at bounding box center [691, 335] width 1273 height 670
click at [1228, 226] on div "Meetings Schedule New Meeting +" at bounding box center [999, 215] width 537 height 23
click at [1228, 219] on div "Schedule New Meeting +" at bounding box center [1213, 215] width 110 height 13
select select "d946c976-65aa-4529-ac9d-02c4f1114fc0"
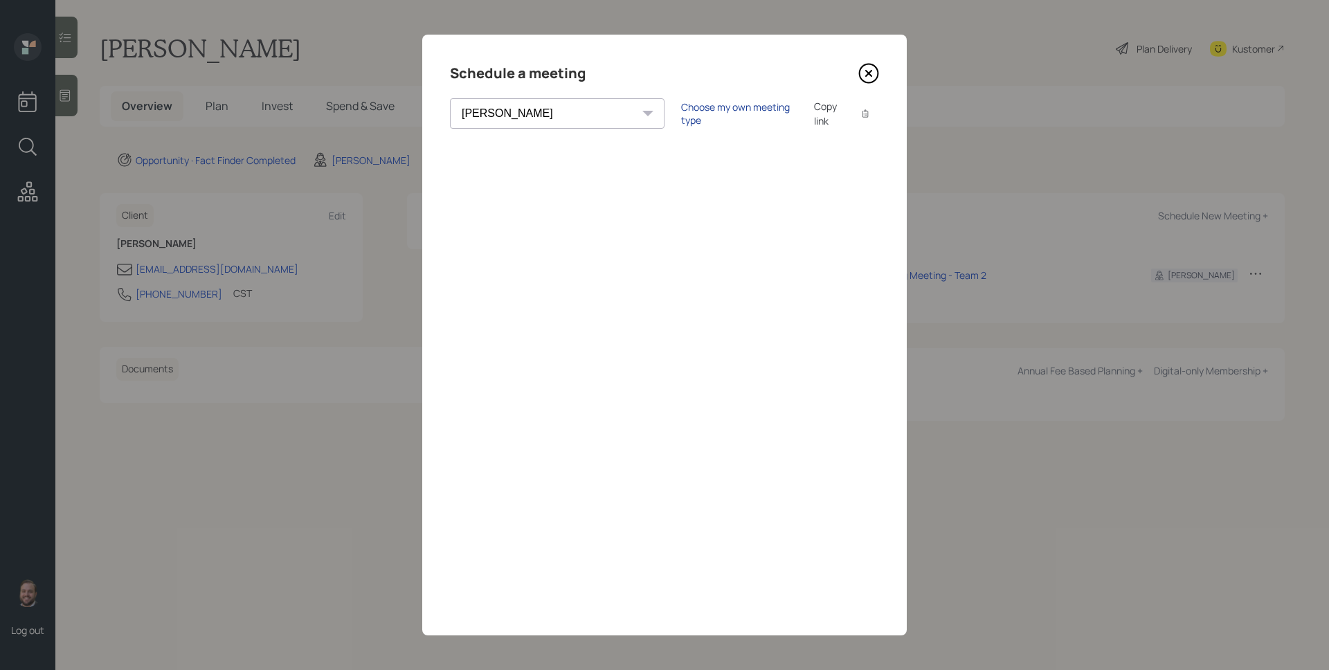
click at [681, 109] on div "Choose my own meeting type" at bounding box center [739, 113] width 116 height 26
click at [871, 72] on icon at bounding box center [868, 73] width 21 height 21
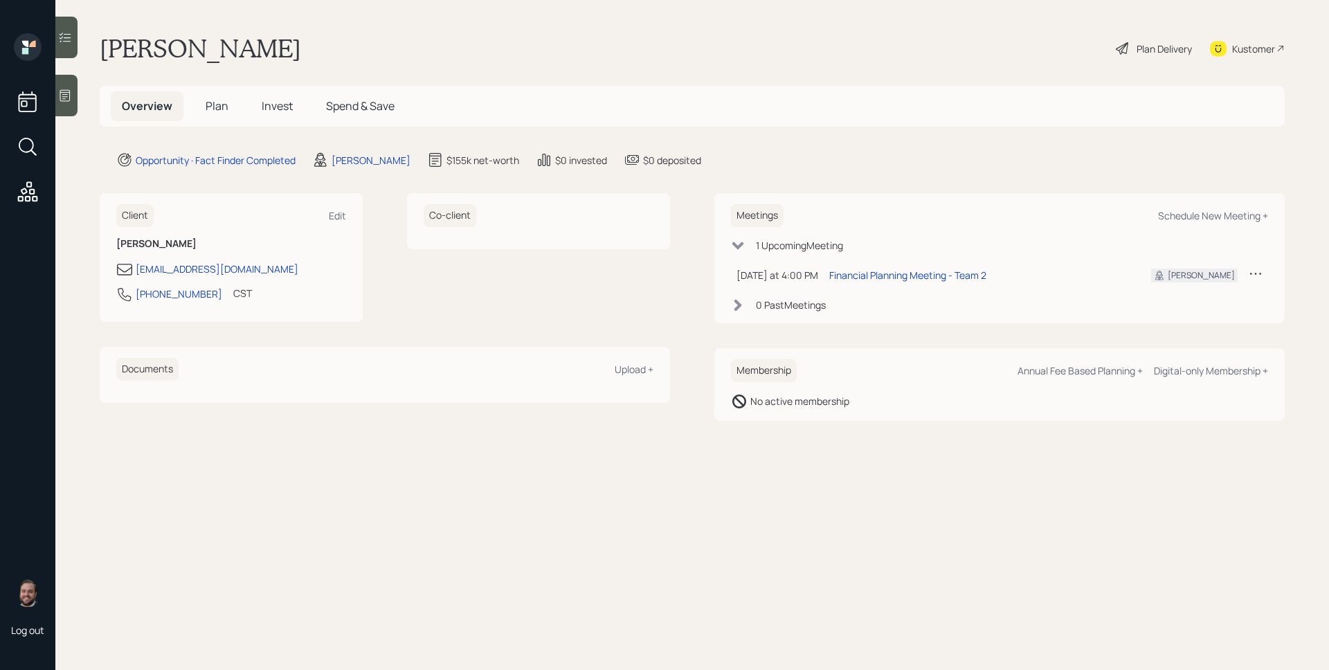
click at [212, 105] on span "Plan" at bounding box center [217, 105] width 23 height 15
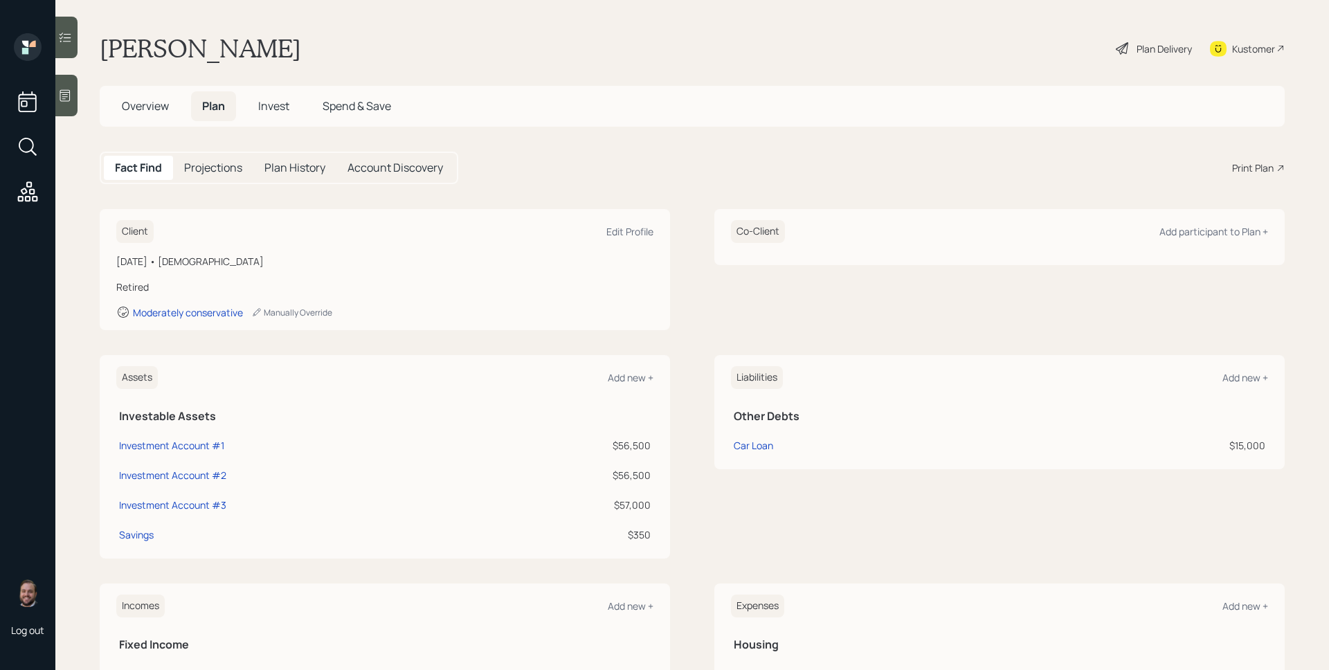
click at [1261, 163] on div "Print Plan" at bounding box center [1253, 168] width 42 height 15
